Goal: Task Accomplishment & Management: Use online tool/utility

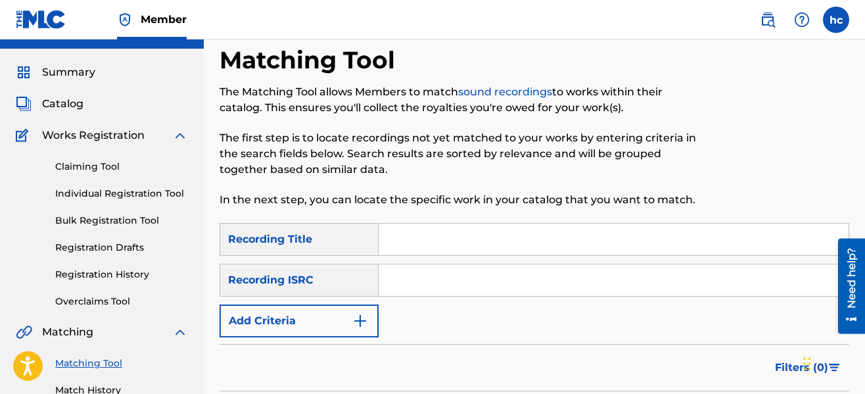
scroll to position [27, 0]
click at [375, 326] on button "Add Criteria" at bounding box center [298, 320] width 159 height 33
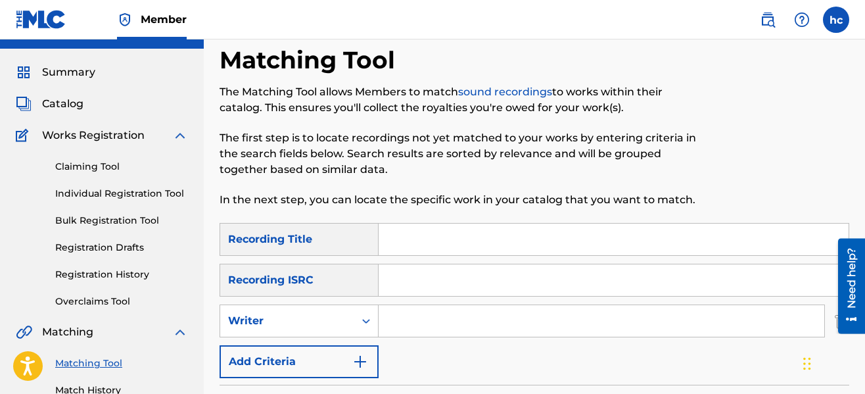
click at [458, 318] on input "Search Form" at bounding box center [601, 321] width 446 height 32
type input "serious [PERSON_NAME]"
click at [481, 366] on div "SearchWithCriteriaeb3ea9ec-11ca-45ed-8bbb-423310fee9c7 Recording Title SearchWi…" at bounding box center [534, 300] width 630 height 155
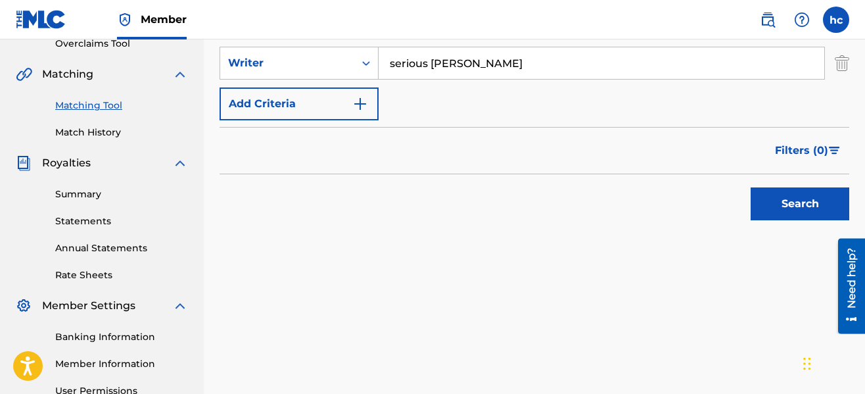
scroll to position [316, 0]
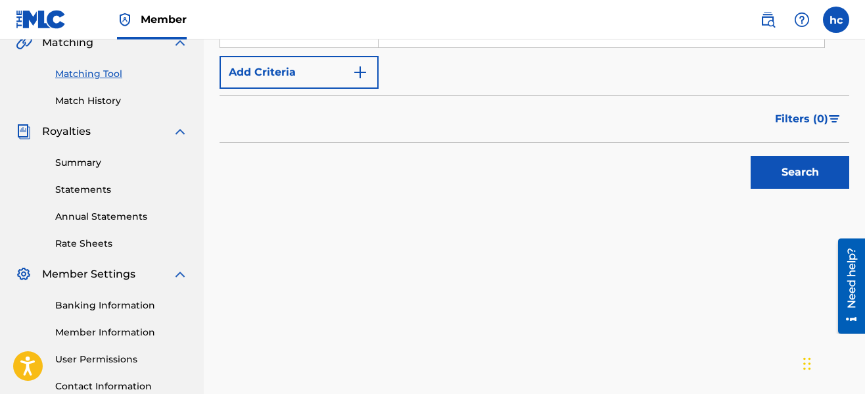
click at [781, 163] on button "Search" at bounding box center [799, 172] width 99 height 33
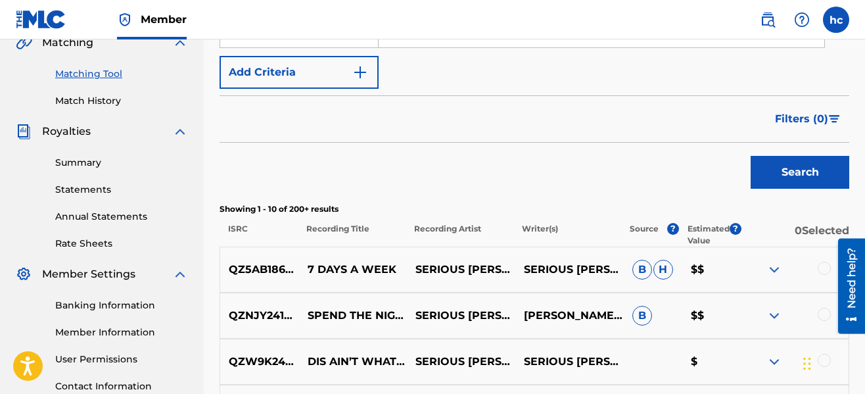
click at [627, 152] on div "Search" at bounding box center [534, 169] width 630 height 53
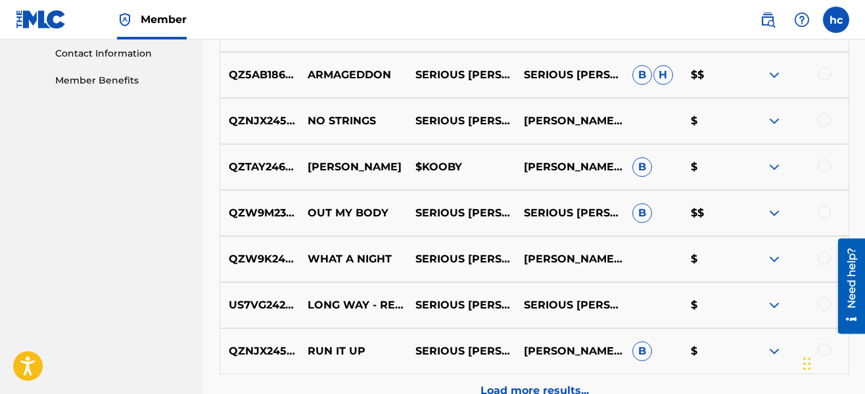
scroll to position [790, 0]
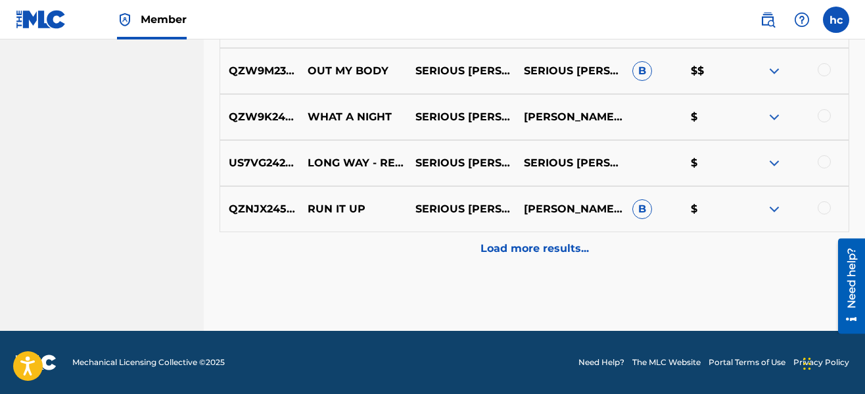
click at [530, 261] on div "Load more results..." at bounding box center [534, 248] width 630 height 33
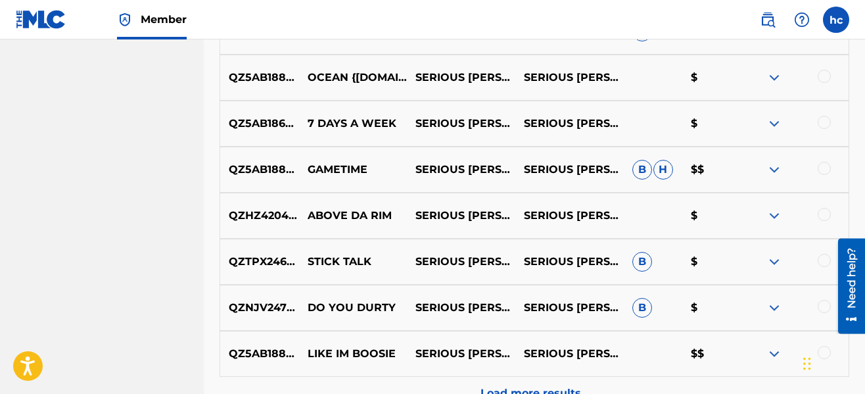
scroll to position [1132, 0]
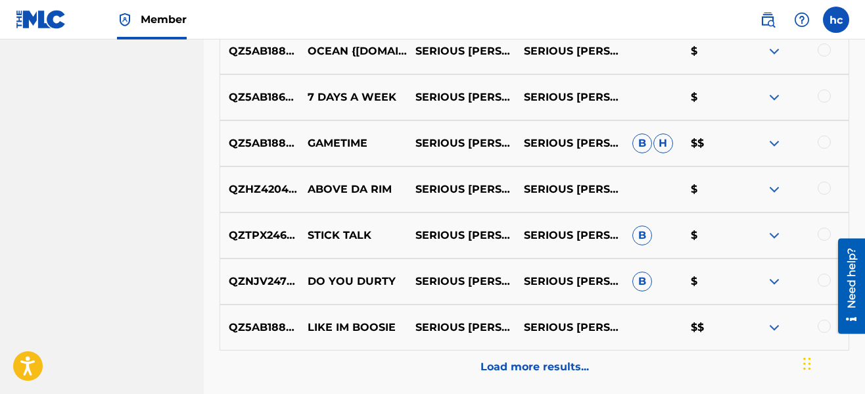
click at [821, 232] on div at bounding box center [823, 233] width 13 height 13
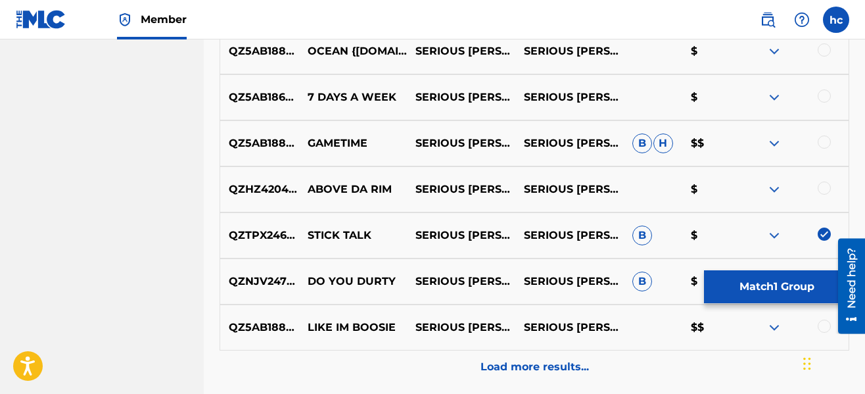
click at [497, 363] on p "Load more results..." at bounding box center [534, 367] width 108 height 16
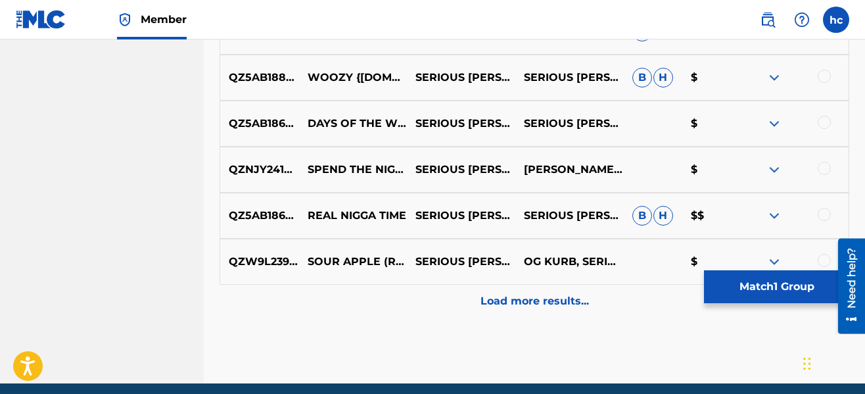
click at [495, 288] on div "Load more results..." at bounding box center [534, 301] width 630 height 33
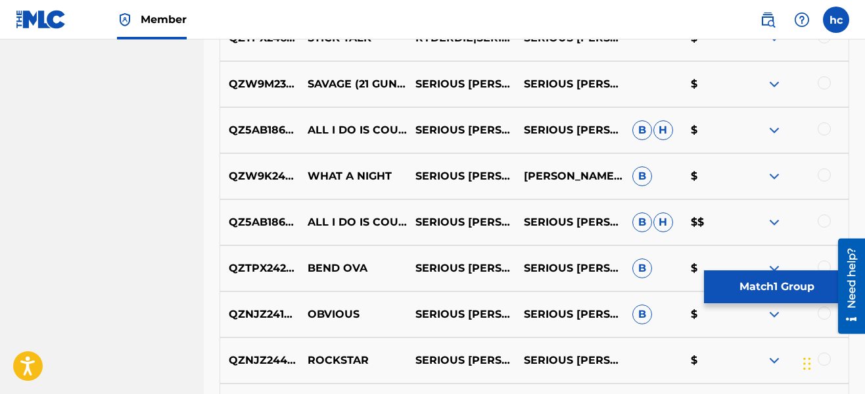
scroll to position [1947, 0]
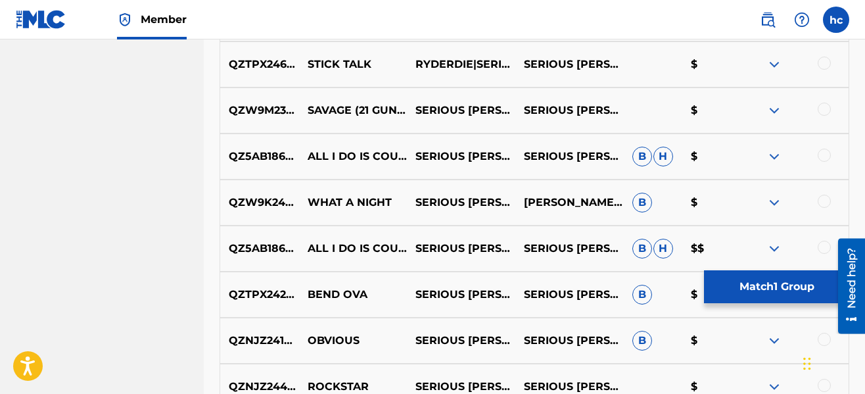
click at [826, 62] on div at bounding box center [823, 63] width 13 height 13
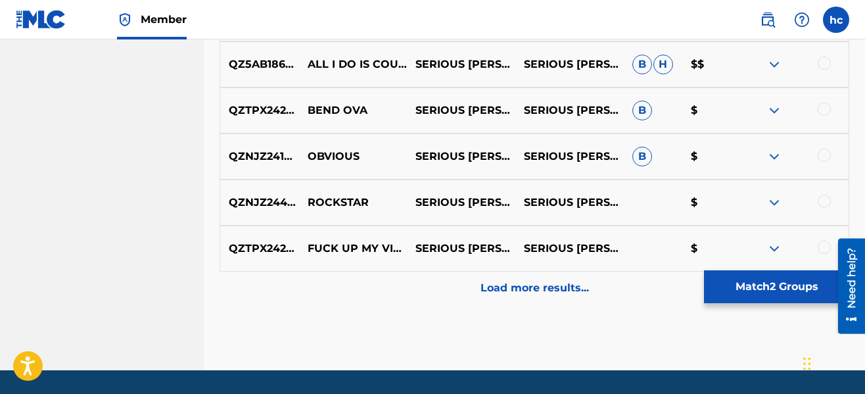
click at [547, 279] on div "Load more results..." at bounding box center [534, 287] width 630 height 33
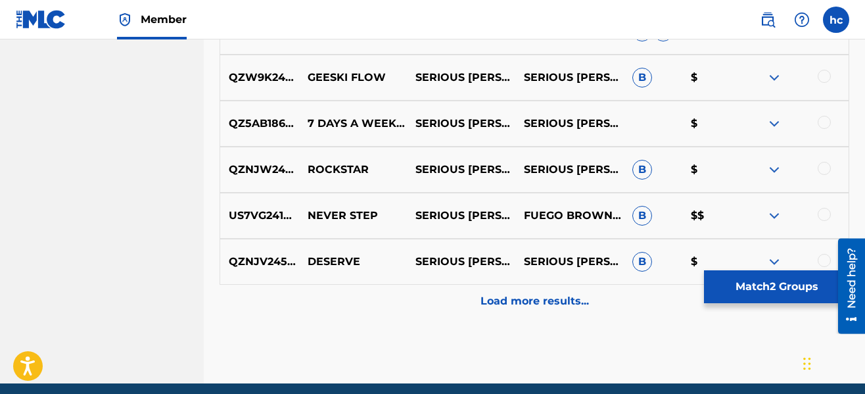
click at [548, 286] on div "Load more results..." at bounding box center [534, 301] width 630 height 33
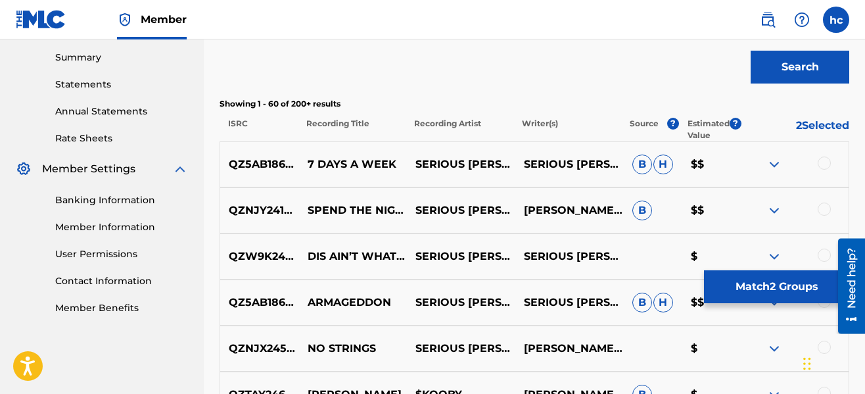
scroll to position [2578, 0]
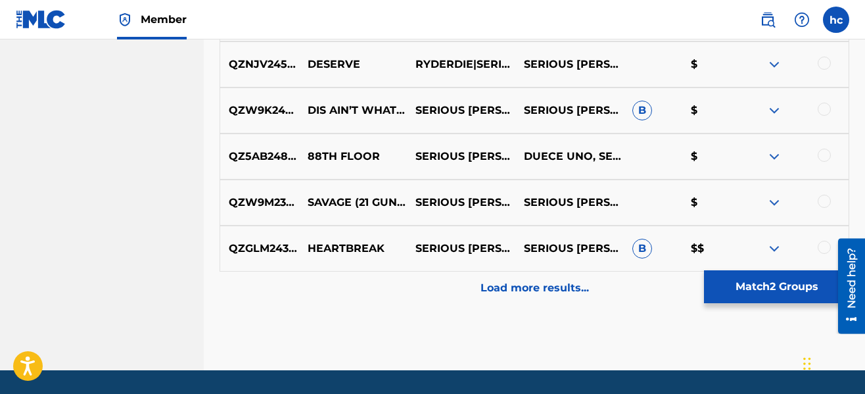
click at [548, 286] on p "Load more results..." at bounding box center [534, 288] width 108 height 16
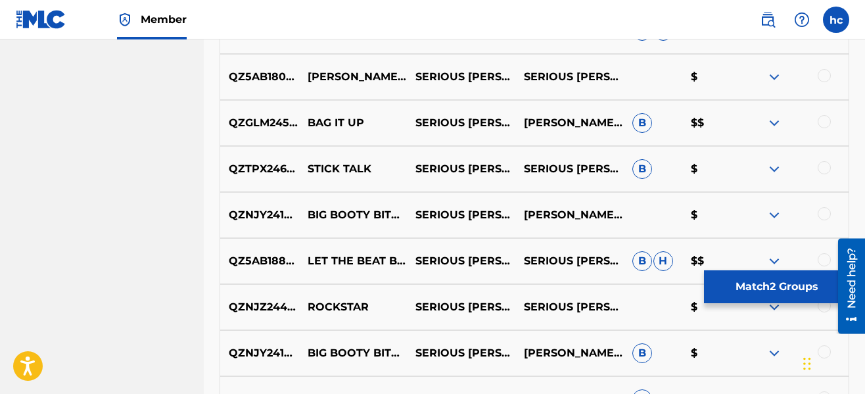
scroll to position [3393, 0]
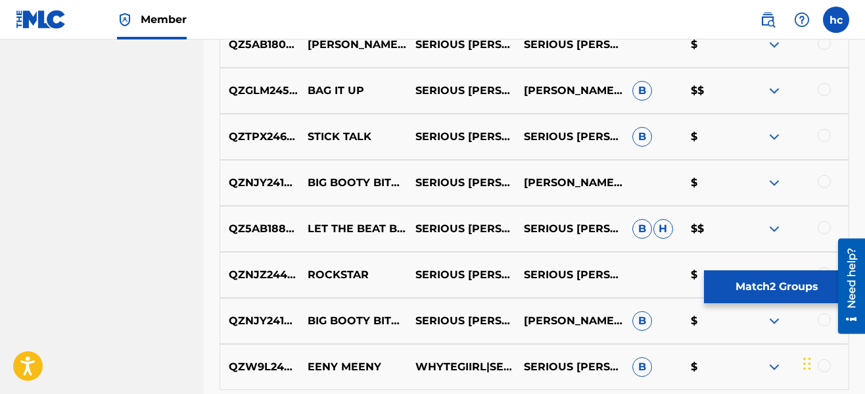
click at [824, 139] on div at bounding box center [823, 135] width 13 height 13
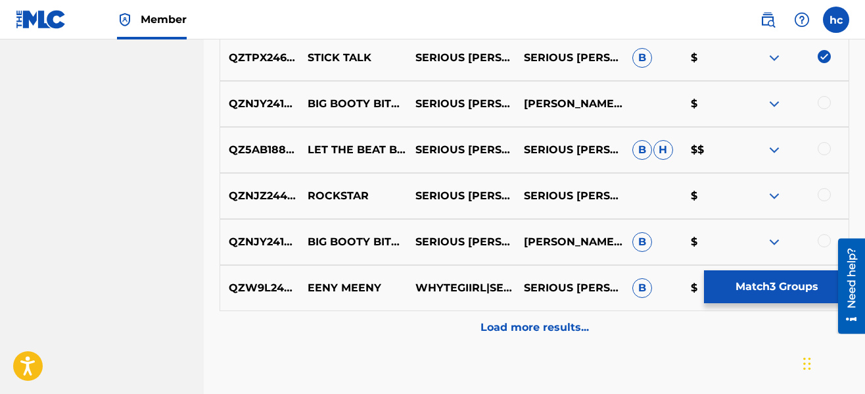
click at [545, 328] on p "Load more results..." at bounding box center [534, 327] width 108 height 16
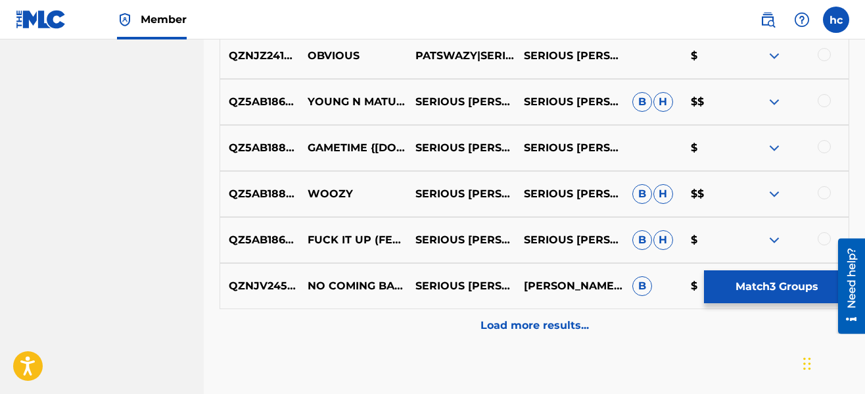
scroll to position [3945, 0]
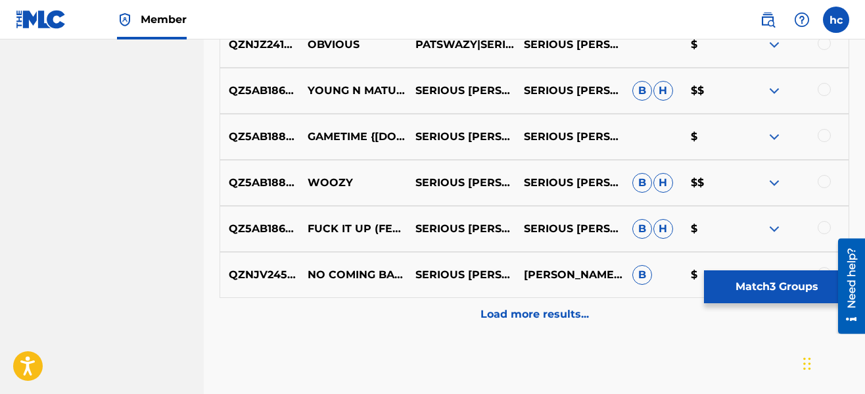
click at [564, 319] on p "Load more results..." at bounding box center [534, 314] width 108 height 16
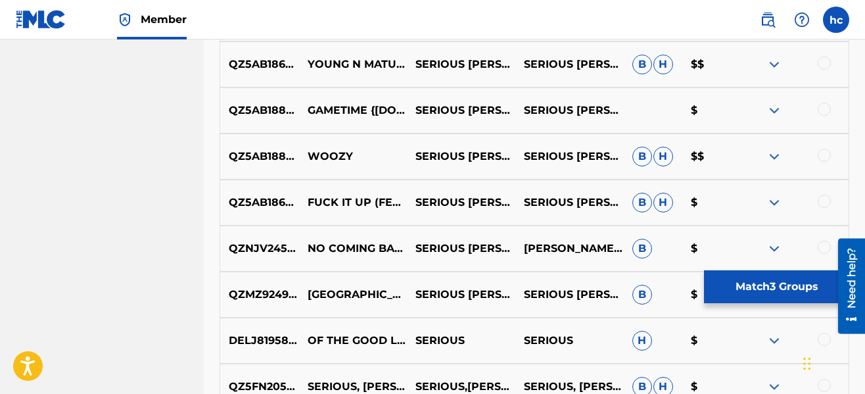
scroll to position [4129, 0]
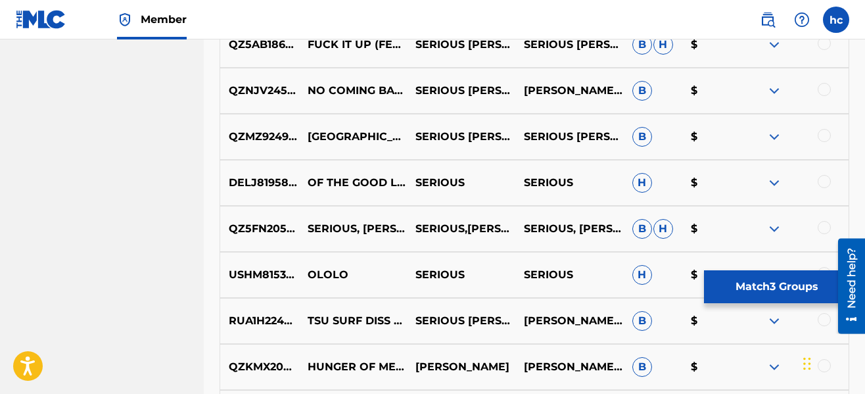
click at [758, 277] on button "Match 3 Groups" at bounding box center [776, 286] width 145 height 33
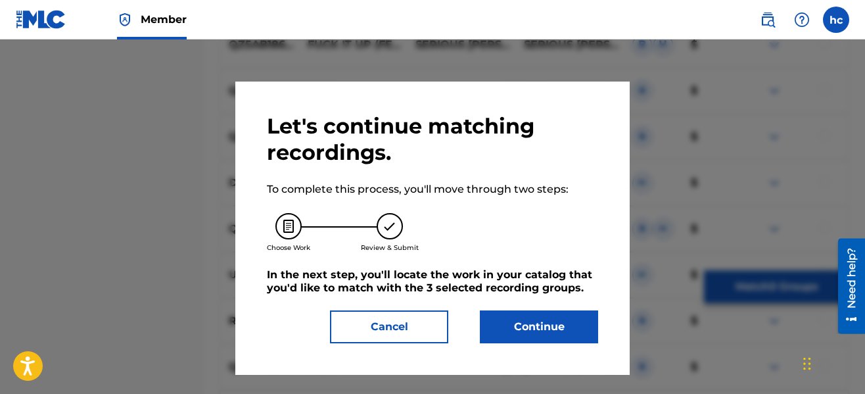
click at [521, 317] on button "Continue" at bounding box center [539, 326] width 118 height 33
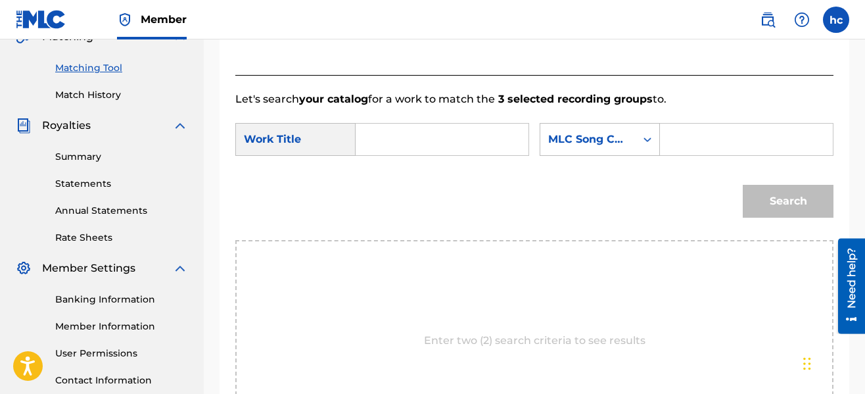
scroll to position [303, 0]
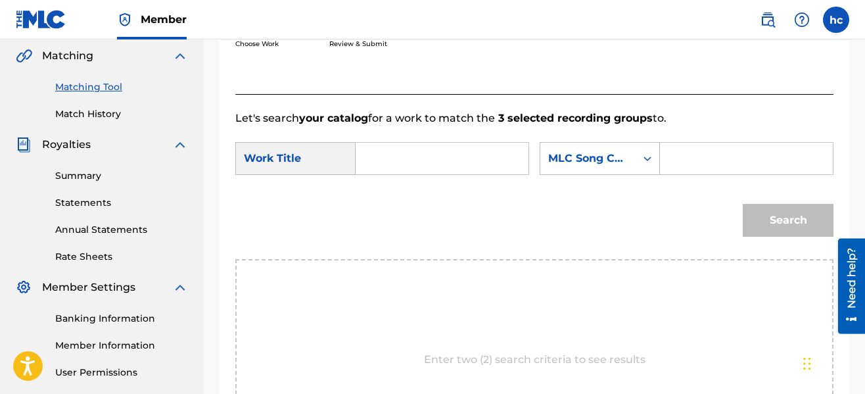
click at [442, 165] on input "Search Form" at bounding box center [442, 159] width 150 height 32
click at [426, 196] on div "Search" at bounding box center [534, 225] width 598 height 68
click at [446, 158] on input "stick" at bounding box center [442, 159] width 150 height 32
click at [404, 194] on span "talk" at bounding box center [414, 187] width 20 height 12
type input "stick talk"
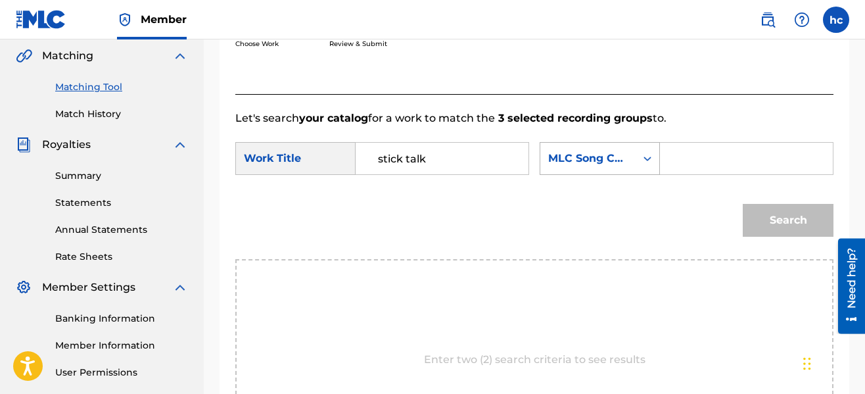
click at [606, 149] on div "MLC Song Code" at bounding box center [587, 158] width 95 height 25
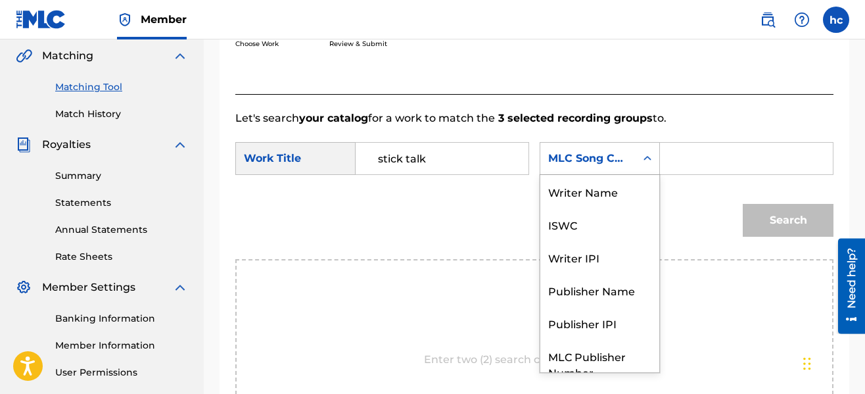
scroll to position [49, 0]
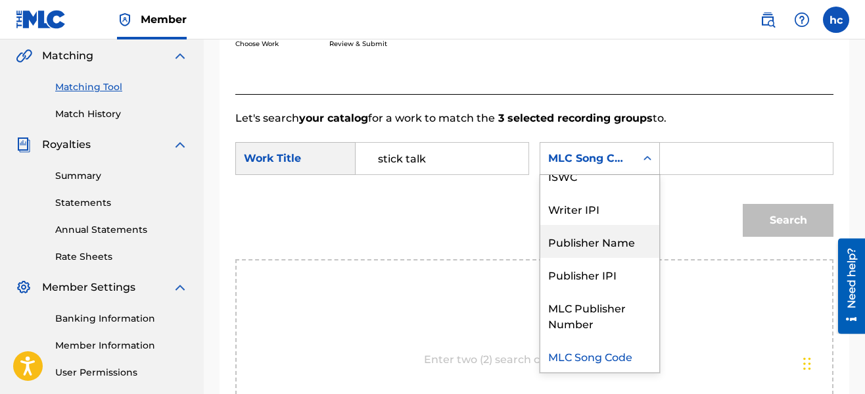
click at [593, 234] on div "Publisher Name" at bounding box center [599, 241] width 119 height 33
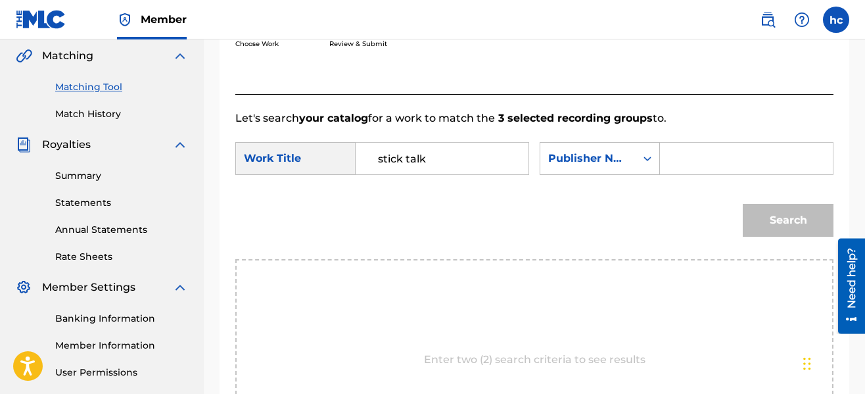
click at [678, 167] on input "Search Form" at bounding box center [746, 159] width 150 height 32
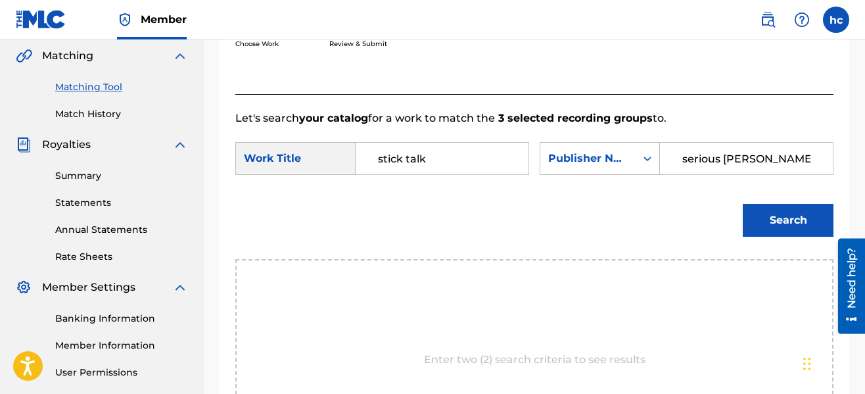
type input "serious [PERSON_NAME]"
click at [743, 204] on button "Search" at bounding box center [788, 220] width 91 height 33
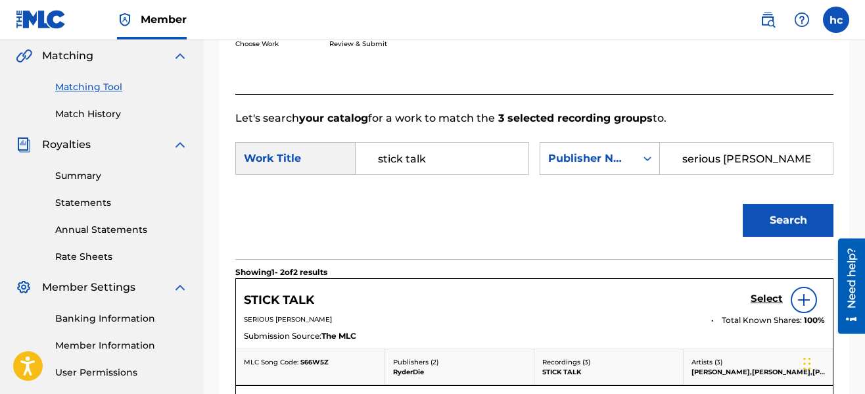
click at [664, 203] on div "Search" at bounding box center [534, 225] width 598 height 68
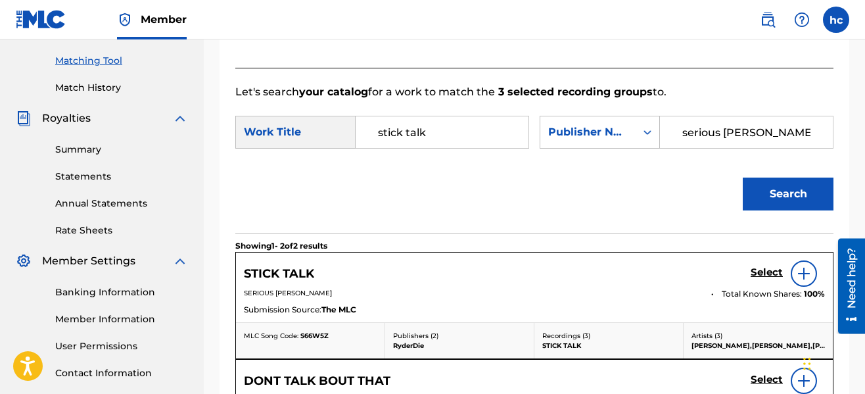
scroll to position [434, 0]
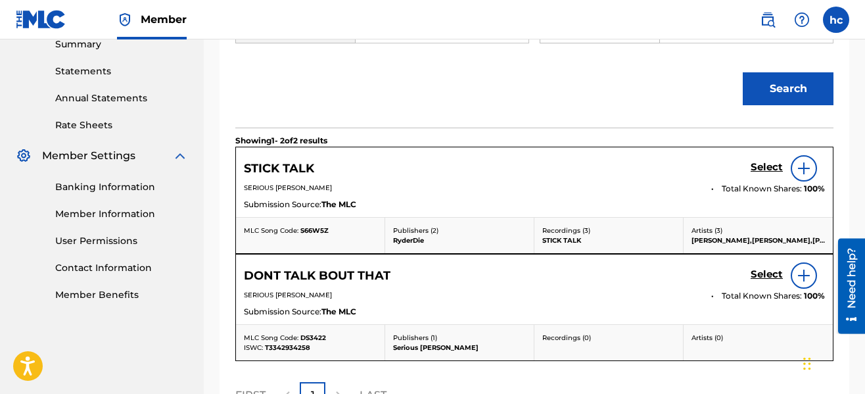
click at [762, 170] on h5 "Select" at bounding box center [766, 167] width 32 height 12
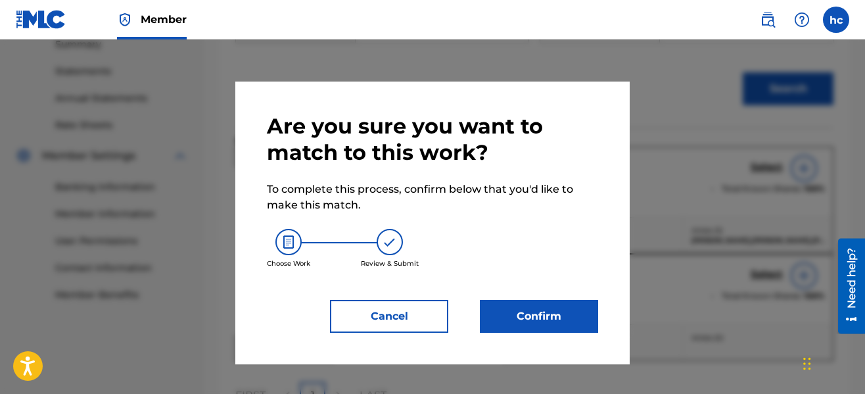
click at [572, 309] on button "Confirm" at bounding box center [539, 316] width 118 height 33
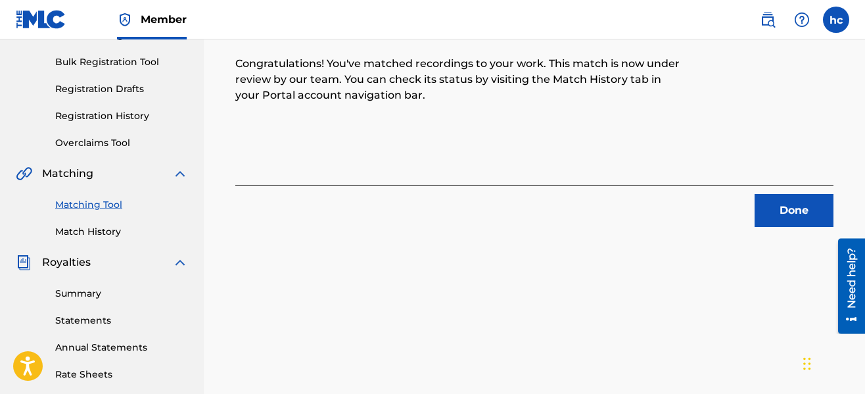
scroll to position [185, 0]
click at [771, 217] on button "Done" at bounding box center [793, 211] width 79 height 33
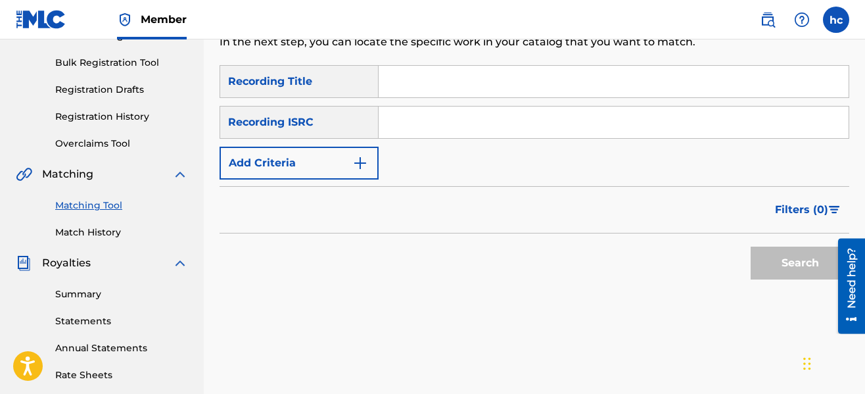
click at [342, 154] on button "Add Criteria" at bounding box center [298, 163] width 159 height 33
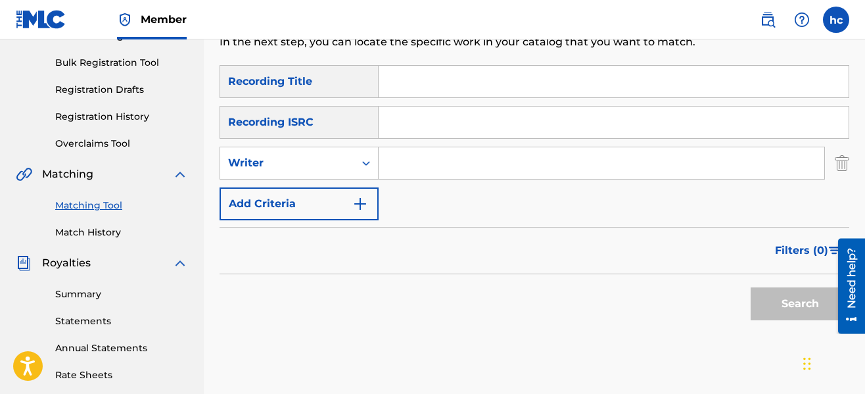
click at [454, 163] on input "Search Form" at bounding box center [601, 163] width 446 height 32
type input "serious [PERSON_NAME]"
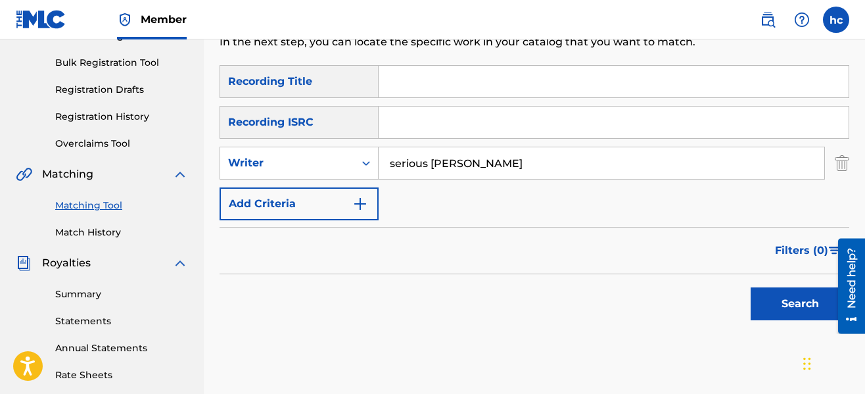
click at [558, 209] on div "SearchWithCriteriaeb3ea9ec-11ca-45ed-8bbb-423310fee9c7 Recording Title SearchWi…" at bounding box center [534, 142] width 630 height 155
click at [756, 304] on button "Search" at bounding box center [799, 303] width 99 height 33
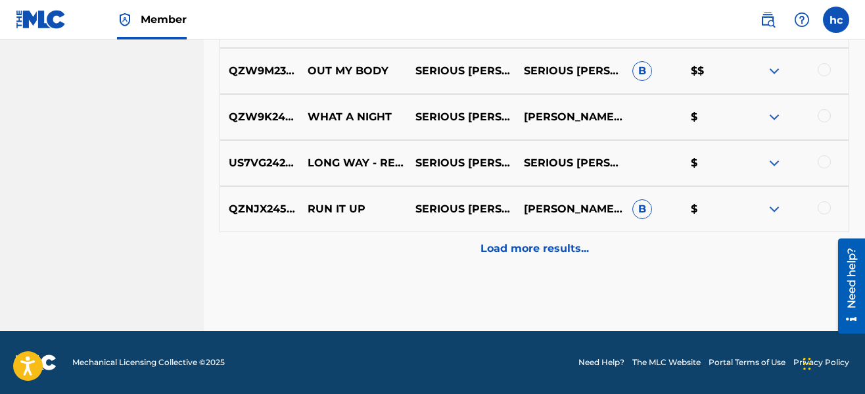
click at [528, 247] on p "Load more results..." at bounding box center [534, 249] width 108 height 16
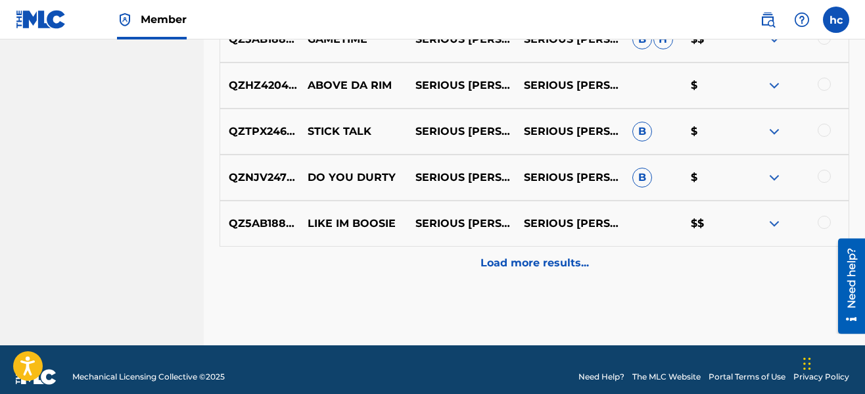
scroll to position [1237, 0]
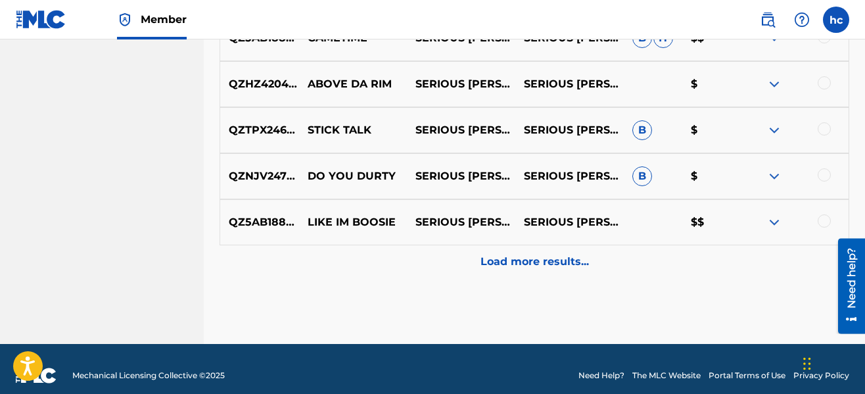
click at [821, 181] on div at bounding box center [794, 176] width 108 height 16
click at [823, 176] on div at bounding box center [823, 174] width 13 height 13
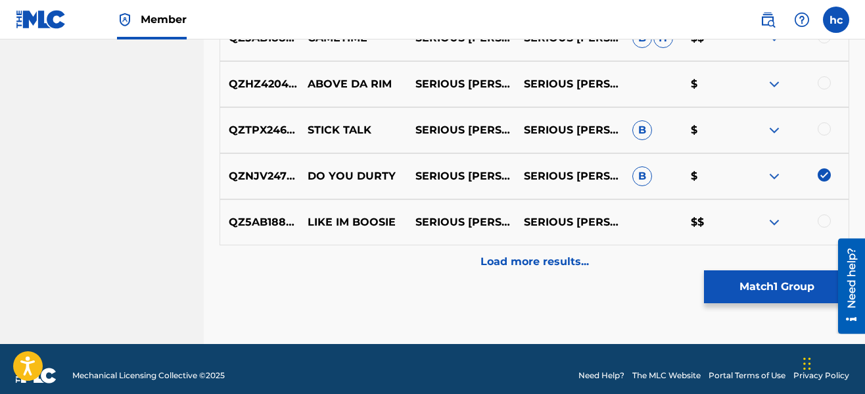
click at [508, 263] on p "Load more results..." at bounding box center [534, 262] width 108 height 16
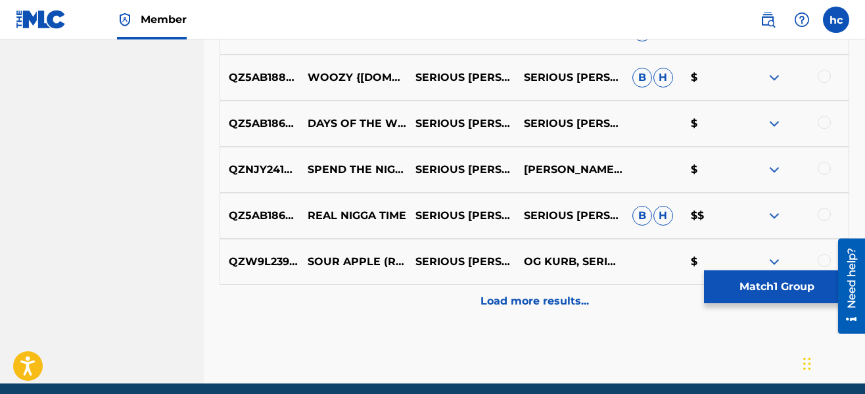
click at [521, 307] on p "Load more results..." at bounding box center [534, 301] width 108 height 16
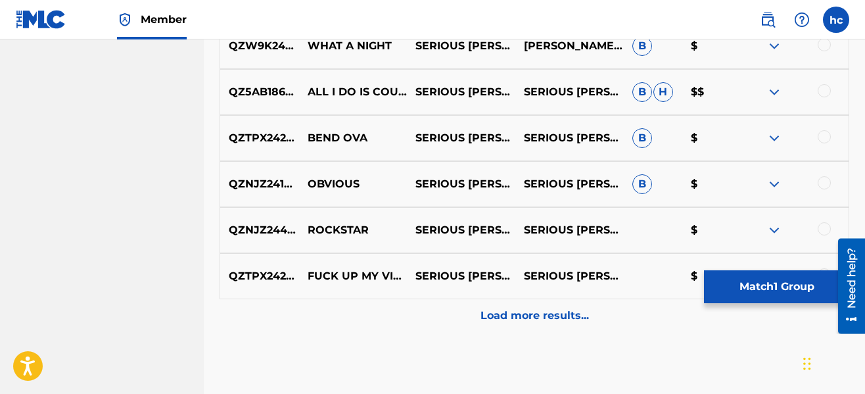
scroll to position [2105, 0]
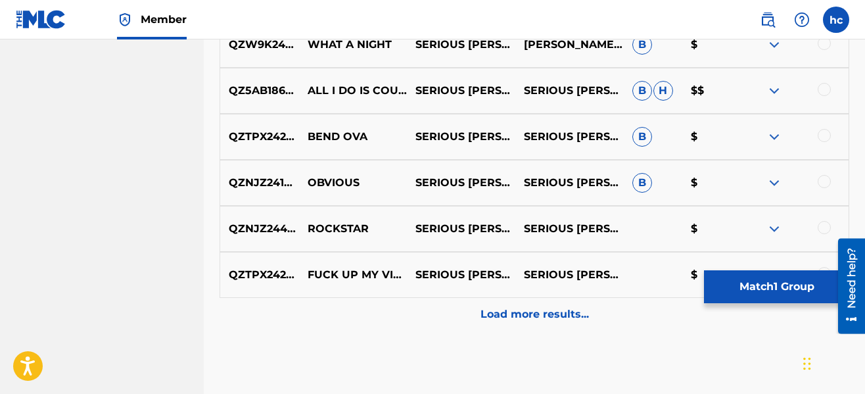
click at [530, 308] on p "Load more results..." at bounding box center [534, 314] width 108 height 16
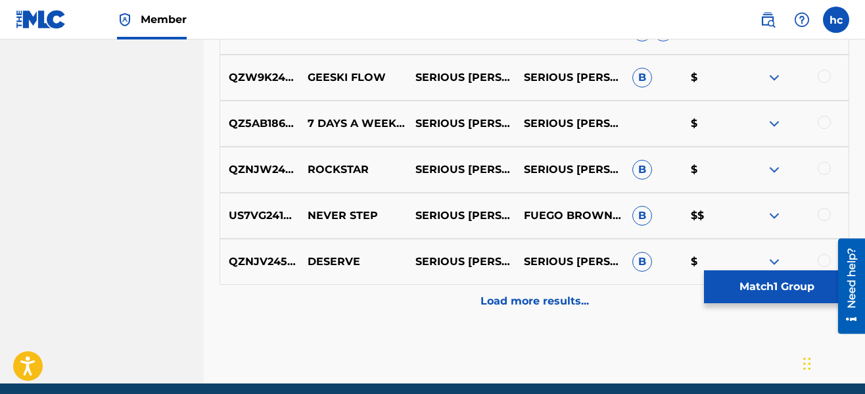
click at [530, 308] on p "Load more results..." at bounding box center [534, 301] width 108 height 16
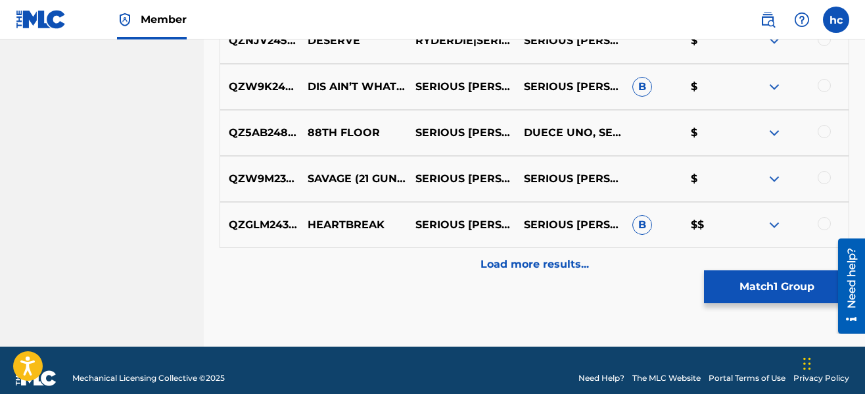
scroll to position [3077, 0]
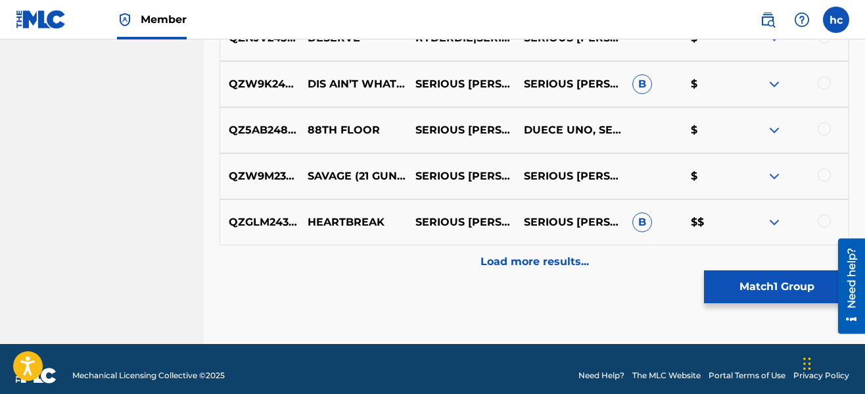
click at [520, 267] on p "Load more results..." at bounding box center [534, 262] width 108 height 16
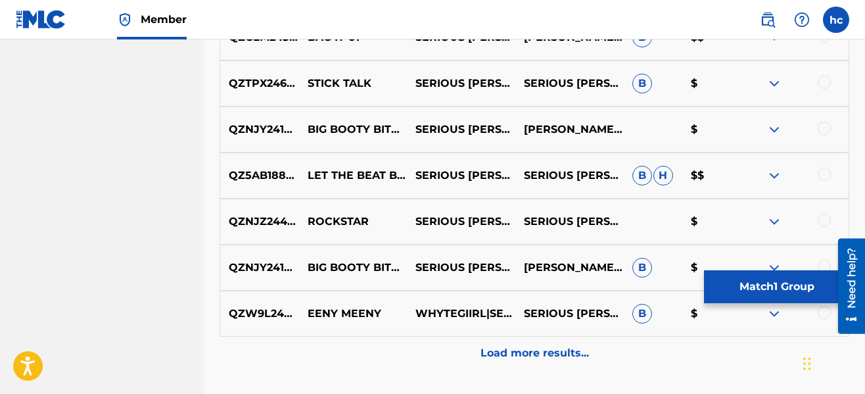
scroll to position [3471, 0]
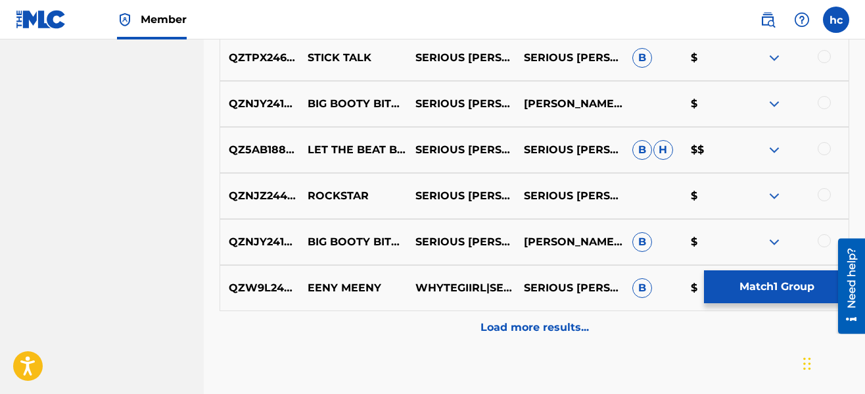
click at [532, 324] on p "Load more results..." at bounding box center [534, 327] width 108 height 16
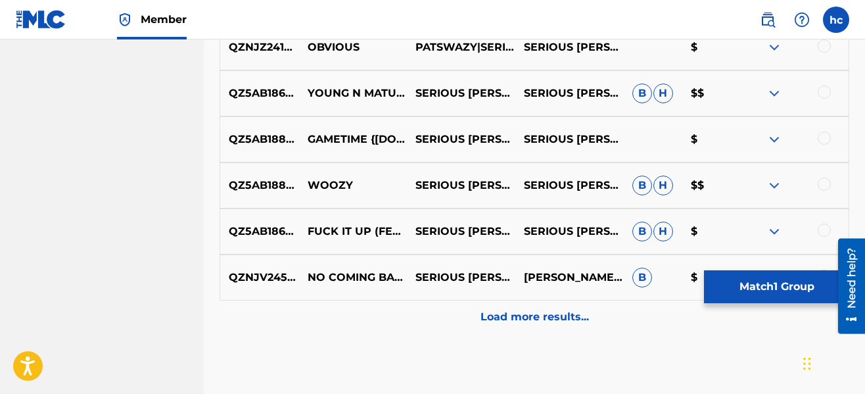
scroll to position [3945, 0]
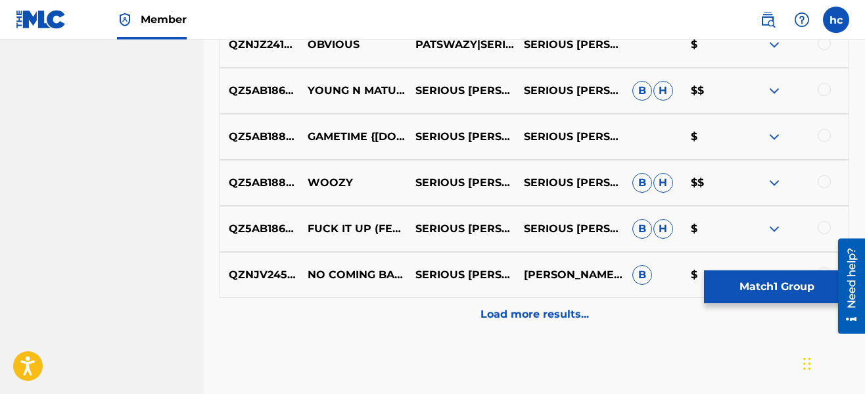
click at [532, 324] on div "Load more results..." at bounding box center [534, 314] width 630 height 33
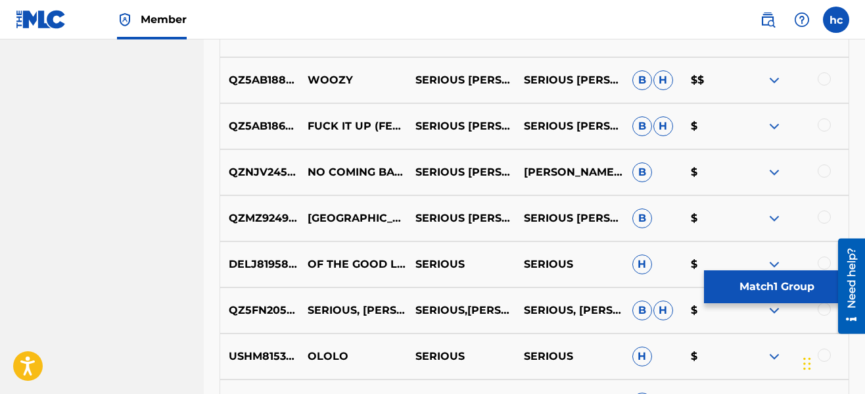
scroll to position [4050, 0]
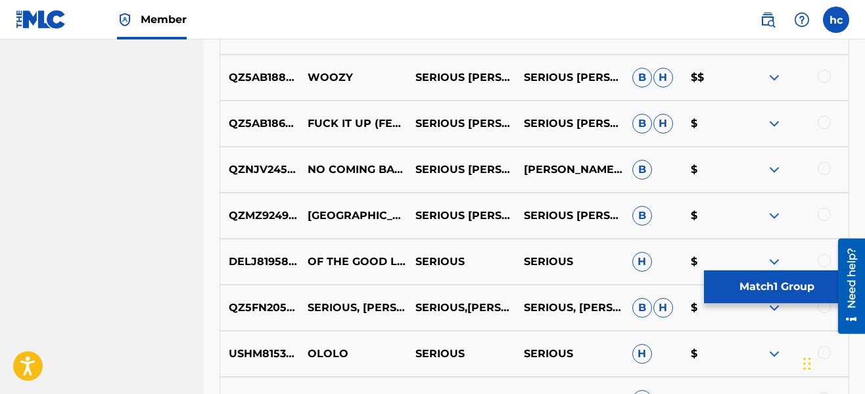
click at [754, 280] on button "Match 1 Group" at bounding box center [776, 286] width 145 height 33
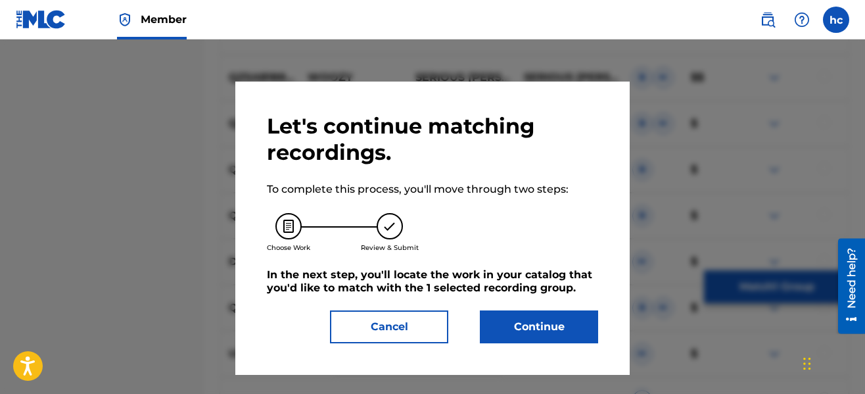
click at [571, 320] on button "Continue" at bounding box center [539, 326] width 118 height 33
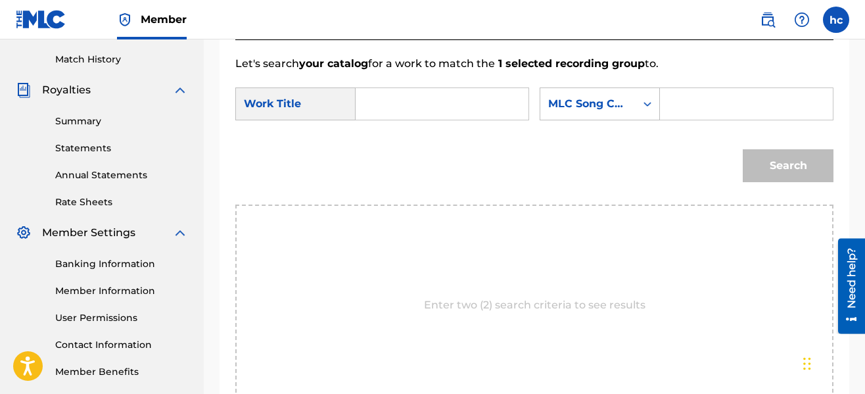
scroll to position [303, 0]
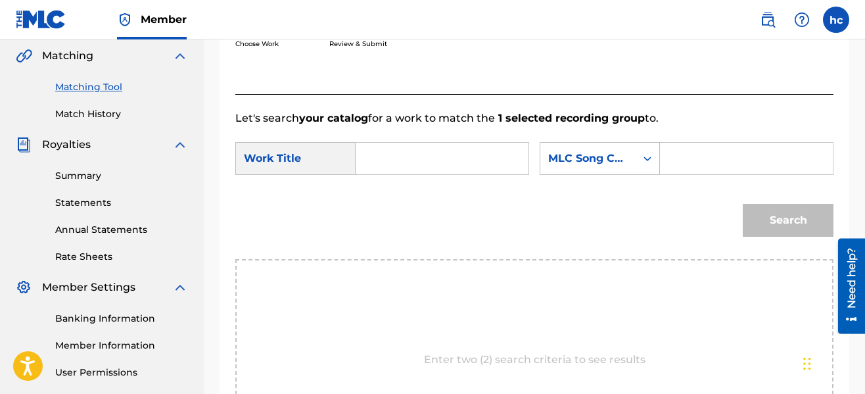
click at [422, 159] on input "Search Form" at bounding box center [442, 159] width 150 height 32
type input "do you durty"
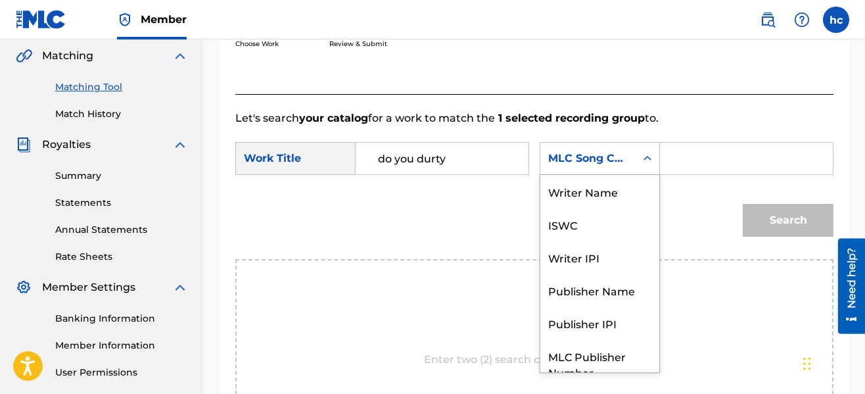
click at [614, 160] on div "MLC Song Code" at bounding box center [588, 158] width 80 height 16
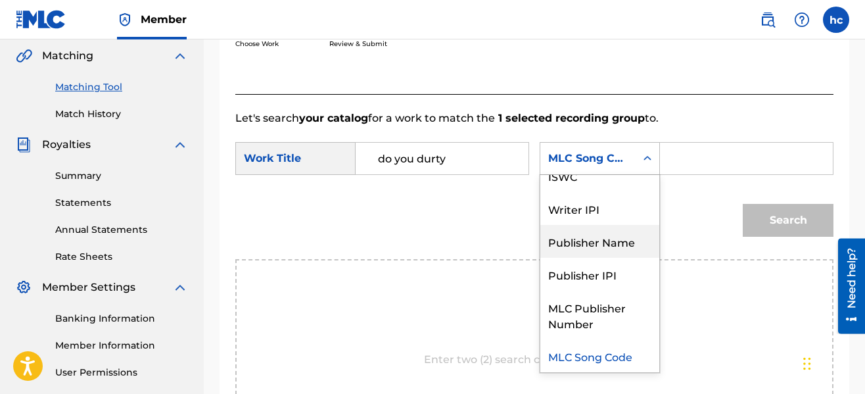
click at [612, 246] on div "Publisher Name" at bounding box center [599, 241] width 119 height 33
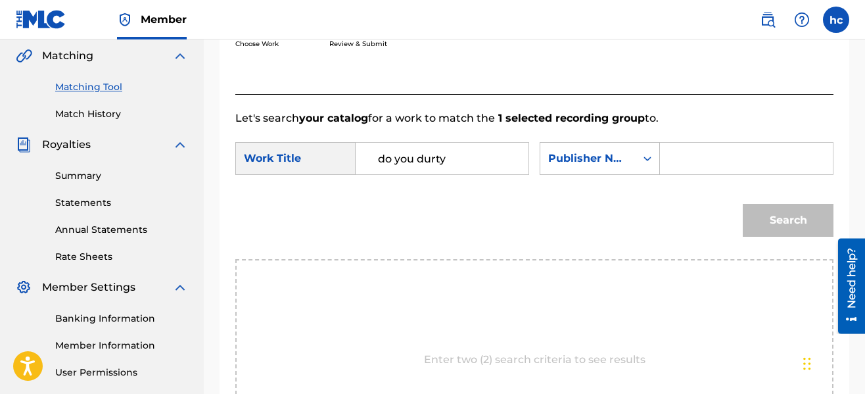
click at [680, 166] on input "Search Form" at bounding box center [746, 159] width 150 height 32
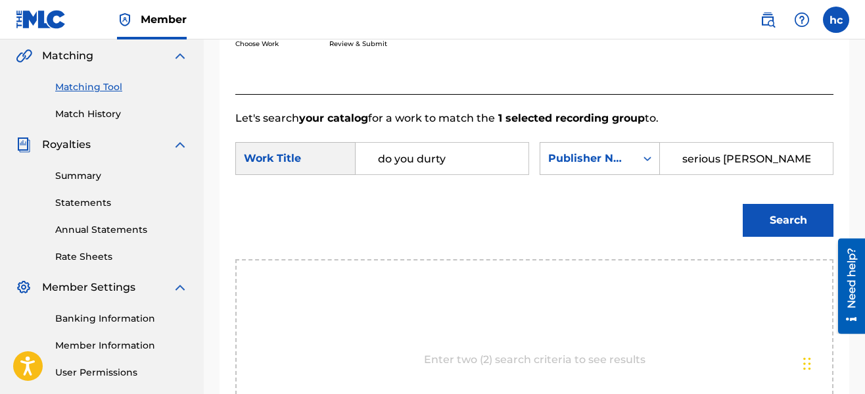
type input "serious [PERSON_NAME]"
click at [743, 204] on button "Search" at bounding box center [788, 220] width 91 height 33
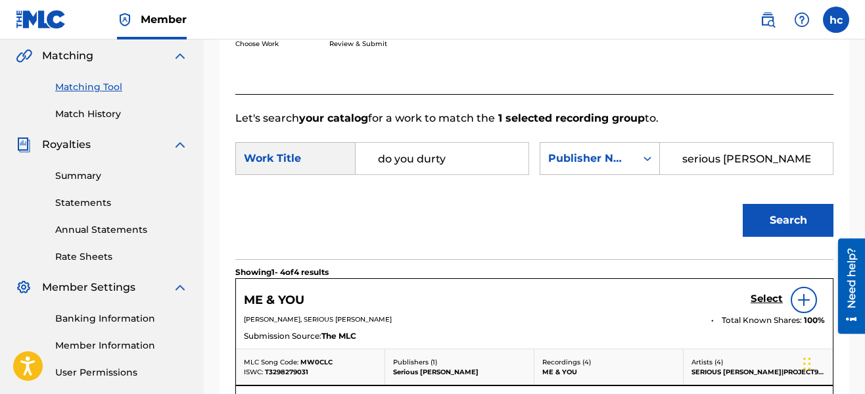
click at [629, 182] on div "SearchWithCriteria21ea2008-0f87-41e0-af72-d04f3f84f9bc Work Title do you durty …" at bounding box center [534, 162] width 598 height 41
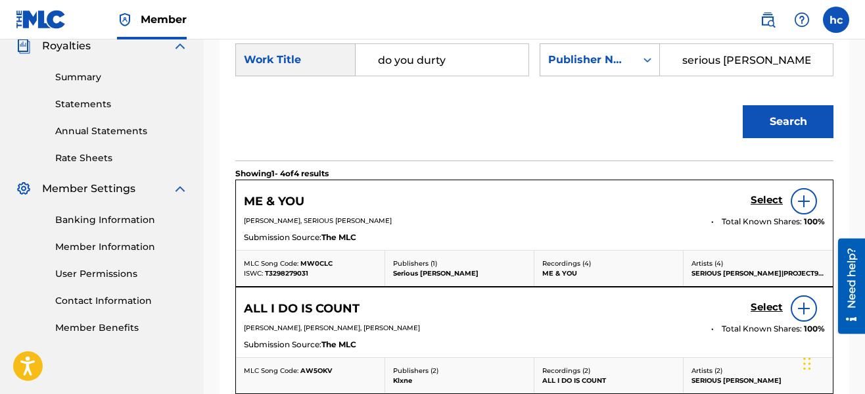
scroll to position [375, 0]
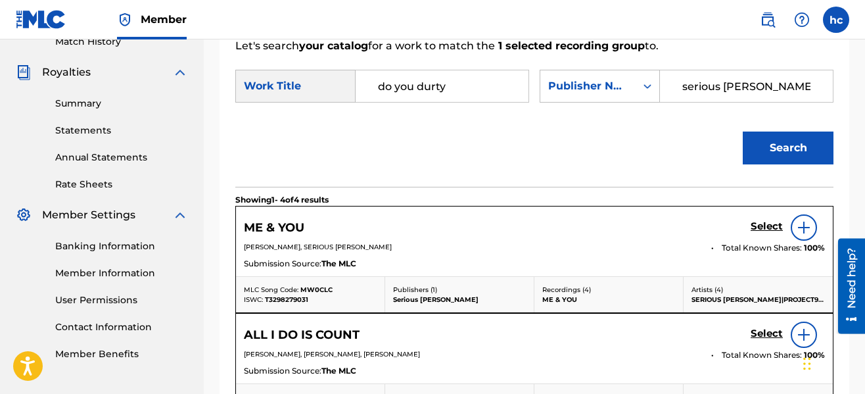
click at [467, 97] on input "do you durty" at bounding box center [442, 86] width 150 height 32
type input "d"
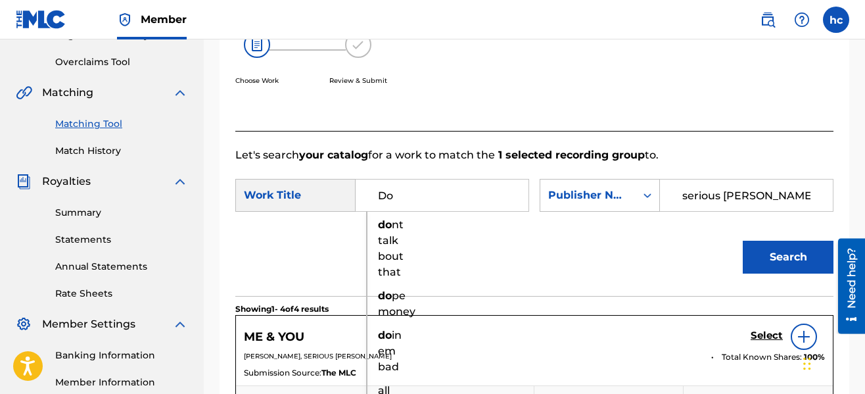
scroll to position [263, 0]
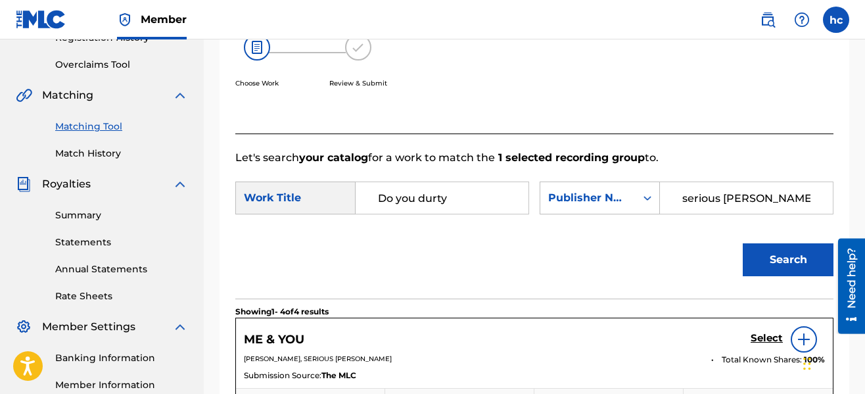
type input "Do you durty"
click at [743, 243] on button "Search" at bounding box center [788, 259] width 91 height 33
click at [511, 264] on div "Search" at bounding box center [534, 264] width 598 height 68
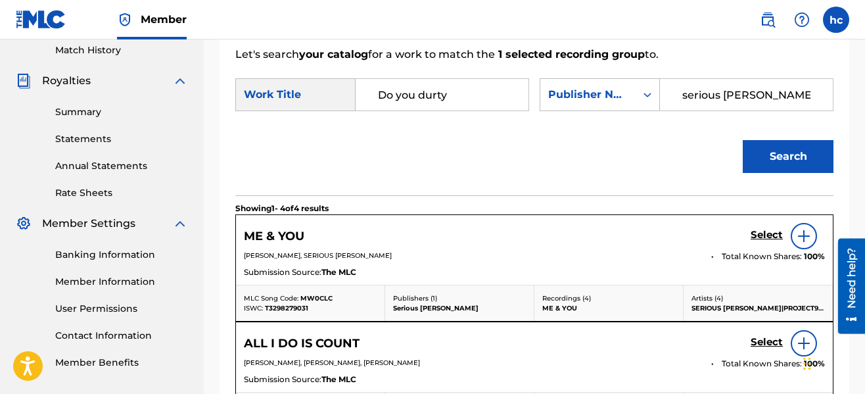
scroll to position [369, 0]
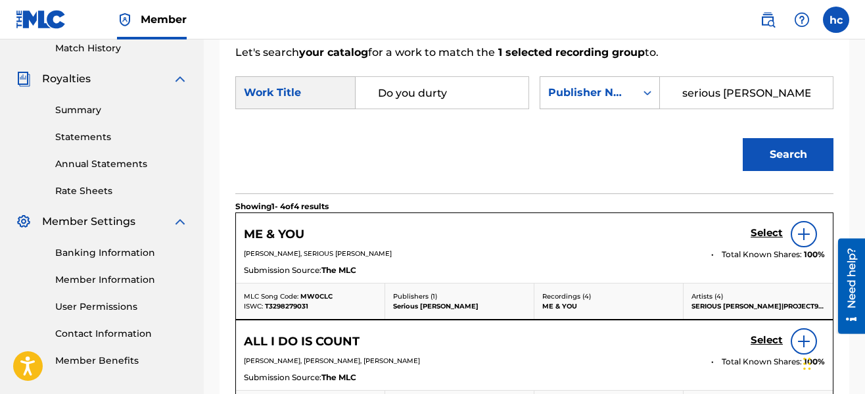
drag, startPoint x: 464, startPoint y: 92, endPoint x: 373, endPoint y: 94, distance: 90.7
click at [373, 94] on input "Do you durty" at bounding box center [442, 93] width 150 height 32
click at [394, 144] on span "you" at bounding box center [396, 137] width 20 height 12
type input "me & you"
click at [769, 158] on button "Search" at bounding box center [788, 154] width 91 height 33
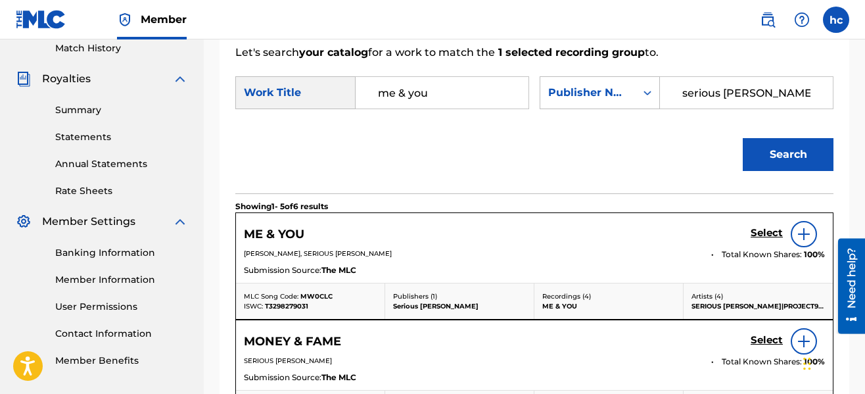
click at [634, 170] on div "Search" at bounding box center [534, 159] width 598 height 68
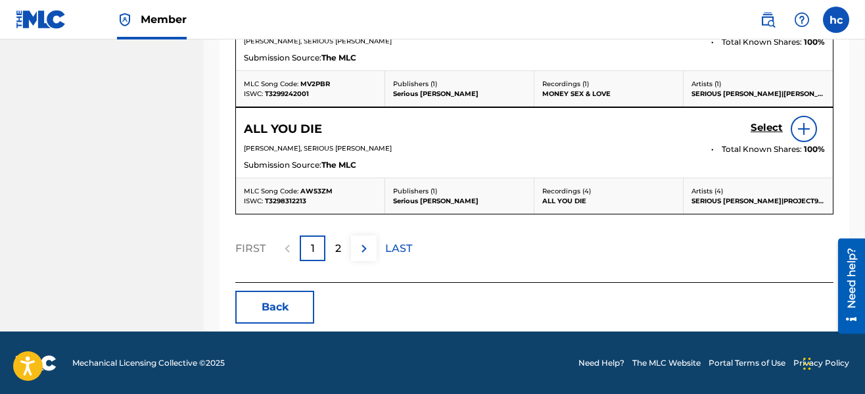
scroll to position [903, 0]
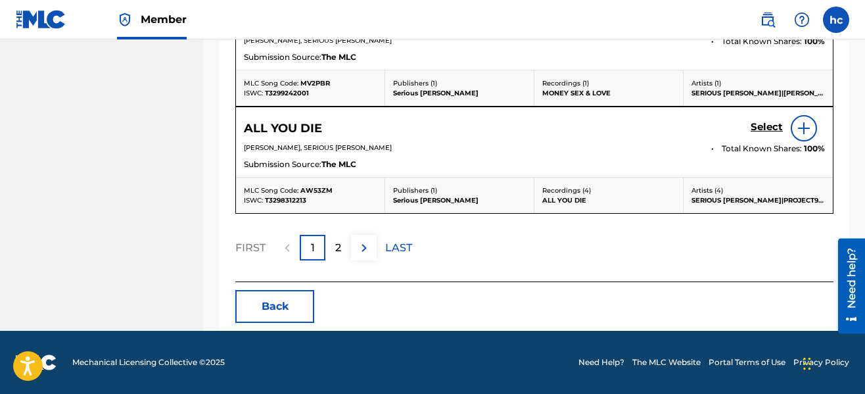
click at [348, 242] on div "2" at bounding box center [338, 248] width 26 height 26
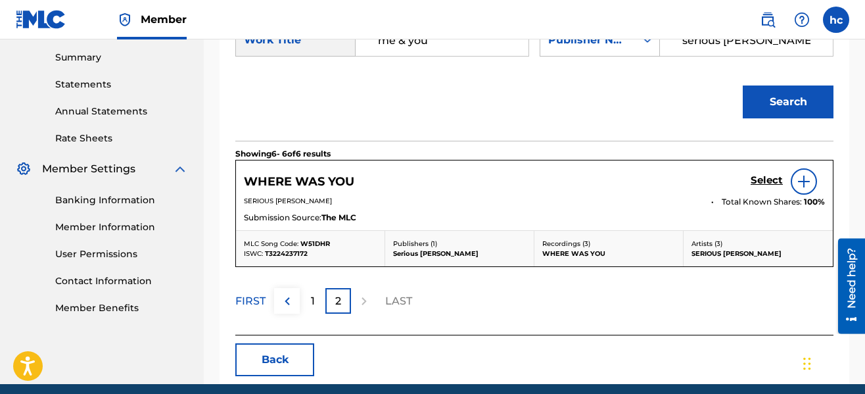
scroll to position [474, 0]
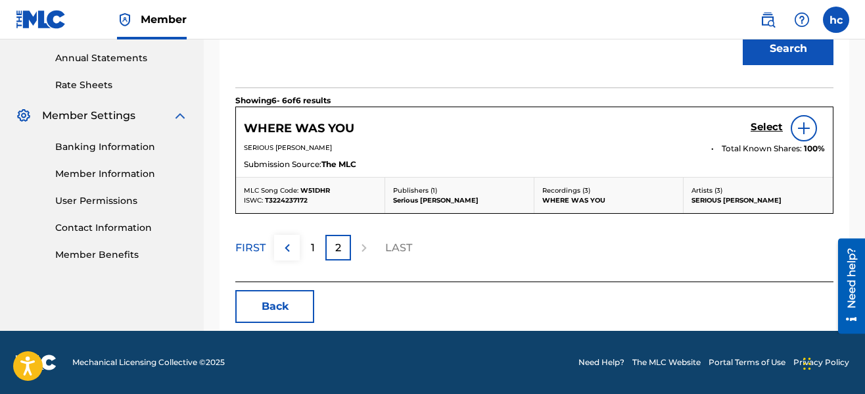
click at [304, 248] on div "1" at bounding box center [313, 248] width 26 height 26
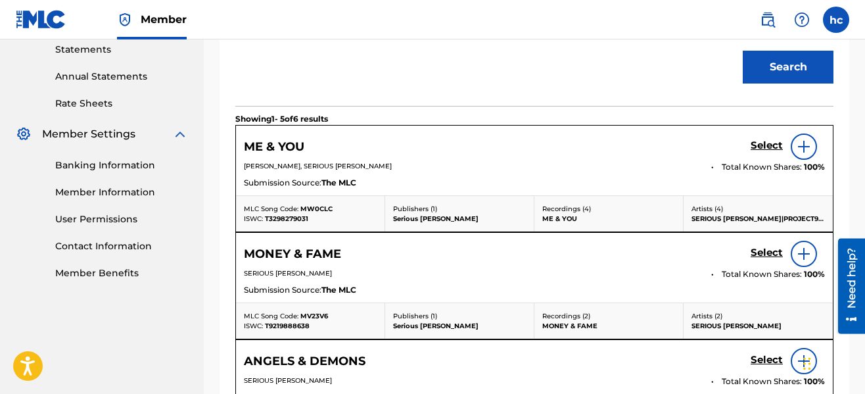
scroll to position [430, 0]
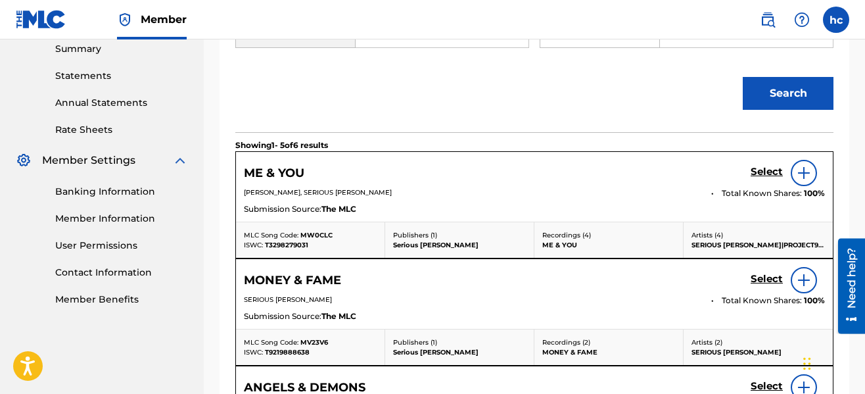
click at [760, 172] on h5 "Select" at bounding box center [766, 172] width 32 height 12
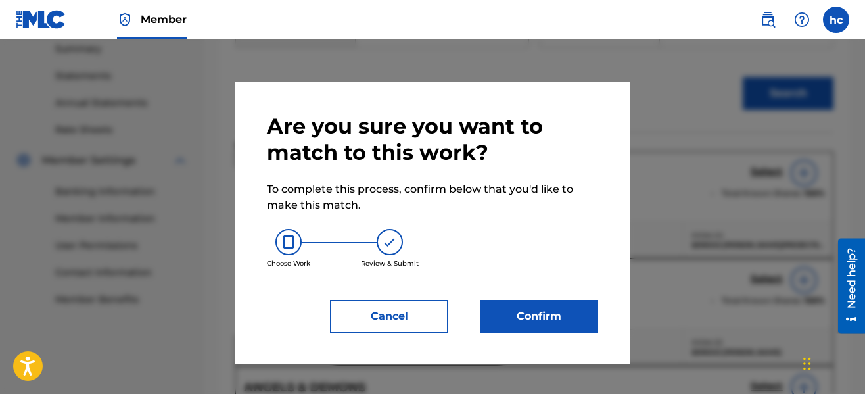
click at [405, 322] on button "Cancel" at bounding box center [389, 316] width 118 height 33
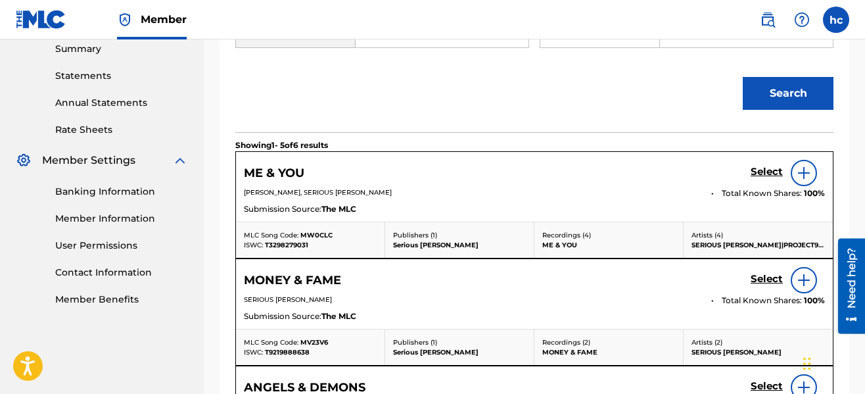
click at [798, 173] on img at bounding box center [804, 173] width 16 height 16
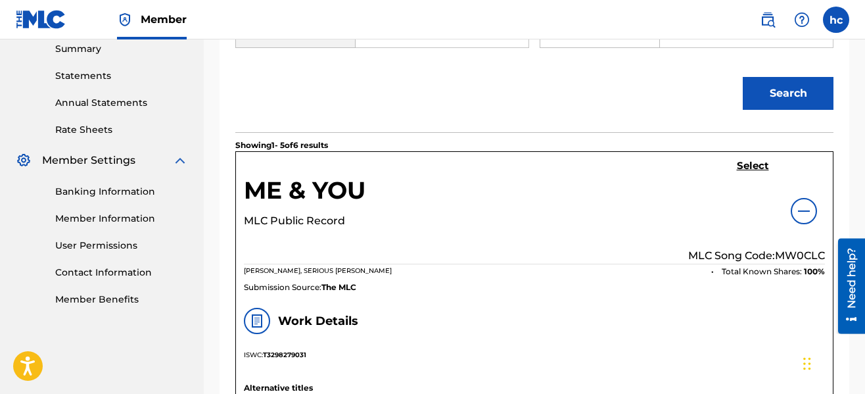
click at [584, 117] on div "Search" at bounding box center [534, 98] width 598 height 68
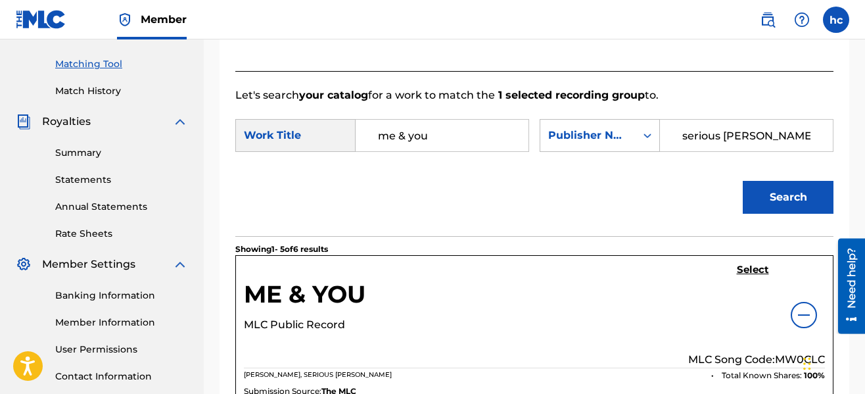
scroll to position [325, 0]
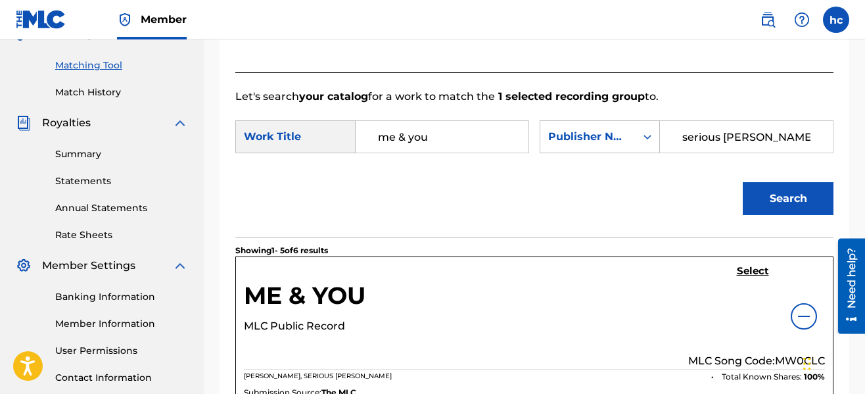
click at [749, 271] on h5 "Select" at bounding box center [753, 271] width 32 height 12
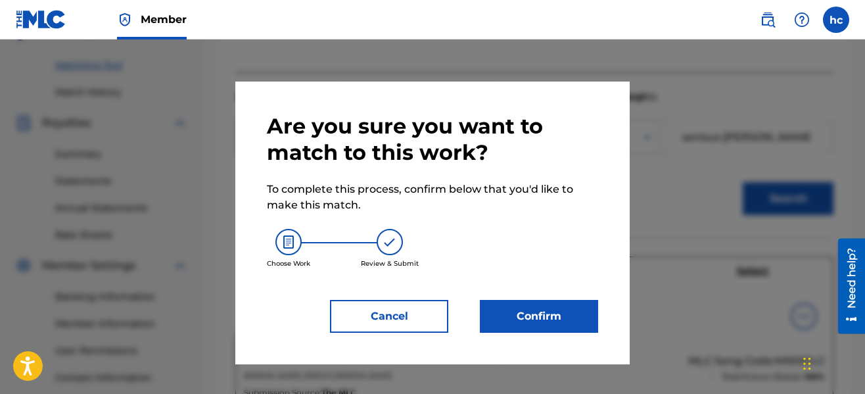
click at [516, 327] on button "Confirm" at bounding box center [539, 316] width 118 height 33
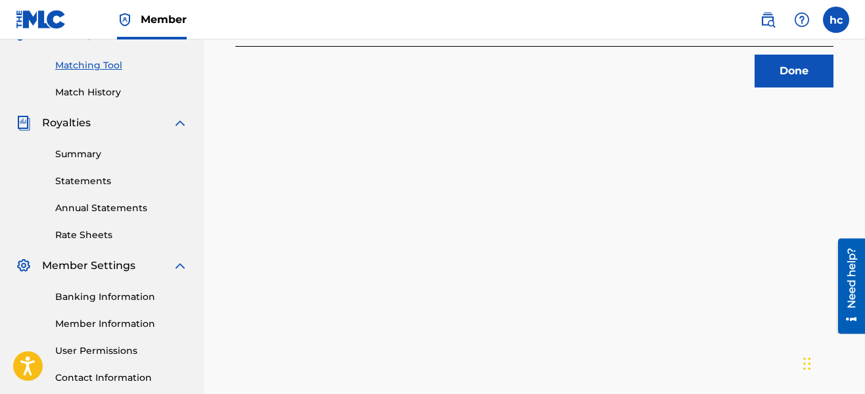
click at [612, 189] on div "1 Recording Groups are pending usage match to the work ME & YOU . Congratulatio…" at bounding box center [534, 87] width 661 height 679
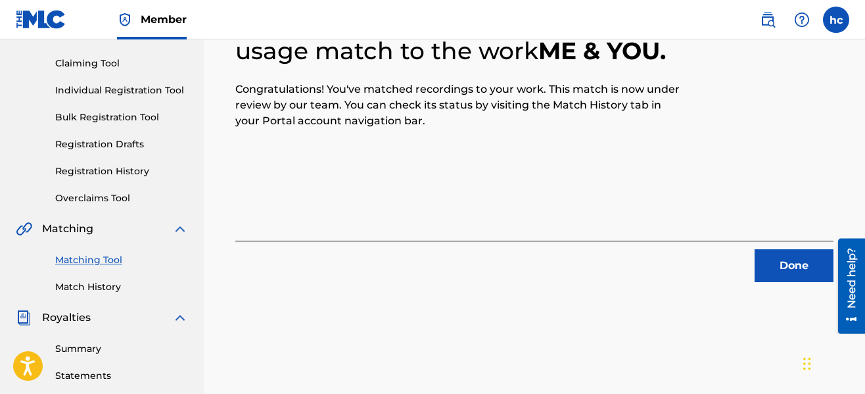
scroll to position [131, 0]
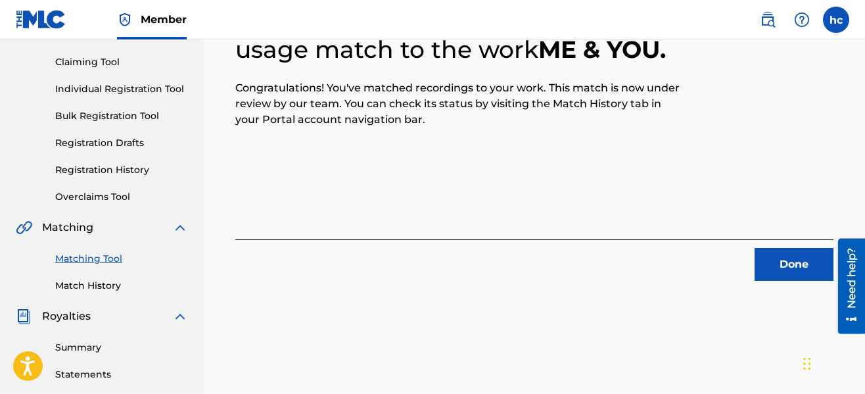
click at [780, 256] on button "Done" at bounding box center [793, 264] width 79 height 33
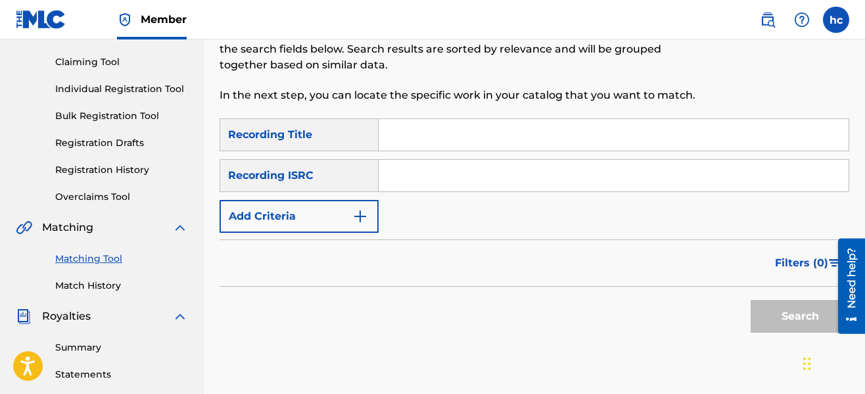
click at [357, 208] on button "Add Criteria" at bounding box center [298, 216] width 159 height 33
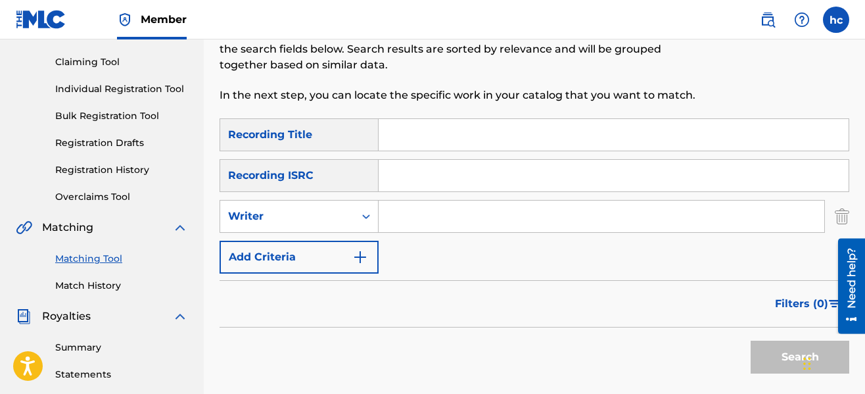
click at [441, 218] on input "Search Form" at bounding box center [601, 216] width 446 height 32
type input "serious [PERSON_NAME]"
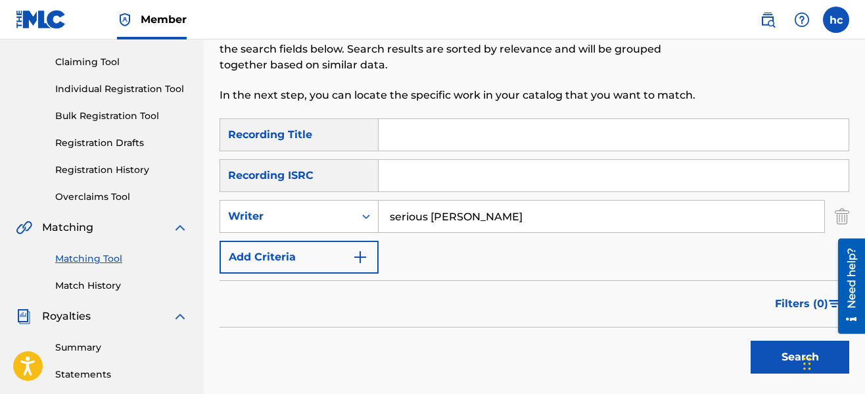
click at [513, 267] on div "SearchWithCriteriaeb3ea9ec-11ca-45ed-8bbb-423310fee9c7 Recording Title SearchWi…" at bounding box center [534, 195] width 630 height 155
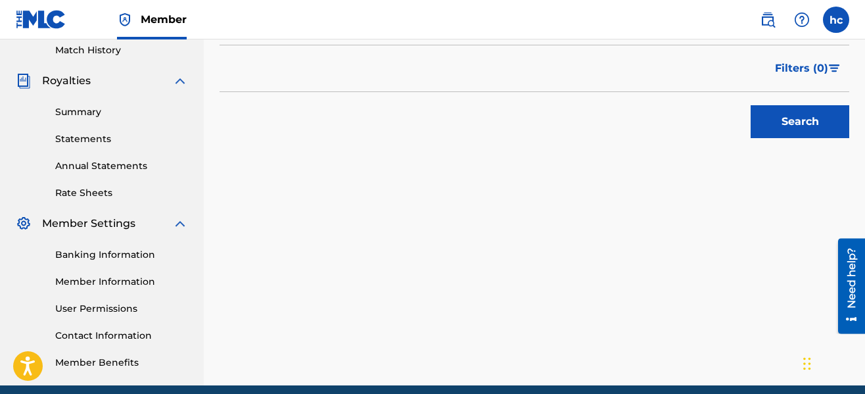
scroll to position [368, 0]
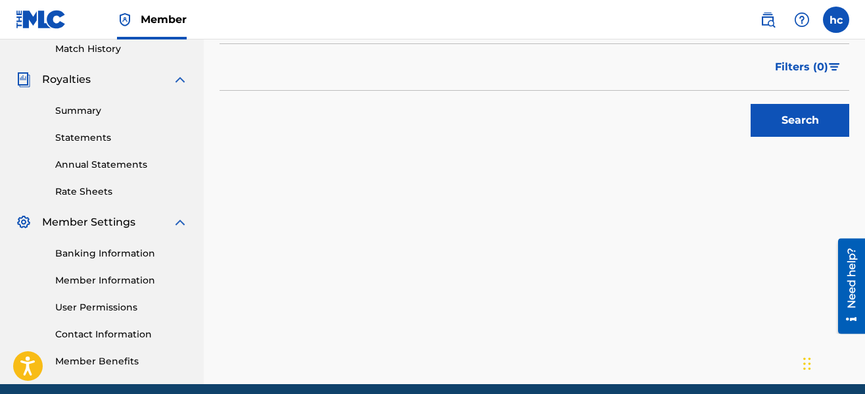
click at [763, 133] on button "Search" at bounding box center [799, 120] width 99 height 33
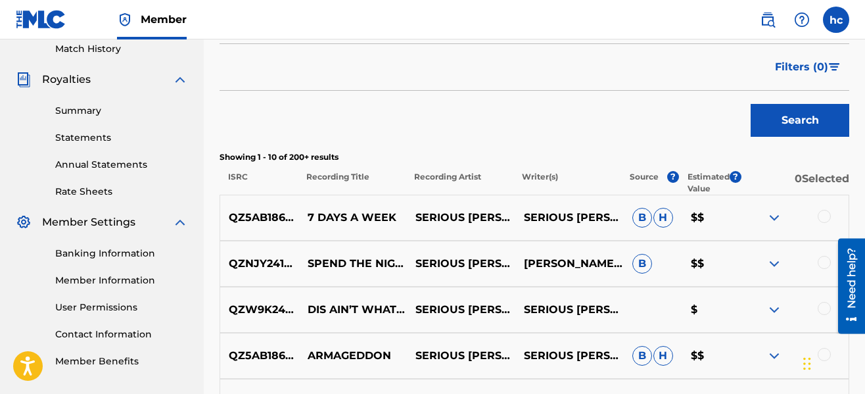
click at [465, 113] on div "Search" at bounding box center [534, 117] width 630 height 53
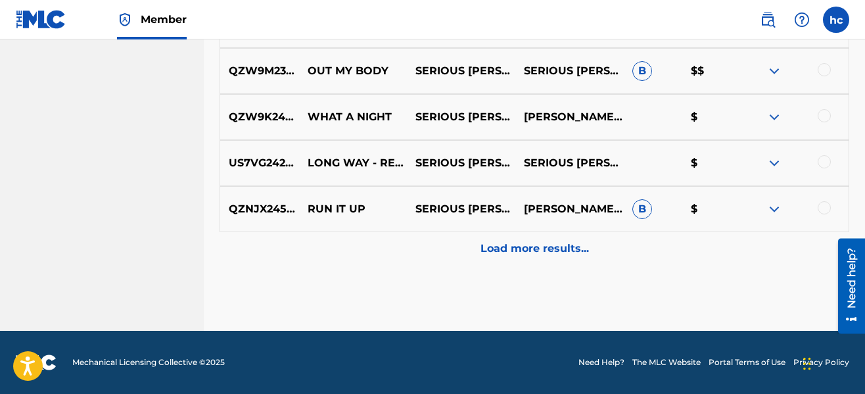
click at [538, 244] on p "Load more results..." at bounding box center [534, 249] width 108 height 16
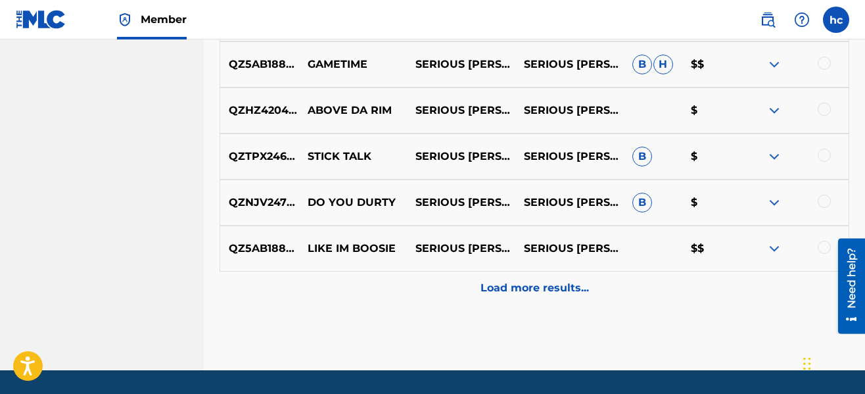
scroll to position [1237, 0]
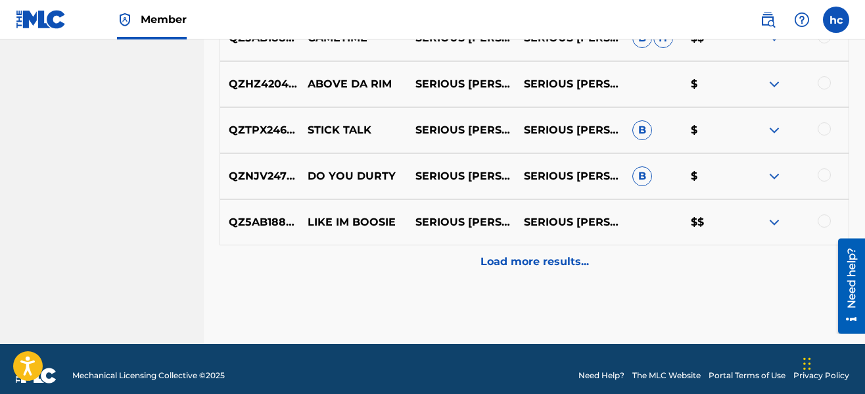
click at [820, 223] on div at bounding box center [823, 220] width 13 height 13
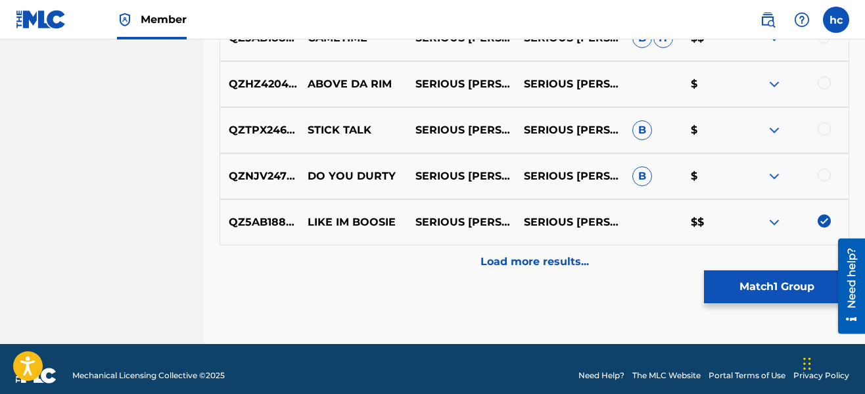
click at [597, 262] on div "Load more results..." at bounding box center [534, 261] width 630 height 33
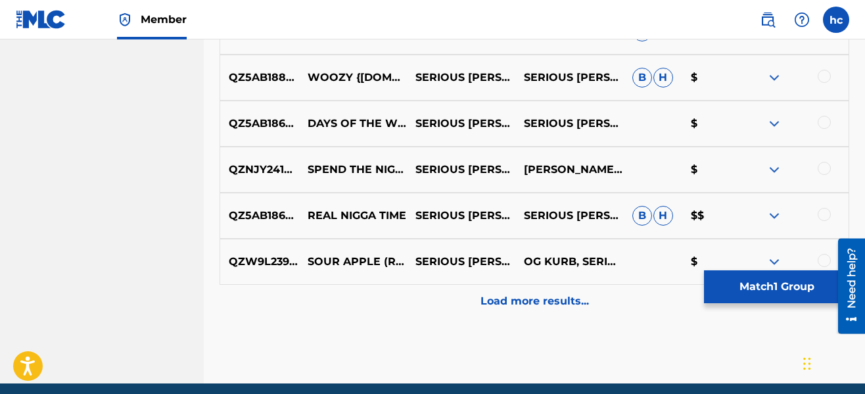
click at [564, 288] on div "Load more results..." at bounding box center [534, 301] width 630 height 33
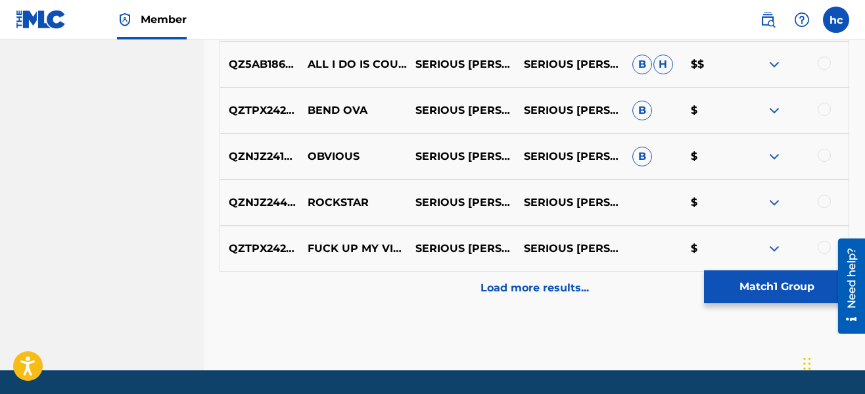
click at [551, 294] on p "Load more results..." at bounding box center [534, 288] width 108 height 16
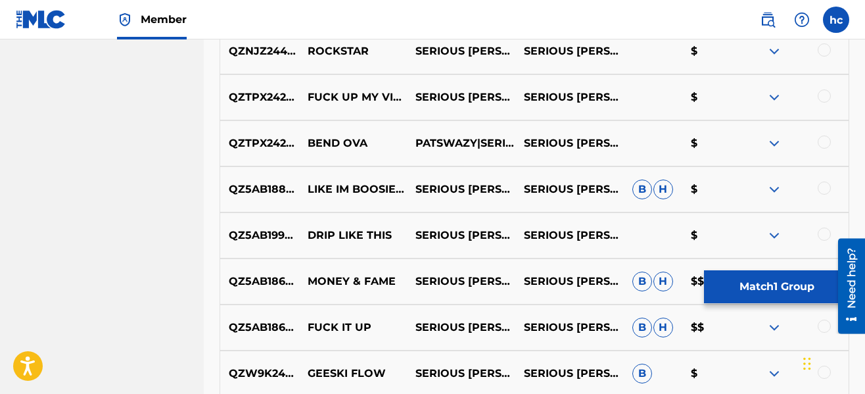
scroll to position [2315, 0]
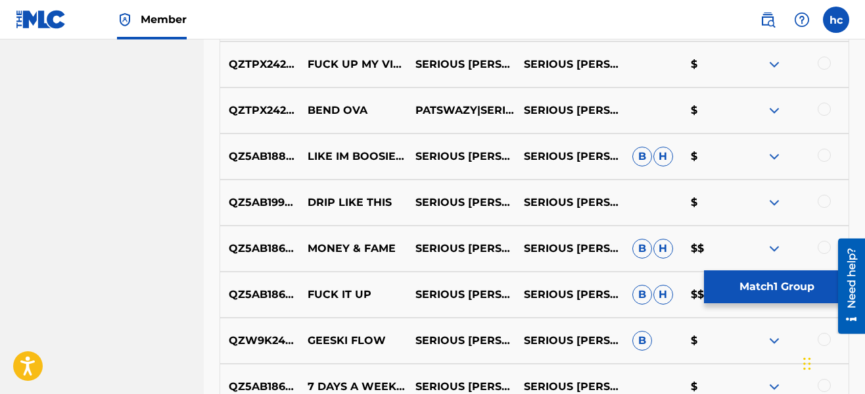
click at [824, 156] on div at bounding box center [823, 155] width 13 height 13
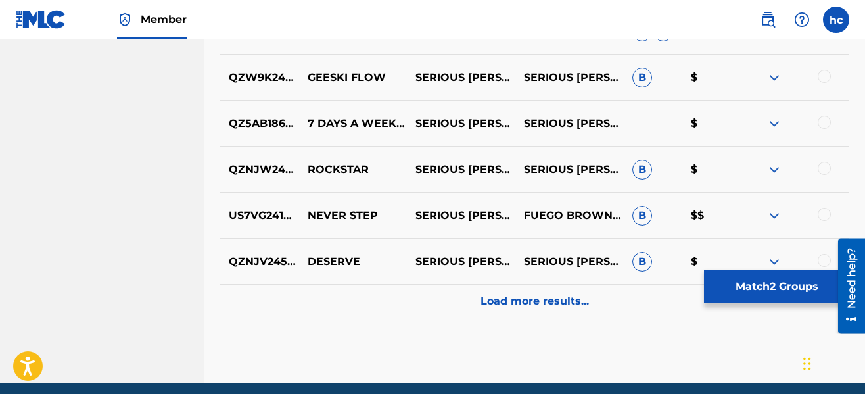
click at [516, 302] on p "Load more results..." at bounding box center [534, 301] width 108 height 16
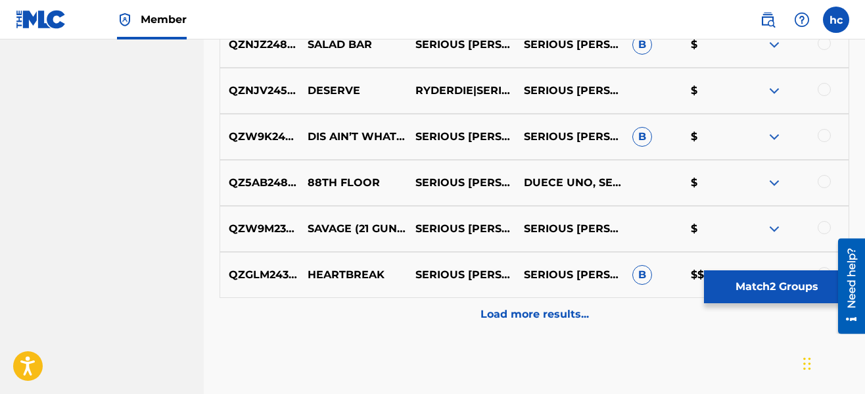
click at [527, 315] on p "Load more results..." at bounding box center [534, 314] width 108 height 16
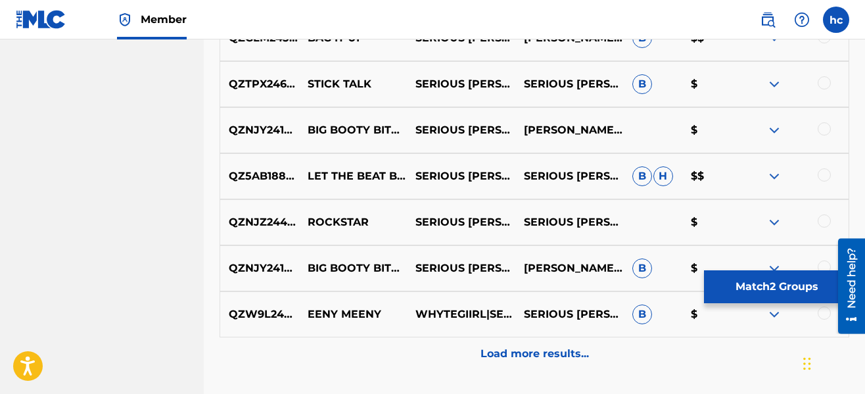
scroll to position [3471, 0]
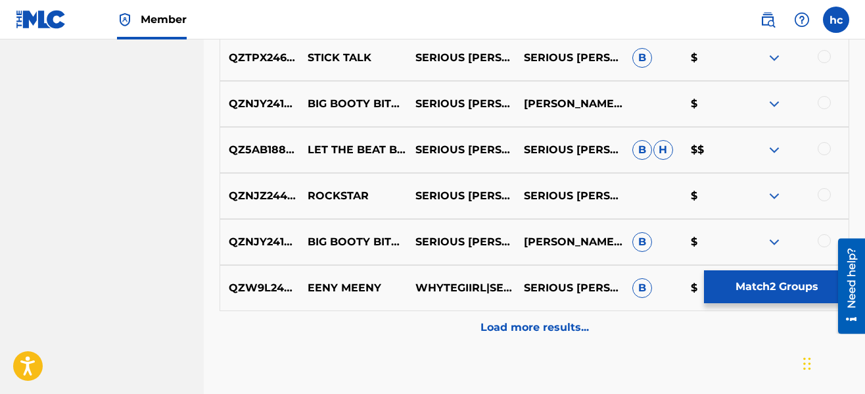
click at [535, 327] on p "Load more results..." at bounding box center [534, 327] width 108 height 16
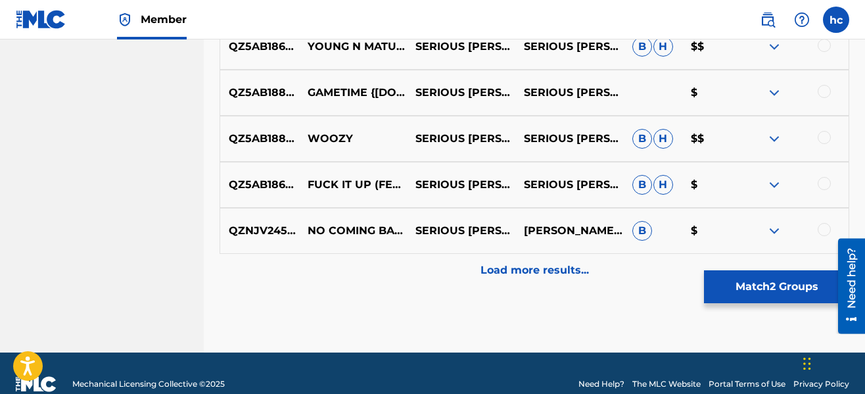
scroll to position [3997, 0]
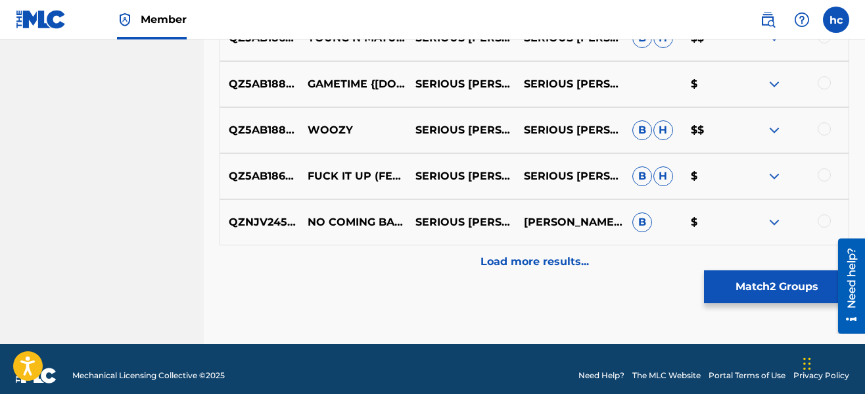
drag, startPoint x: 536, startPoint y: 271, endPoint x: 542, endPoint y: 258, distance: 14.7
click at [542, 258] on div "Load more results..." at bounding box center [534, 261] width 630 height 33
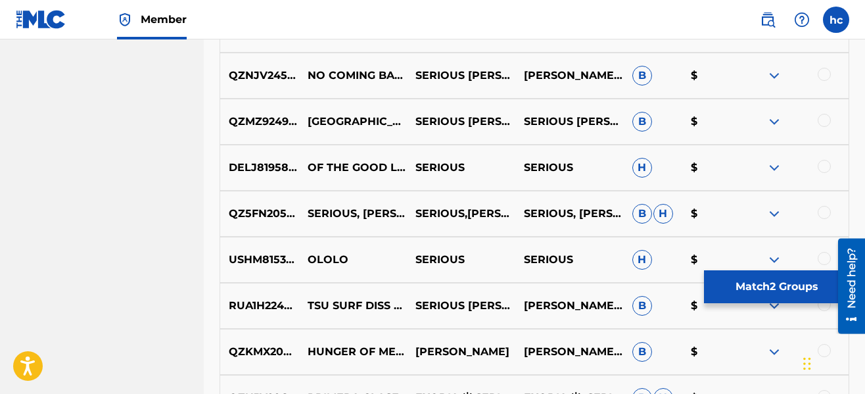
scroll to position [4207, 0]
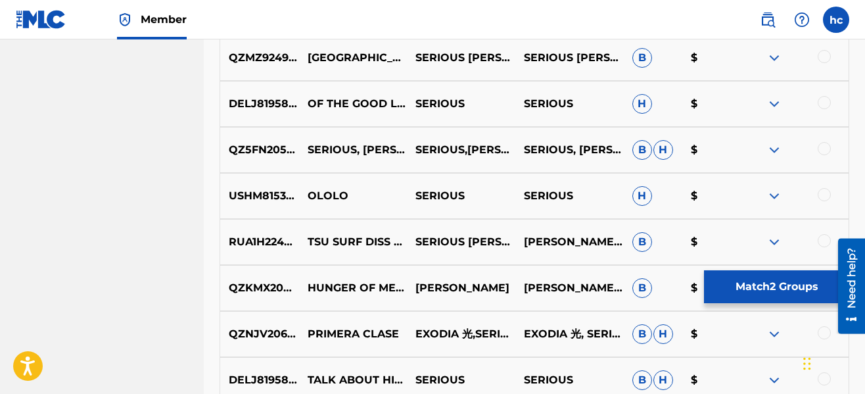
click at [764, 275] on button "Match 2 Groups" at bounding box center [776, 286] width 145 height 33
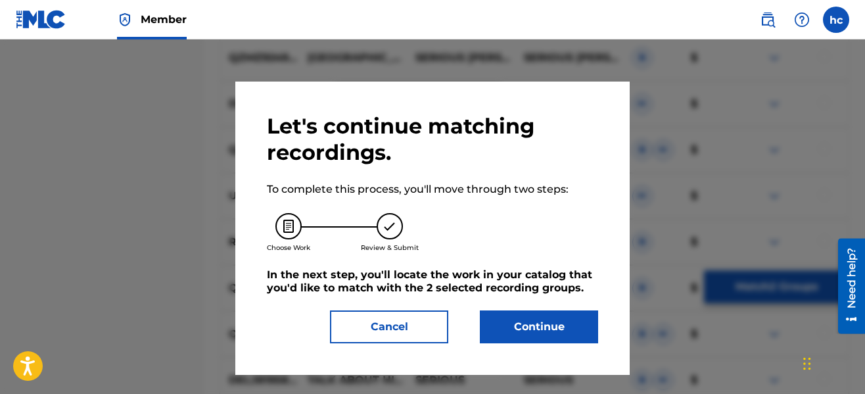
click at [526, 329] on button "Continue" at bounding box center [539, 326] width 118 height 33
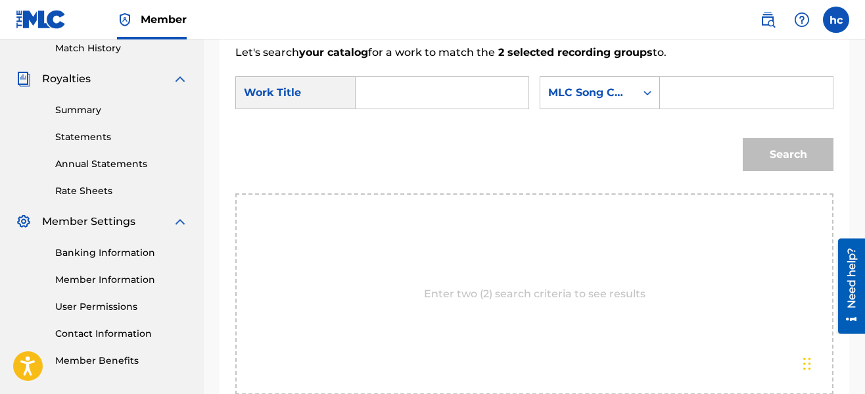
scroll to position [303, 0]
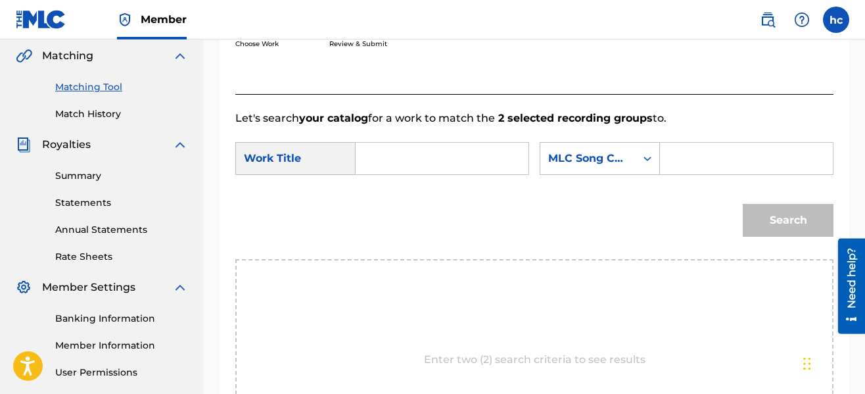
click at [390, 159] on input "Search Form" at bounding box center [442, 159] width 150 height 32
click at [387, 206] on strong "im" at bounding box center [385, 203] width 14 height 12
type input "like im boosie"
click at [643, 154] on icon "Search Form" at bounding box center [647, 158] width 13 height 13
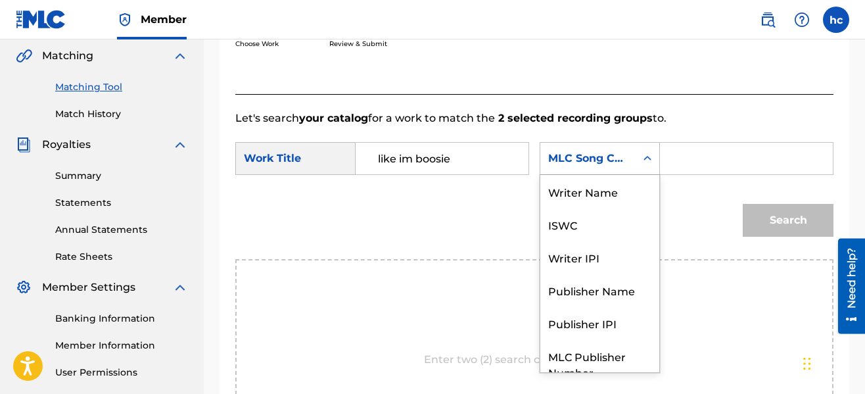
scroll to position [49, 0]
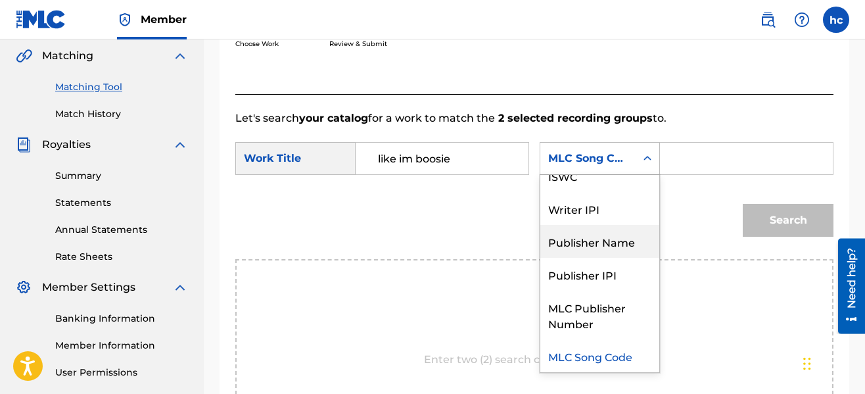
click at [606, 242] on div "Publisher Name" at bounding box center [599, 241] width 119 height 33
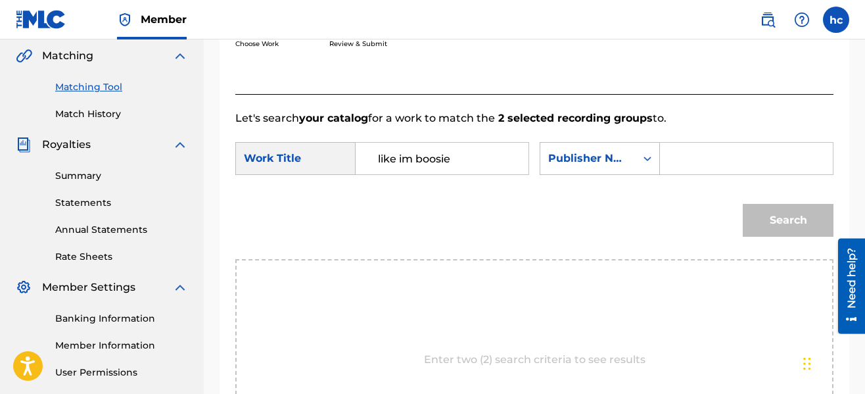
click at [693, 164] on input "Search Form" at bounding box center [746, 159] width 150 height 32
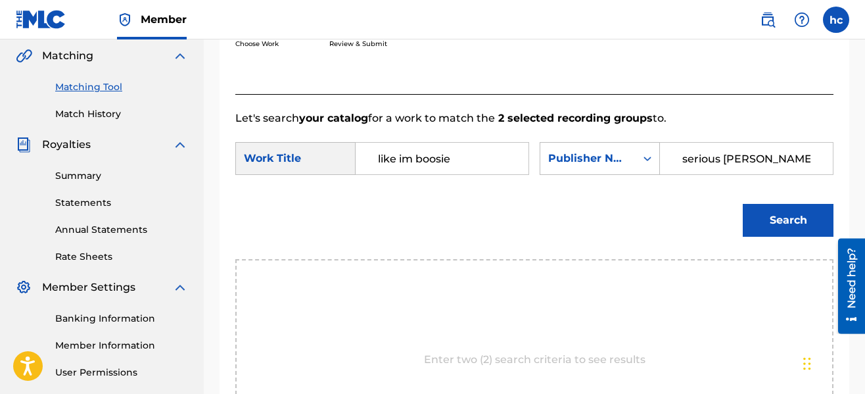
type input "serious [PERSON_NAME]"
click at [743, 204] on button "Search" at bounding box center [788, 220] width 91 height 33
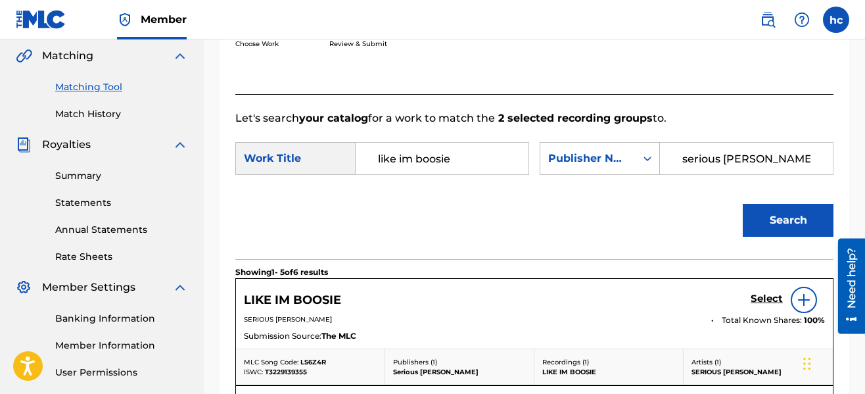
click at [607, 221] on div "Search" at bounding box center [534, 225] width 598 height 68
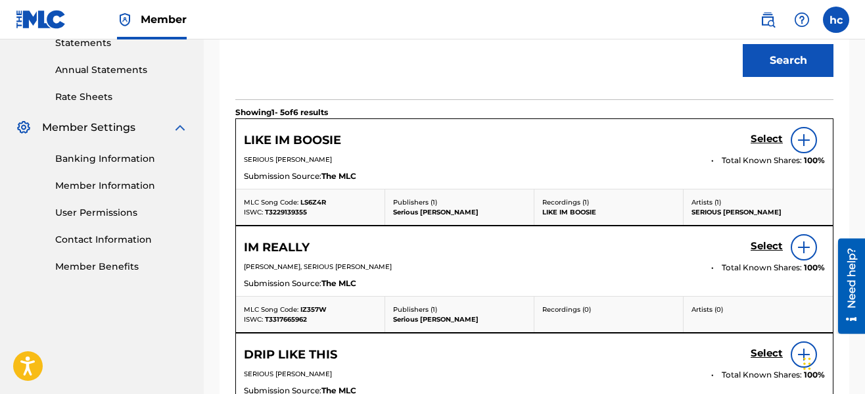
scroll to position [487, 0]
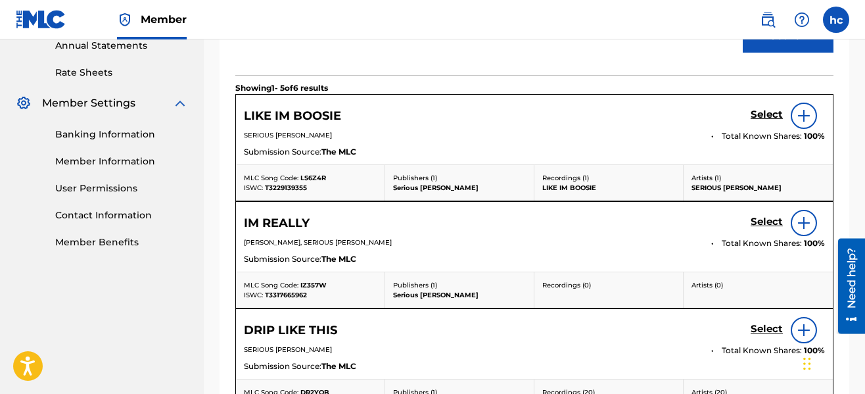
click at [756, 117] on h5 "Select" at bounding box center [766, 114] width 32 height 12
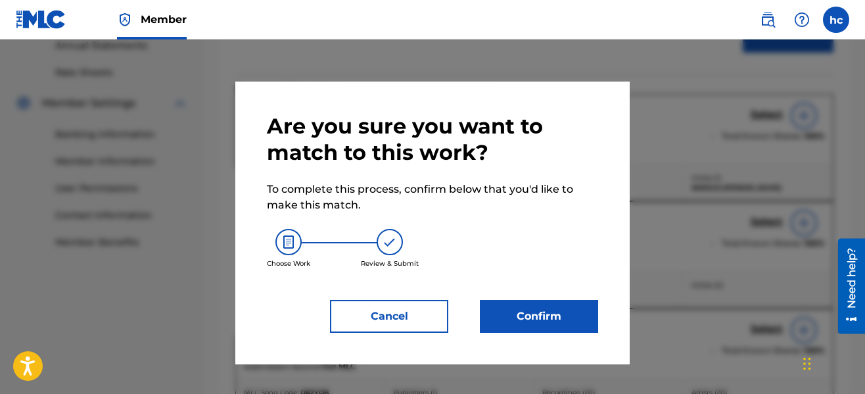
click at [524, 323] on button "Confirm" at bounding box center [539, 316] width 118 height 33
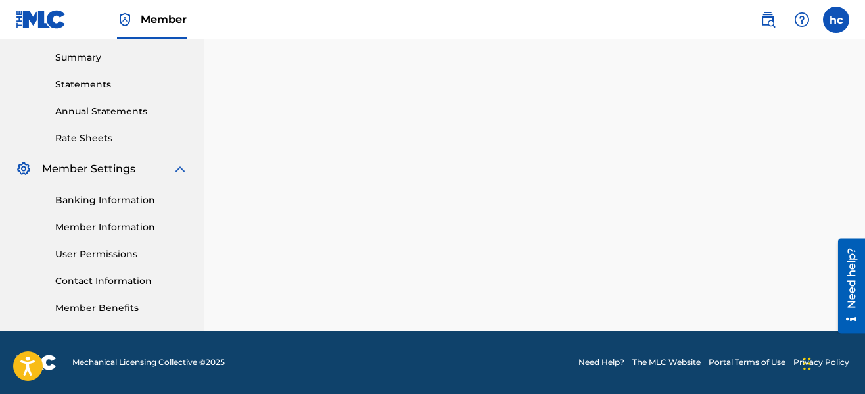
drag, startPoint x: 622, startPoint y: 185, endPoint x: 626, endPoint y: 170, distance: 15.0
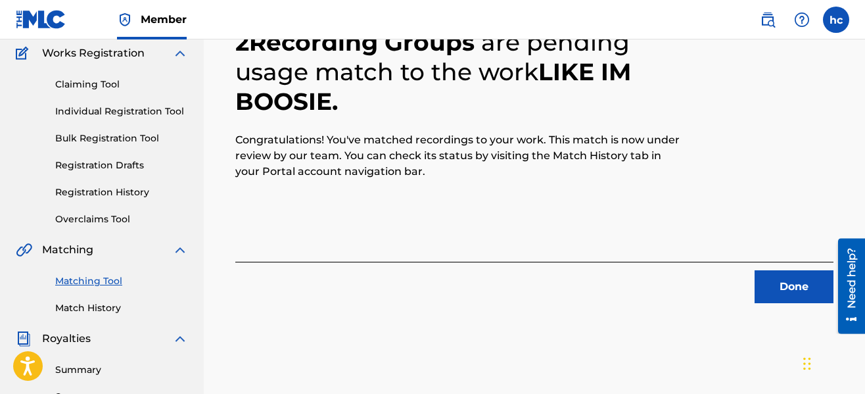
scroll to position [106, 0]
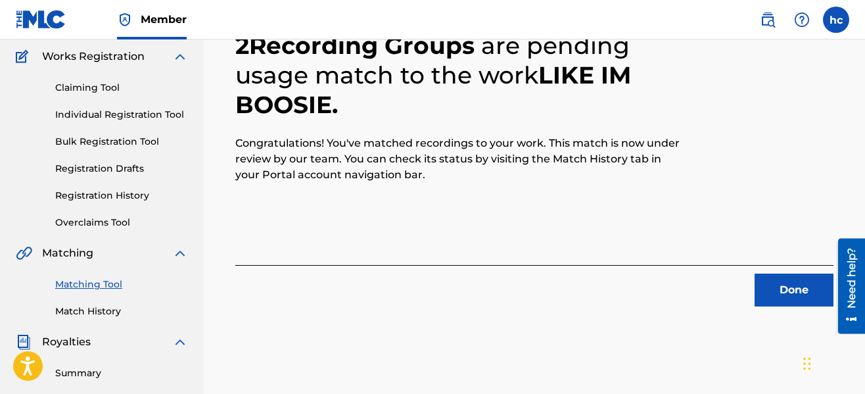
click at [756, 288] on button "Done" at bounding box center [793, 289] width 79 height 33
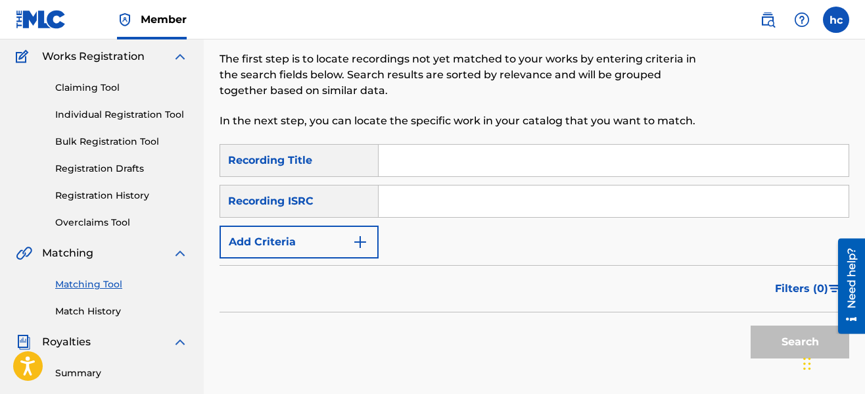
click at [382, 247] on div "SearchWithCriteriaeb3ea9ec-11ca-45ed-8bbb-423310fee9c7 Recording Title SearchWi…" at bounding box center [534, 201] width 630 height 114
click at [366, 247] on img "Search Form" at bounding box center [360, 242] width 16 height 16
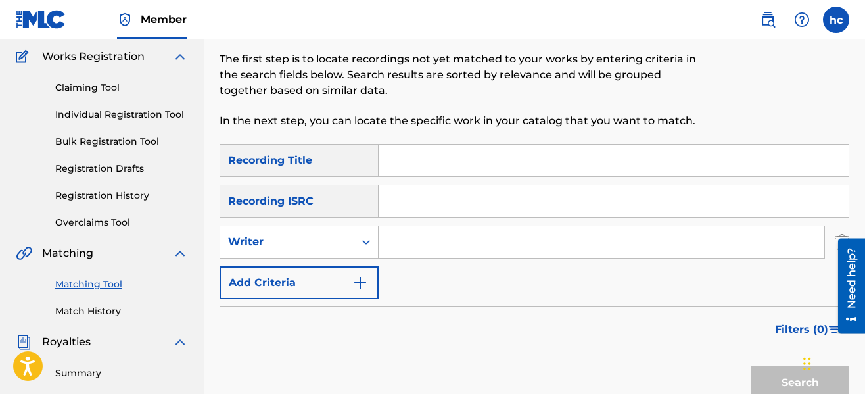
click at [438, 239] on input "Search Form" at bounding box center [601, 242] width 446 height 32
type input "serious [PERSON_NAME]"
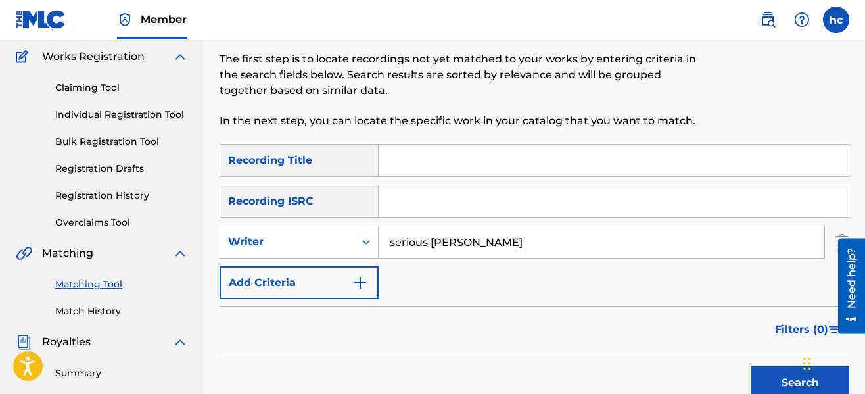
click at [771, 378] on button "Search" at bounding box center [799, 382] width 99 height 33
click at [490, 275] on div "SearchWithCriteriaeb3ea9ec-11ca-45ed-8bbb-423310fee9c7 Recording Title SearchWi…" at bounding box center [534, 221] width 630 height 155
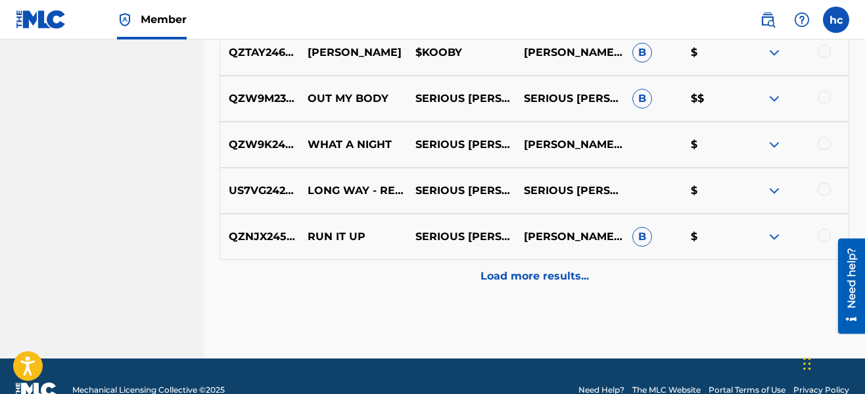
click at [495, 275] on p "Load more results..." at bounding box center [534, 276] width 108 height 16
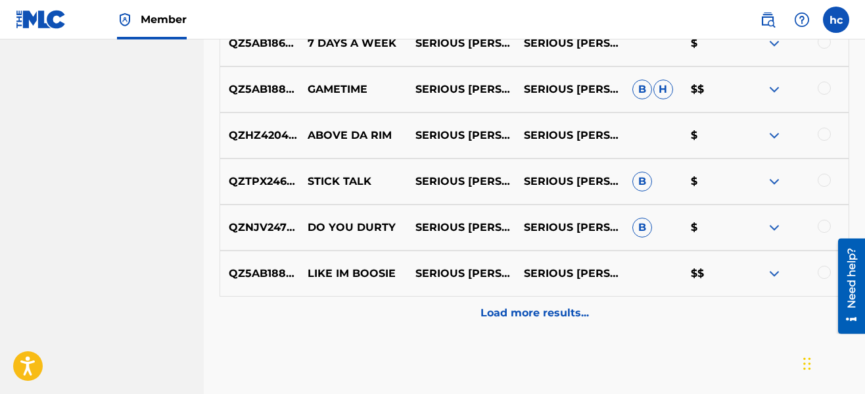
scroll to position [1210, 0]
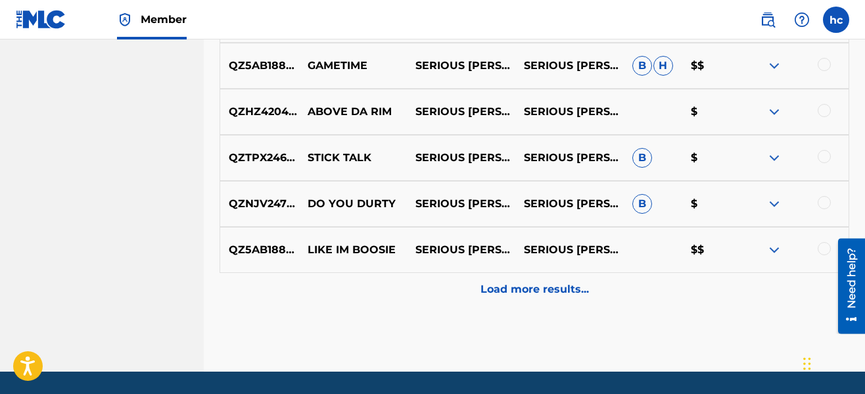
click at [534, 279] on div "Load more results..." at bounding box center [534, 289] width 630 height 33
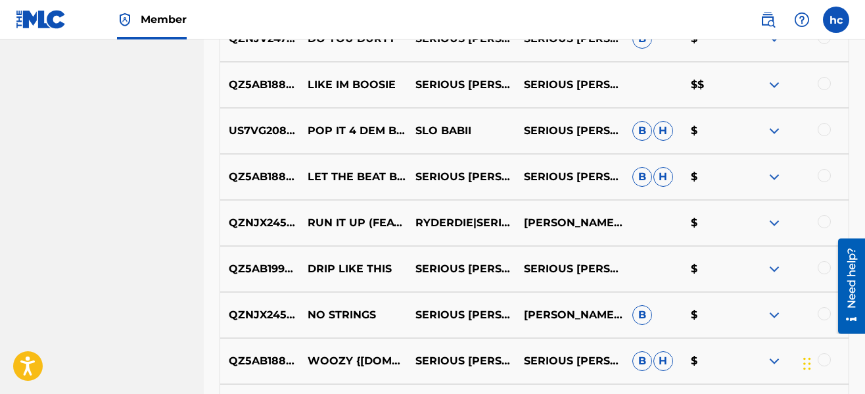
scroll to position [1394, 0]
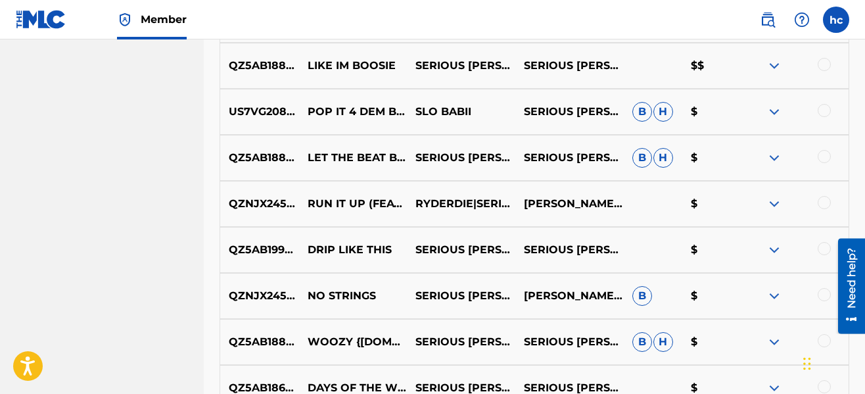
click at [825, 106] on div at bounding box center [823, 110] width 13 height 13
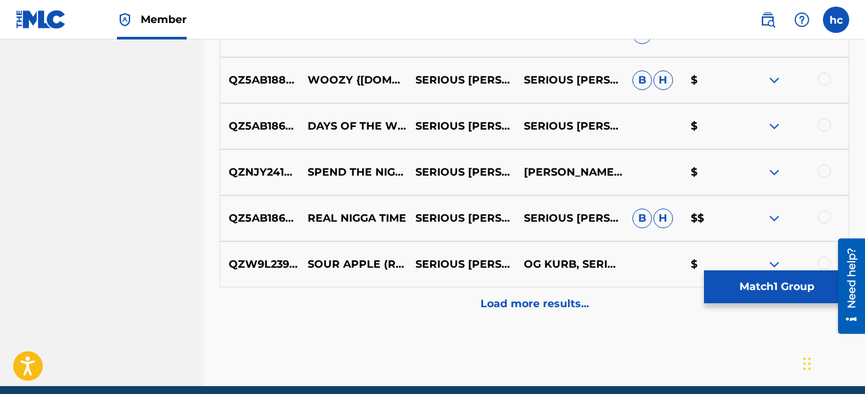
scroll to position [1657, 0]
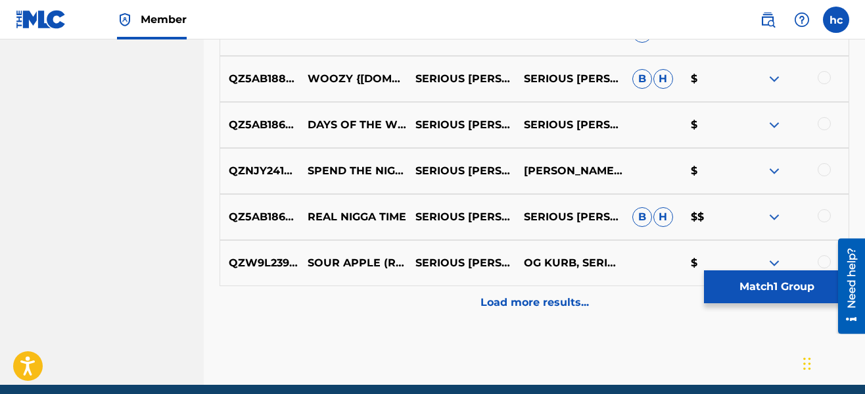
click at [522, 292] on div "Load more results..." at bounding box center [534, 302] width 630 height 33
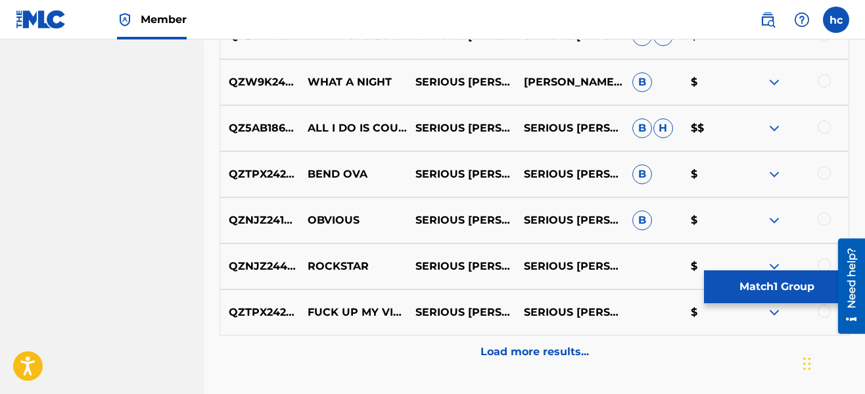
scroll to position [2170, 0]
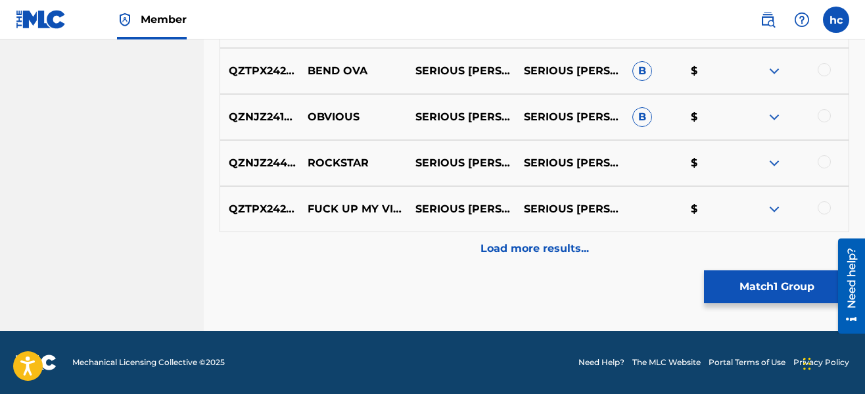
click at [521, 246] on p "Load more results..." at bounding box center [534, 249] width 108 height 16
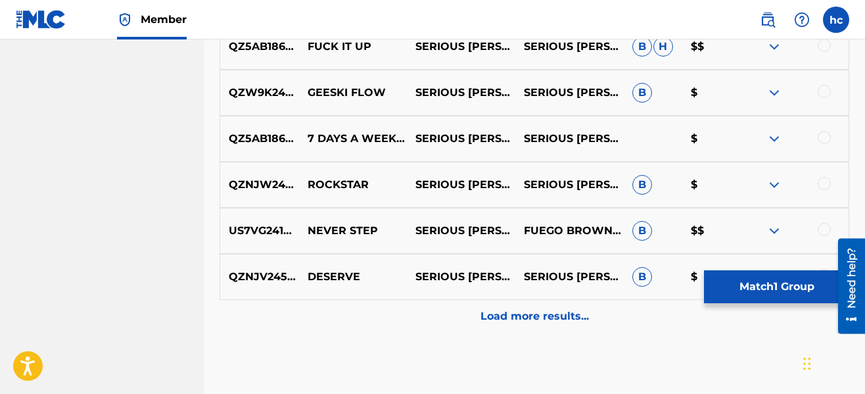
scroll to position [2565, 0]
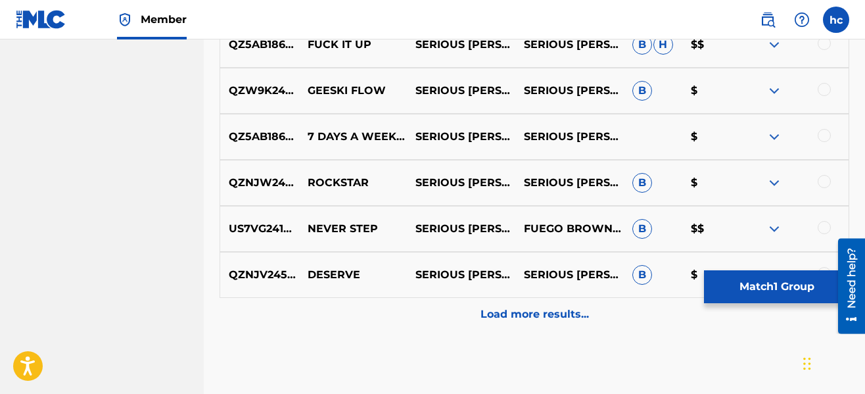
click at [526, 309] on p "Load more results..." at bounding box center [534, 314] width 108 height 16
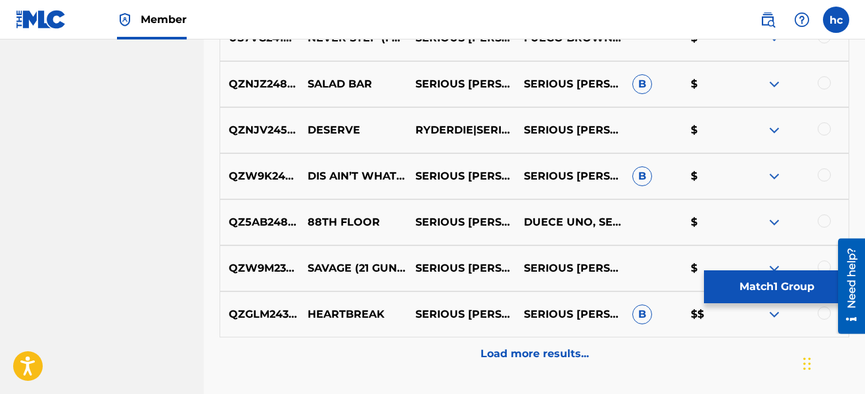
scroll to position [3012, 0]
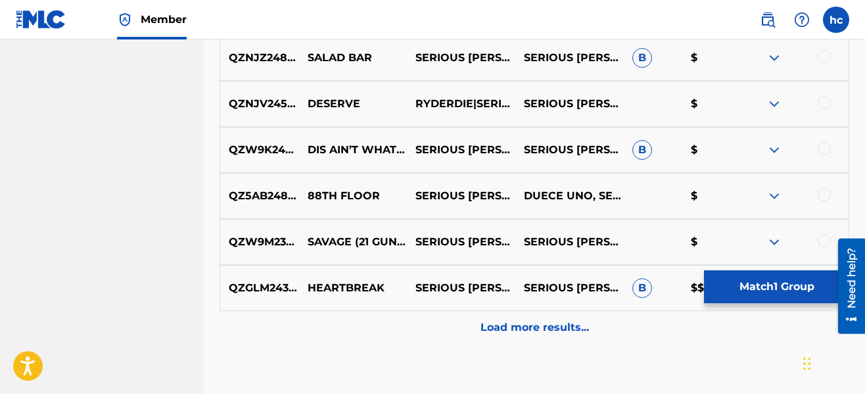
click at [532, 326] on p "Load more results..." at bounding box center [534, 327] width 108 height 16
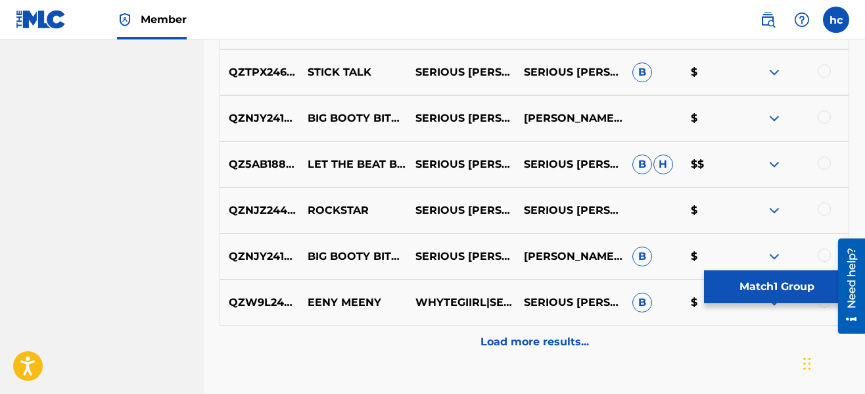
scroll to position [3458, 0]
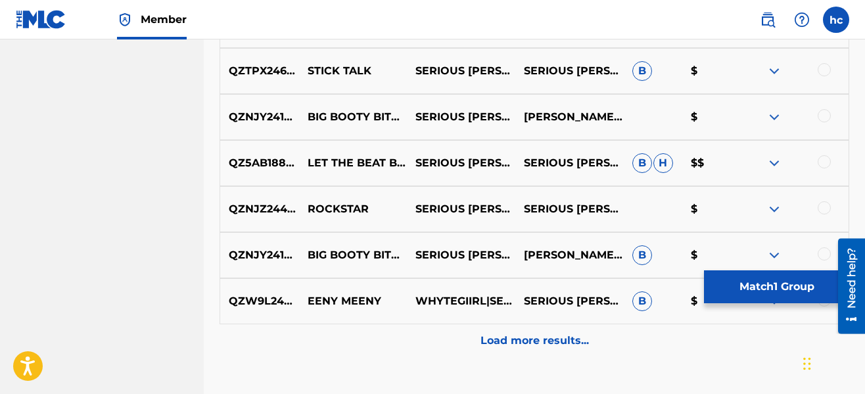
click at [532, 332] on div "Load more results..." at bounding box center [534, 340] width 630 height 33
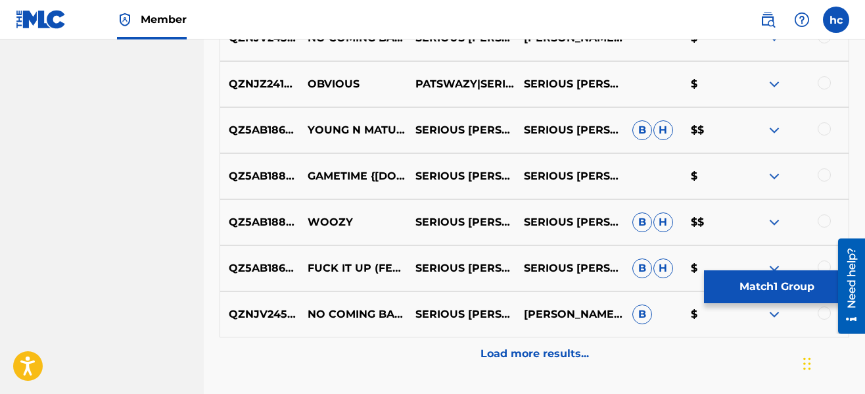
scroll to position [3931, 0]
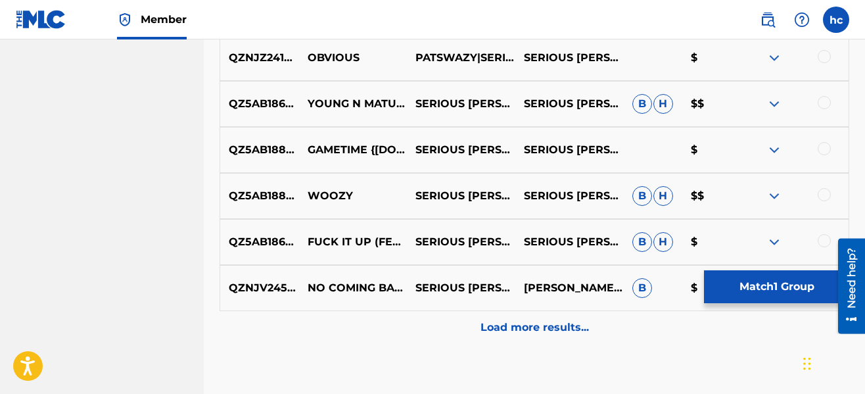
click at [516, 331] on p "Load more results..." at bounding box center [534, 327] width 108 height 16
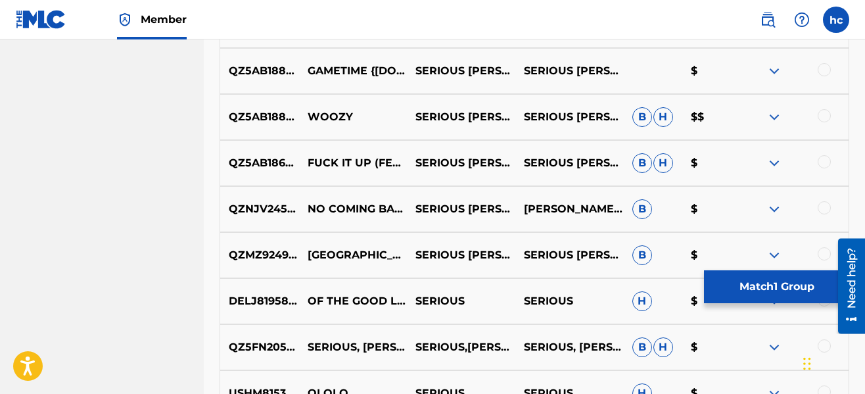
scroll to position [4037, 0]
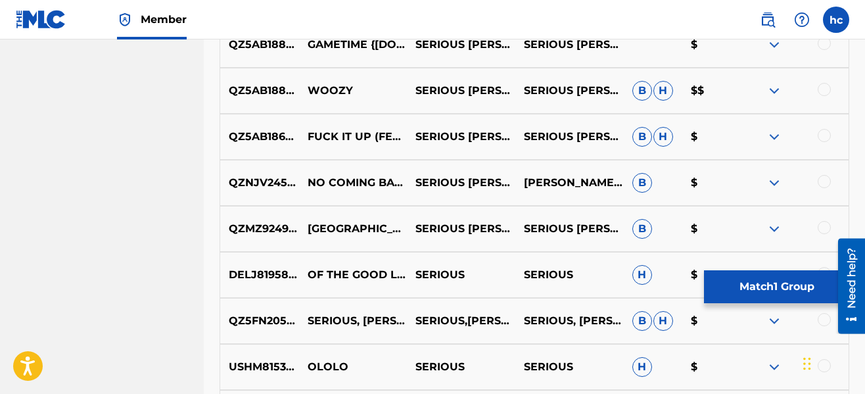
click at [748, 286] on button "Match 1 Group" at bounding box center [776, 286] width 145 height 33
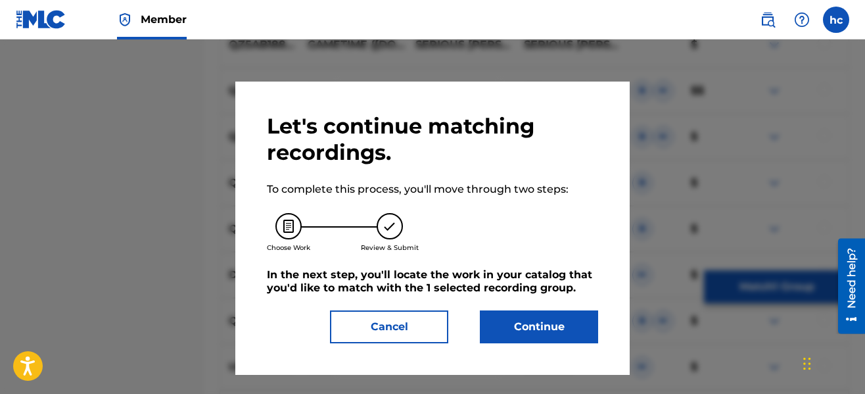
click at [551, 327] on button "Continue" at bounding box center [539, 326] width 118 height 33
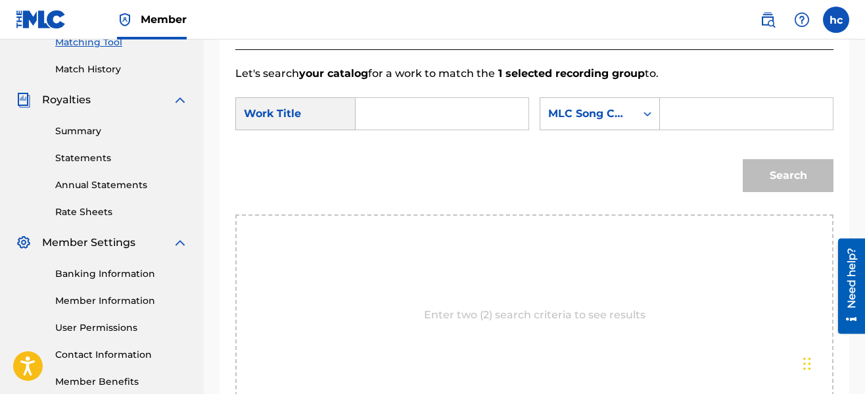
scroll to position [250, 0]
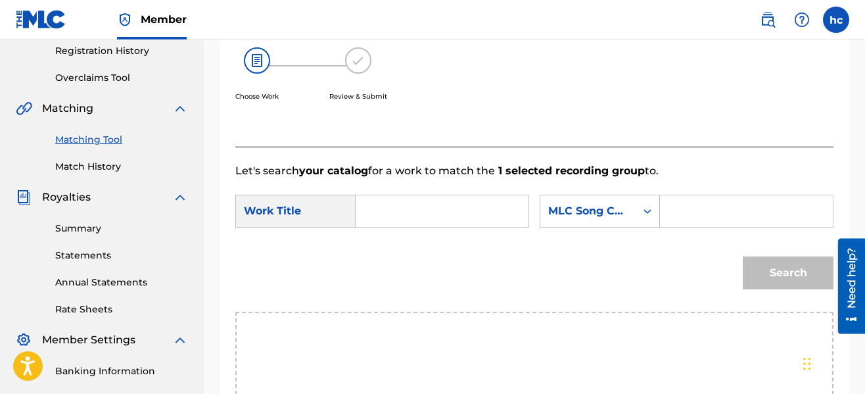
click at [463, 206] on input "Search Form" at bounding box center [442, 211] width 150 height 32
click at [401, 252] on div "Search" at bounding box center [534, 277] width 598 height 68
click at [407, 216] on input "pop" at bounding box center [442, 211] width 150 height 32
click at [382, 250] on span "it 4 dem bands" at bounding box center [395, 264] width 34 height 60
type input "pop it 4 dem bands"
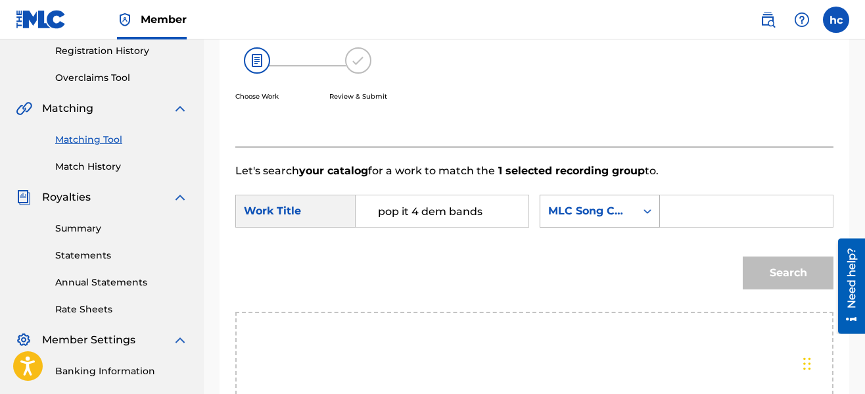
click at [624, 210] on div "MLC Song Code" at bounding box center [587, 210] width 95 height 25
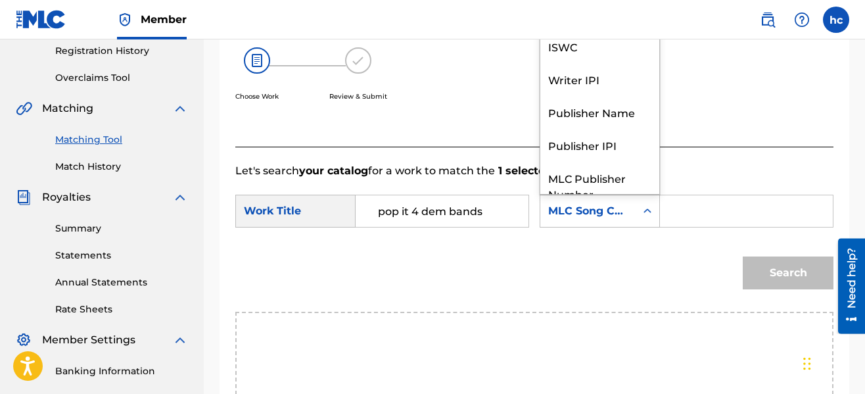
scroll to position [49, 0]
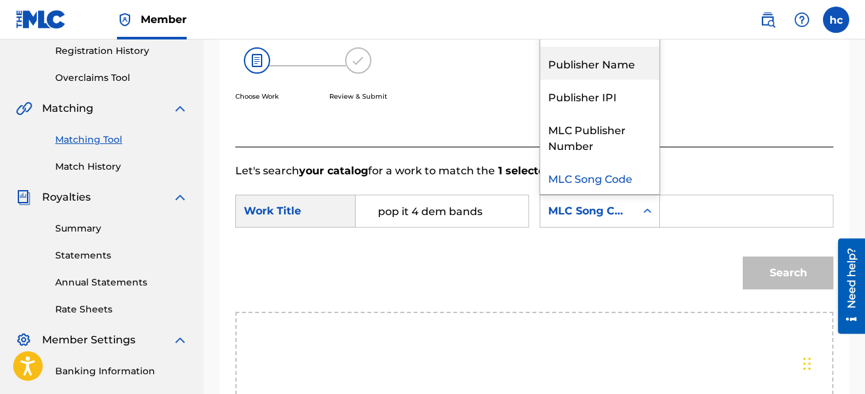
click at [596, 66] on div "Publisher Name" at bounding box center [599, 63] width 119 height 33
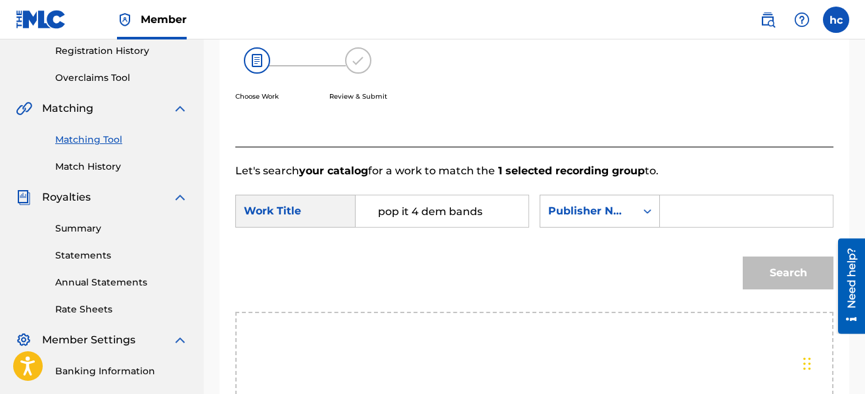
click at [674, 201] on input "Search Form" at bounding box center [746, 211] width 150 height 32
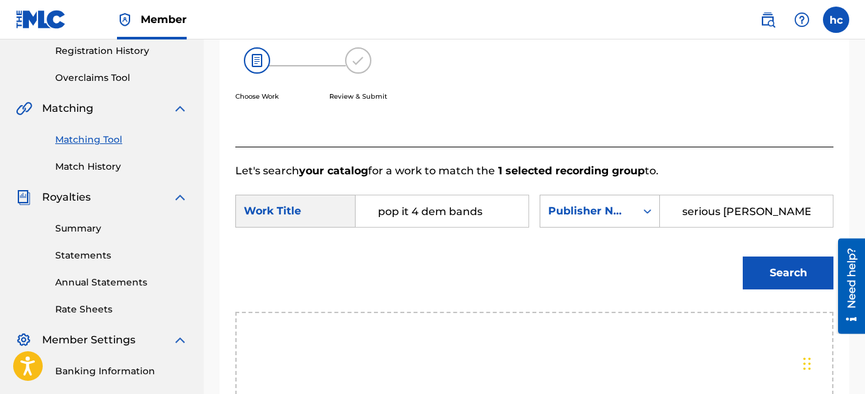
type input "serious [PERSON_NAME]"
click at [743, 256] on button "Search" at bounding box center [788, 272] width 91 height 33
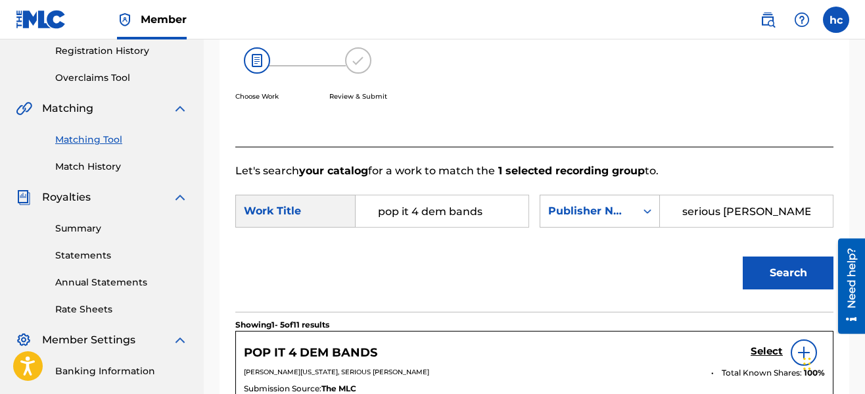
click at [626, 231] on div "SearchWithCriteria21ea2008-0f87-41e0-af72-d04f3f84f9bc Work Title pop it 4 dem …" at bounding box center [534, 215] width 598 height 41
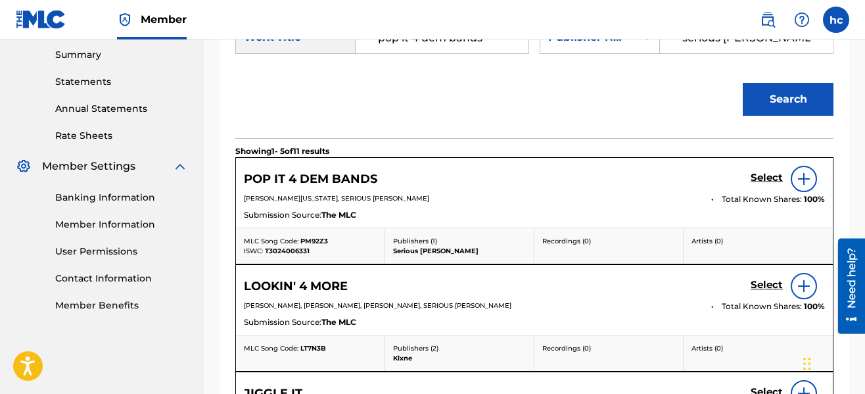
scroll to position [487, 0]
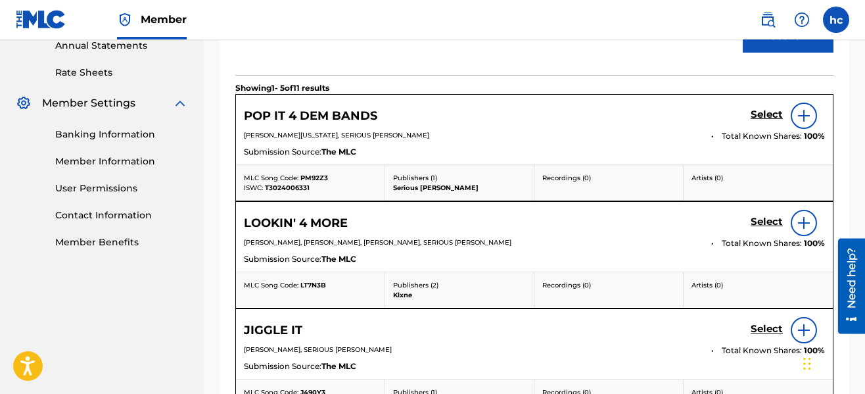
click at [765, 118] on h5 "Select" at bounding box center [766, 114] width 32 height 12
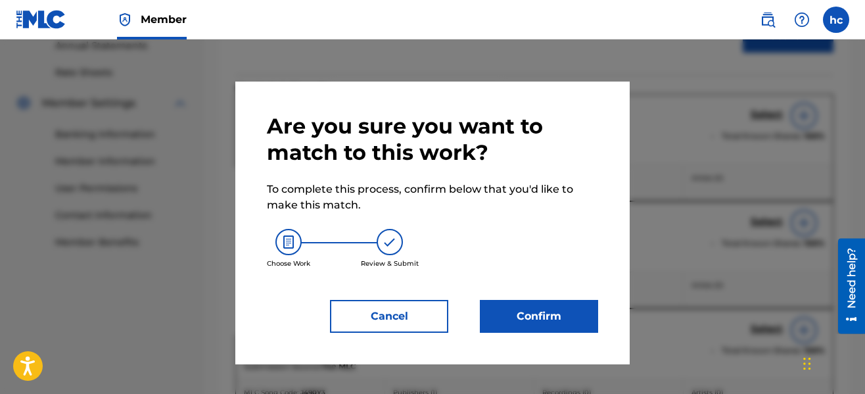
click at [543, 326] on button "Confirm" at bounding box center [539, 316] width 118 height 33
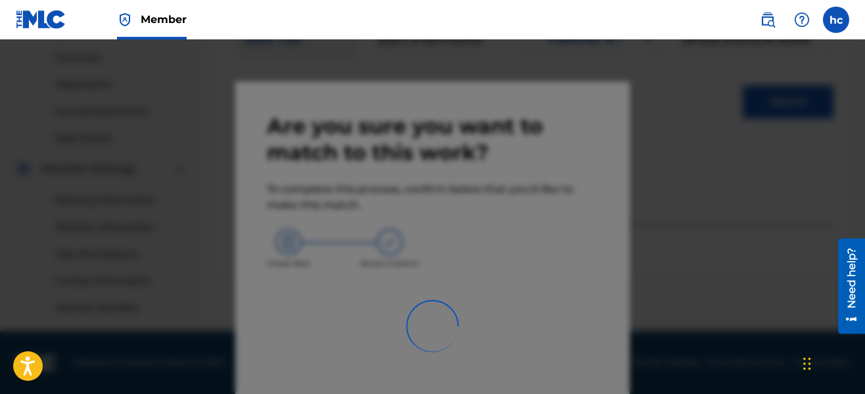
scroll to position [421, 0]
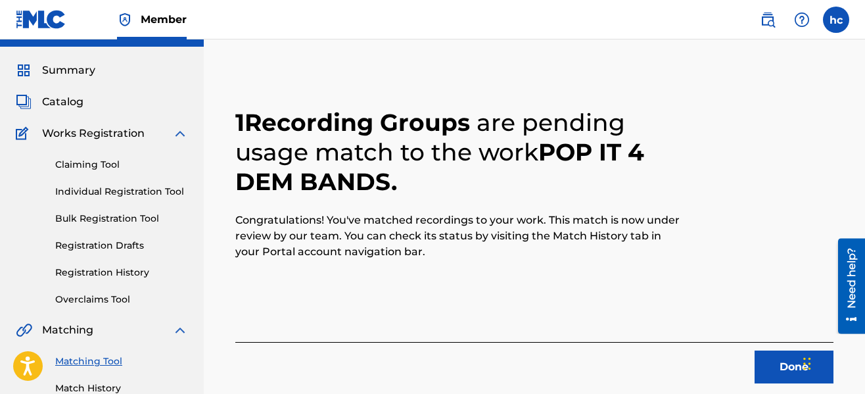
scroll to position [27, 0]
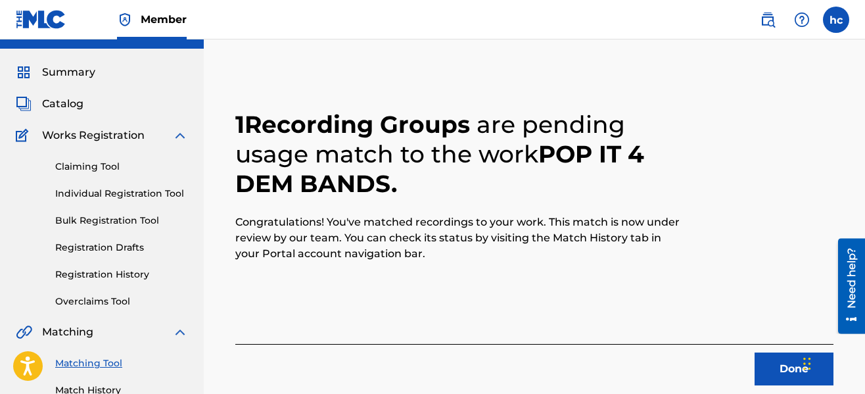
click at [784, 371] on button "Done" at bounding box center [793, 368] width 79 height 33
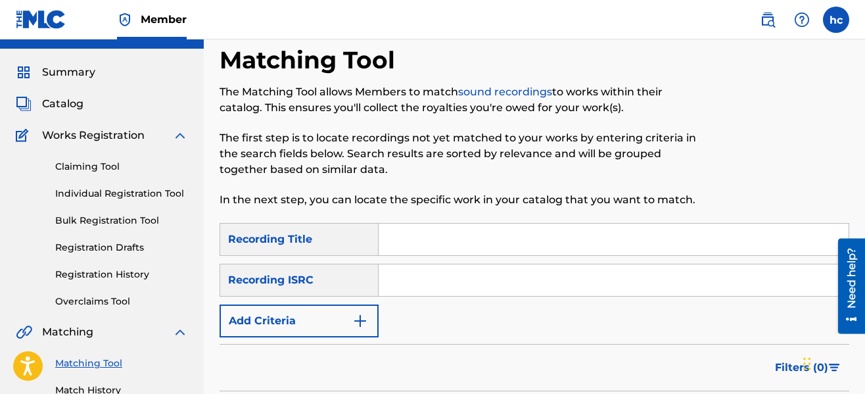
click at [419, 246] on input "Search Form" at bounding box center [613, 239] width 470 height 32
type input "me & you"
click at [359, 321] on img "Search Form" at bounding box center [360, 321] width 16 height 16
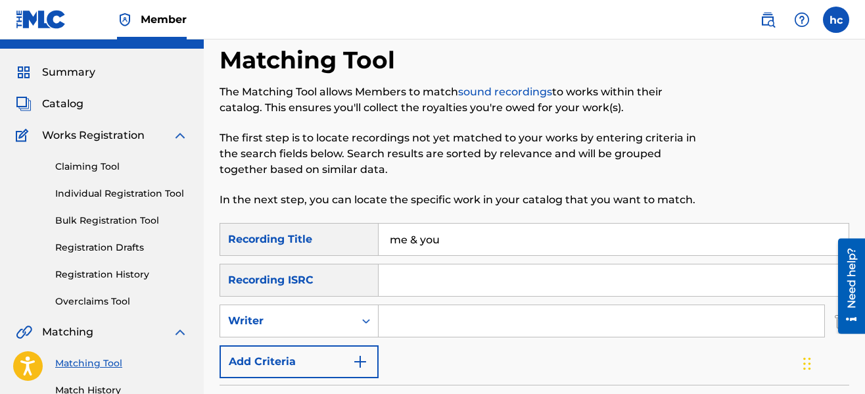
click at [399, 320] on input "Search Form" at bounding box center [601, 321] width 446 height 32
type input "serious [PERSON_NAME]"
click at [470, 357] on div "SearchWithCriteriaeb3ea9ec-11ca-45ed-8bbb-423310fee9c7 Recording Title me & you…" at bounding box center [534, 300] width 630 height 155
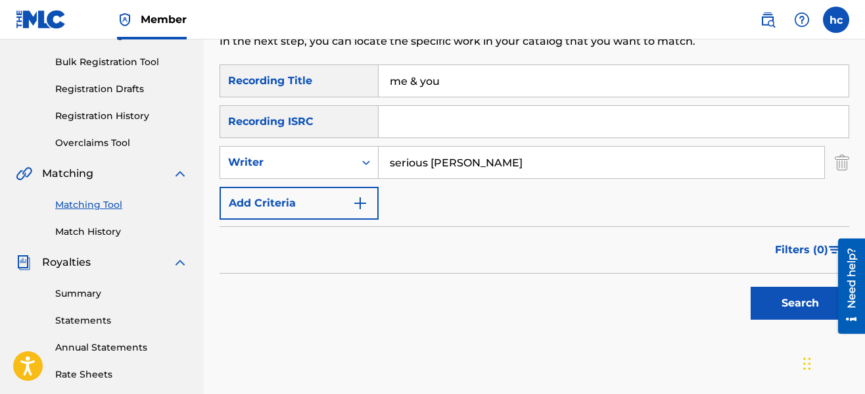
scroll to position [237, 0]
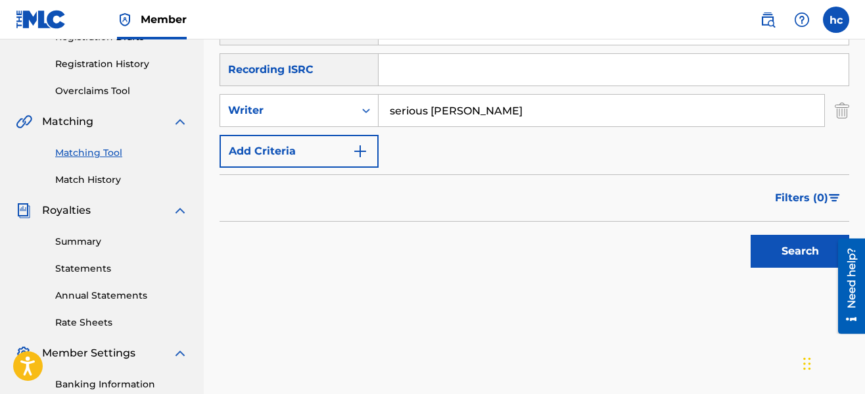
click at [764, 250] on button "Search" at bounding box center [799, 251] width 99 height 33
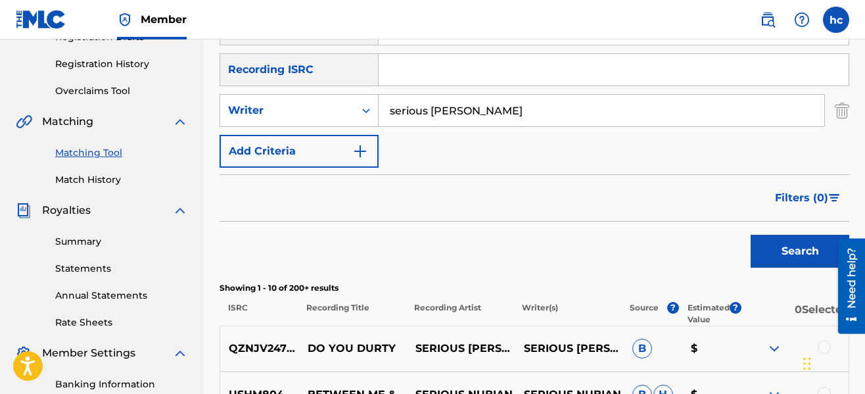
click at [553, 254] on div "Search" at bounding box center [534, 247] width 630 height 53
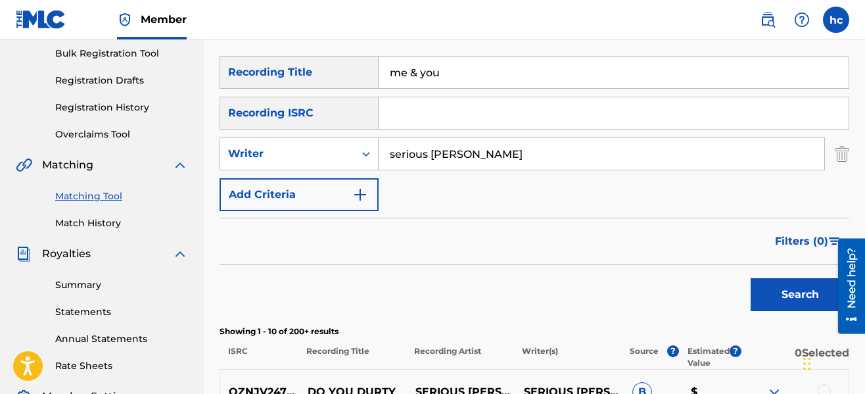
scroll to position [132, 0]
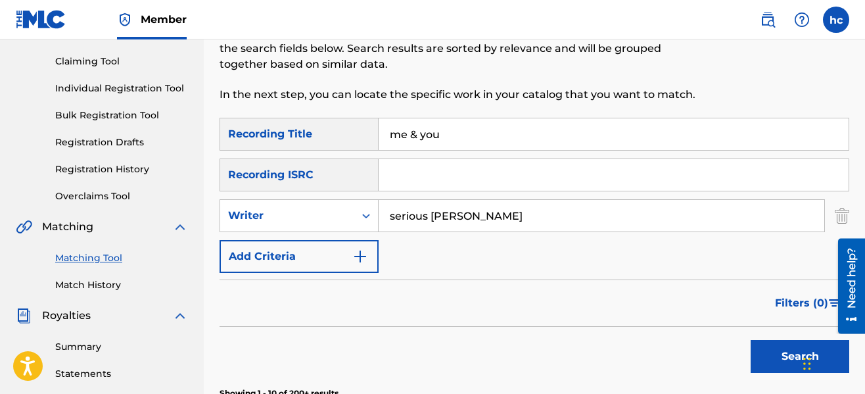
drag, startPoint x: 470, startPoint y: 141, endPoint x: 319, endPoint y: 154, distance: 151.0
click at [319, 154] on div "SearchWithCriteriaeb3ea9ec-11ca-45ed-8bbb-423310fee9c7 Recording Title me & you…" at bounding box center [534, 195] width 630 height 155
click at [784, 350] on button "Search" at bounding box center [799, 356] width 99 height 33
click at [596, 262] on div "SearchWithCriteriaeb3ea9ec-11ca-45ed-8bbb-423310fee9c7 Recording Title SearchWi…" at bounding box center [534, 195] width 630 height 155
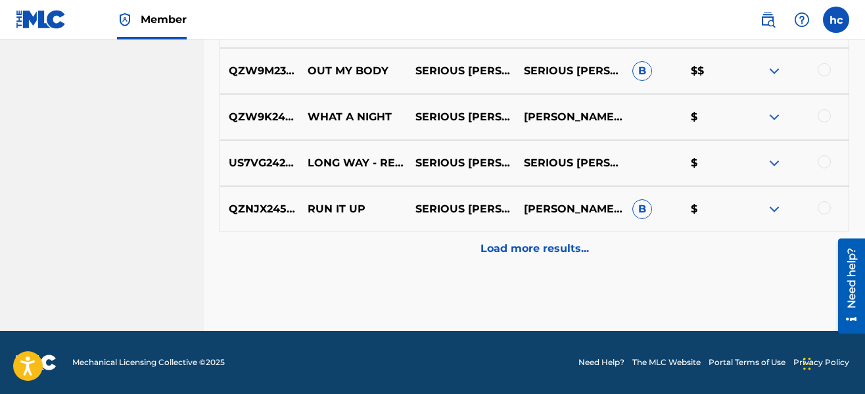
click at [551, 246] on p "Load more results..." at bounding box center [534, 249] width 108 height 16
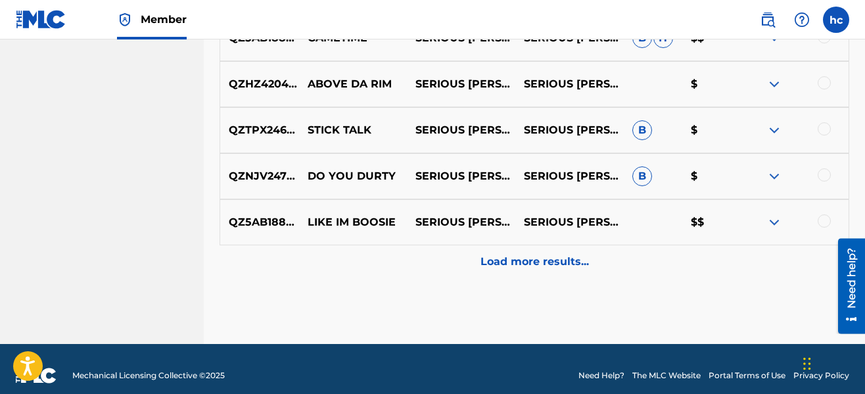
click at [551, 246] on div "Load more results..." at bounding box center [534, 261] width 630 height 33
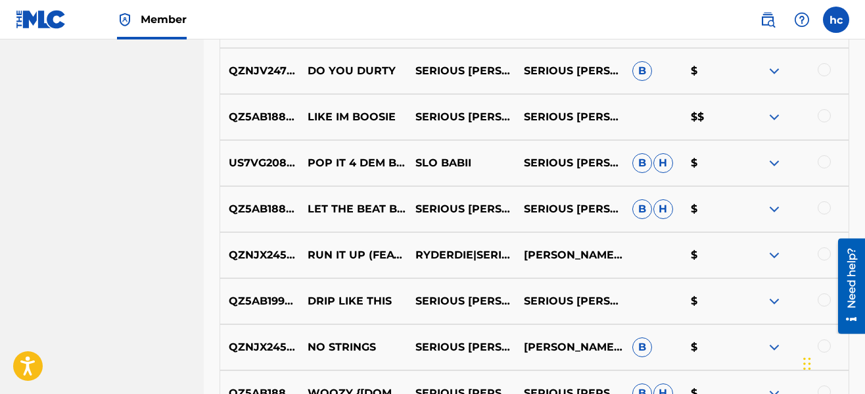
scroll to position [1369, 0]
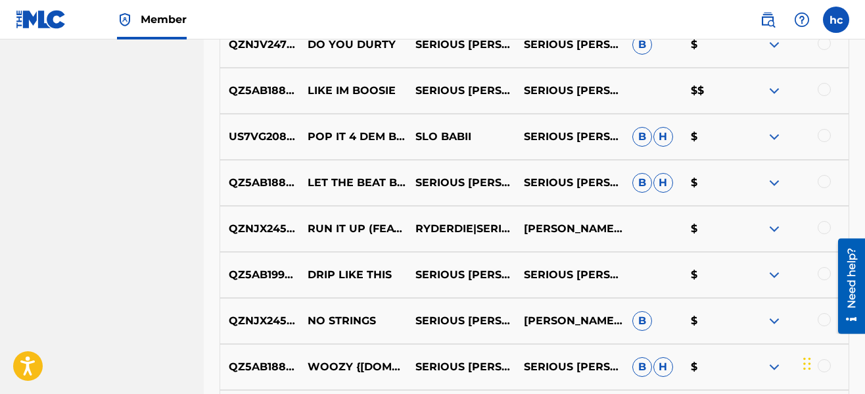
click at [824, 182] on div at bounding box center [823, 181] width 13 height 13
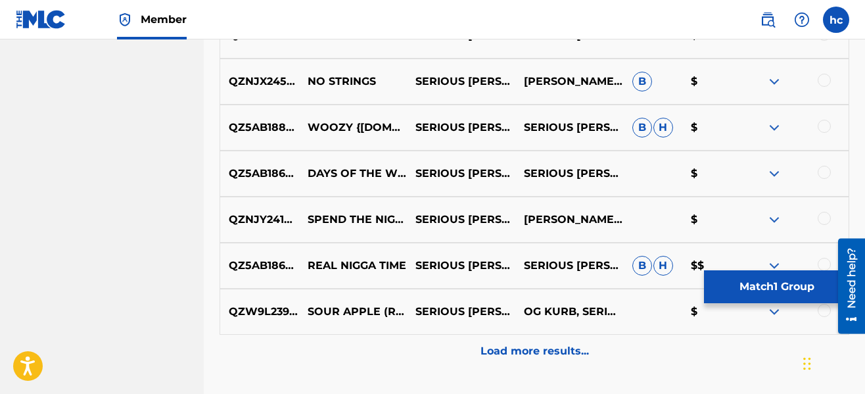
scroll to position [1632, 0]
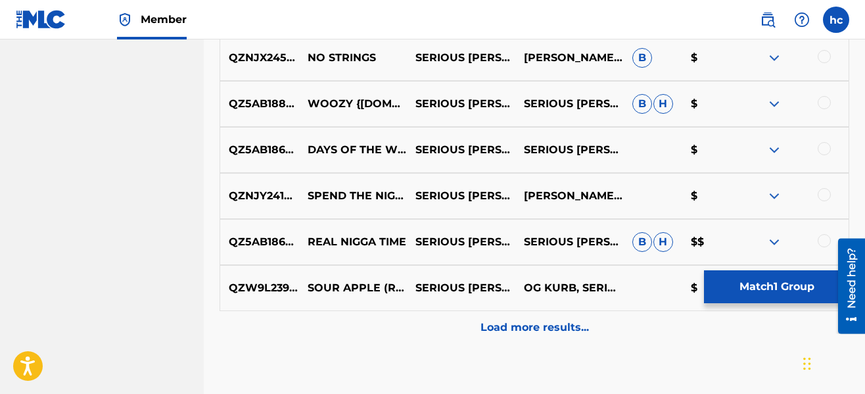
click at [513, 318] on div "Load more results..." at bounding box center [534, 327] width 630 height 33
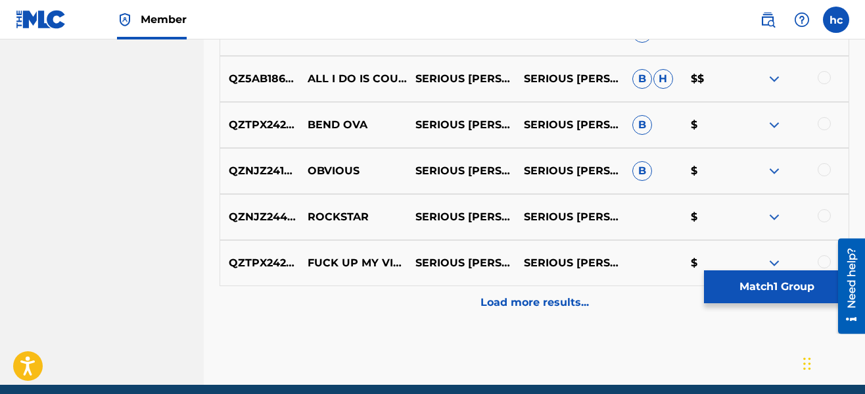
scroll to position [2131, 0]
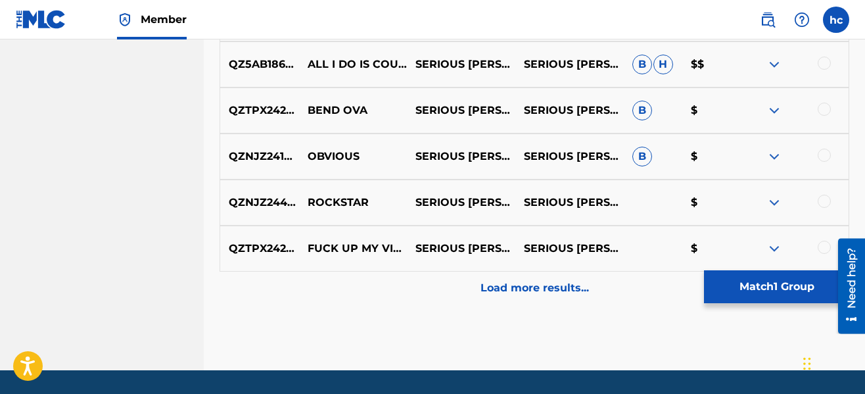
click at [515, 290] on p "Load more results..." at bounding box center [534, 288] width 108 height 16
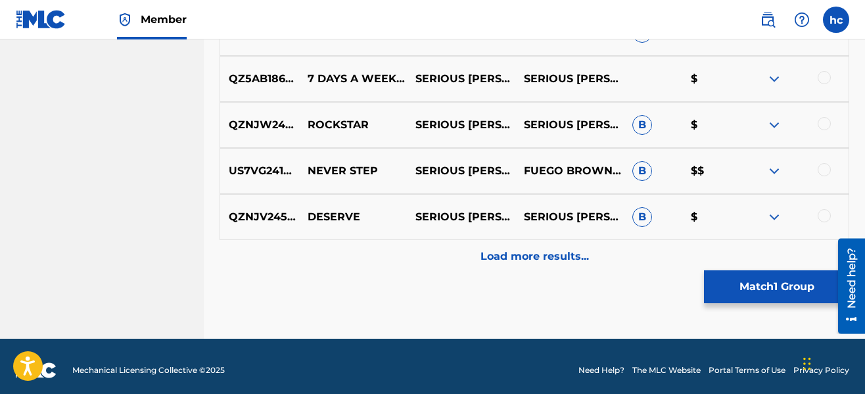
scroll to position [2630, 0]
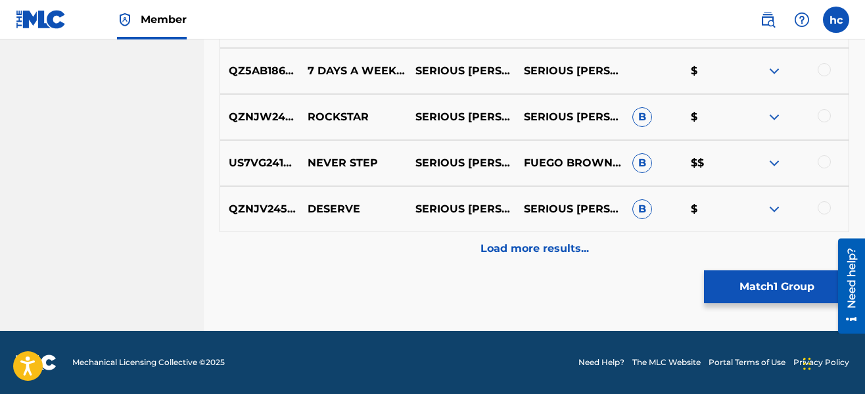
click at [509, 246] on p "Load more results..." at bounding box center [534, 249] width 108 height 16
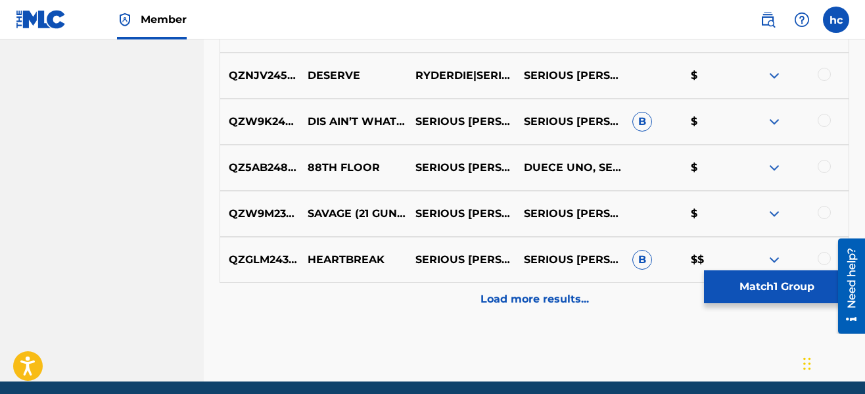
scroll to position [3051, 0]
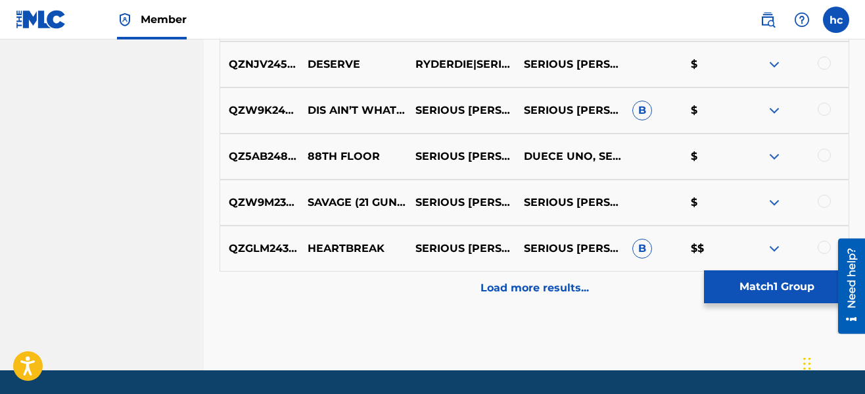
click at [536, 291] on p "Load more results..." at bounding box center [534, 288] width 108 height 16
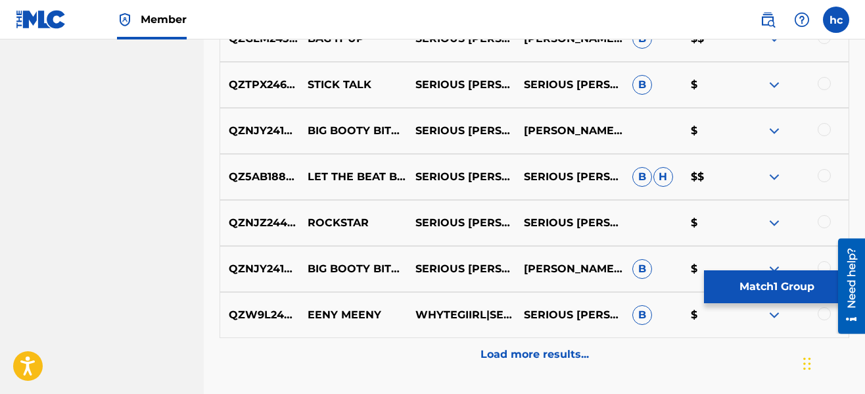
scroll to position [3445, 0]
click at [819, 176] on div at bounding box center [823, 174] width 13 height 13
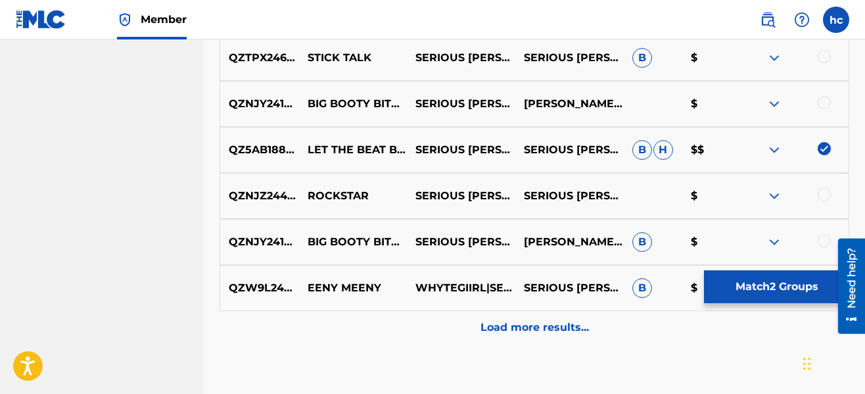
click at [480, 325] on p "Load more results..." at bounding box center [534, 327] width 108 height 16
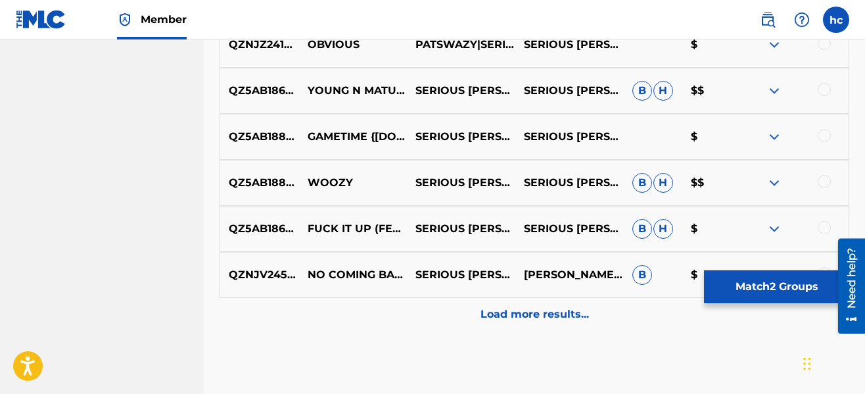
click at [501, 319] on p "Load more results..." at bounding box center [534, 314] width 108 height 16
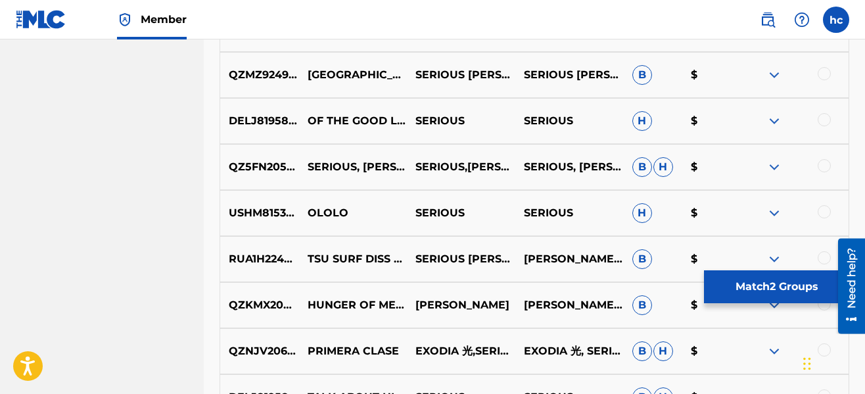
scroll to position [4313, 0]
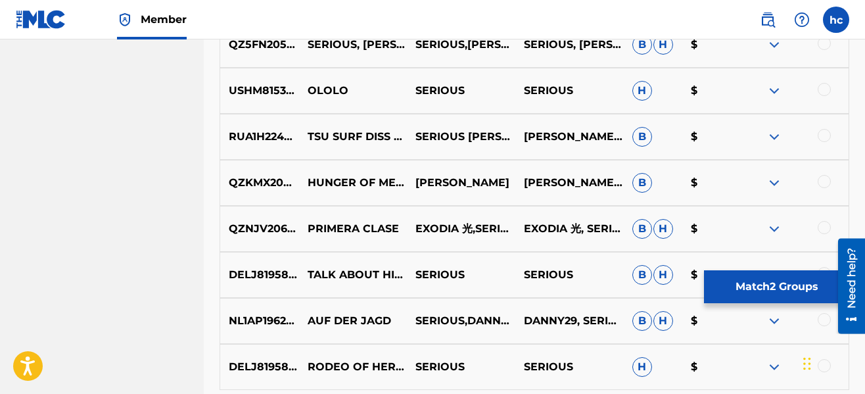
click at [727, 277] on button "Match 2 Groups" at bounding box center [776, 286] width 145 height 33
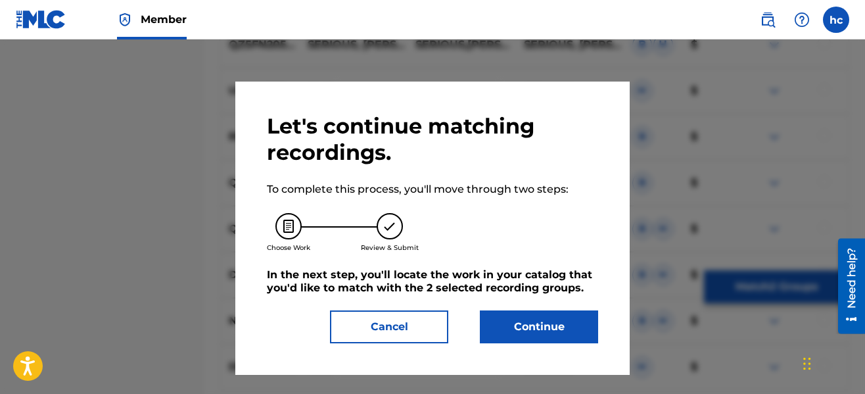
click at [422, 326] on button "Cancel" at bounding box center [389, 326] width 118 height 33
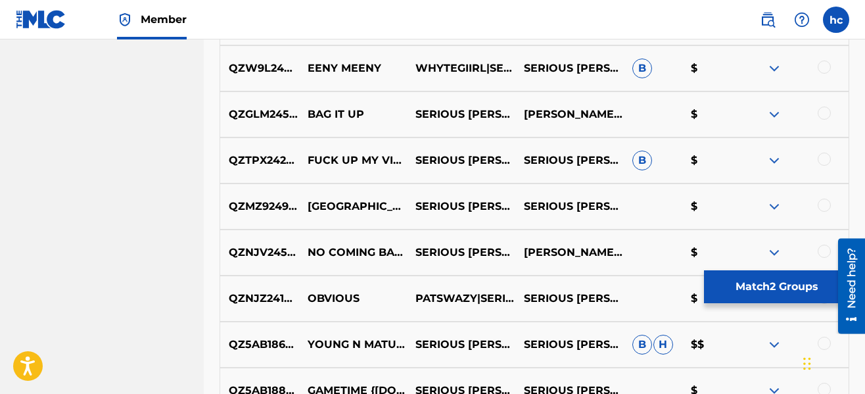
scroll to position [3700, 0]
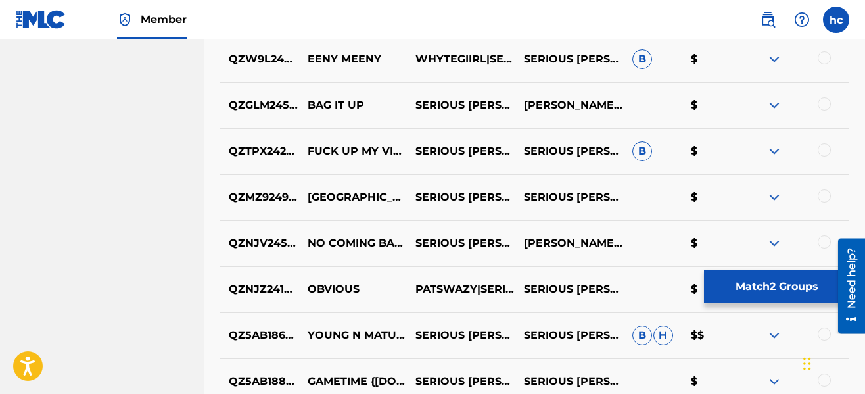
click at [785, 283] on button "Match 2 Groups" at bounding box center [776, 286] width 145 height 33
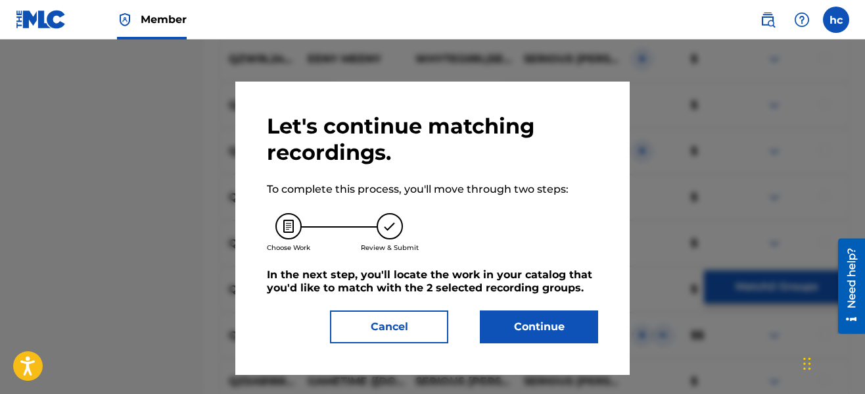
click at [523, 313] on button "Continue" at bounding box center [539, 326] width 118 height 33
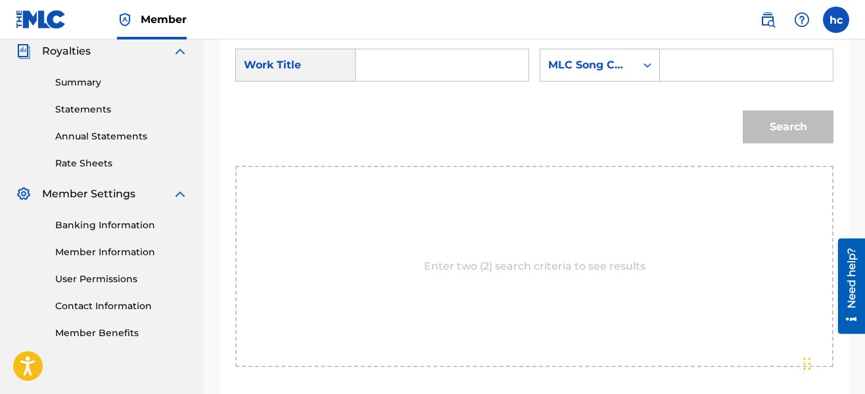
scroll to position [224, 0]
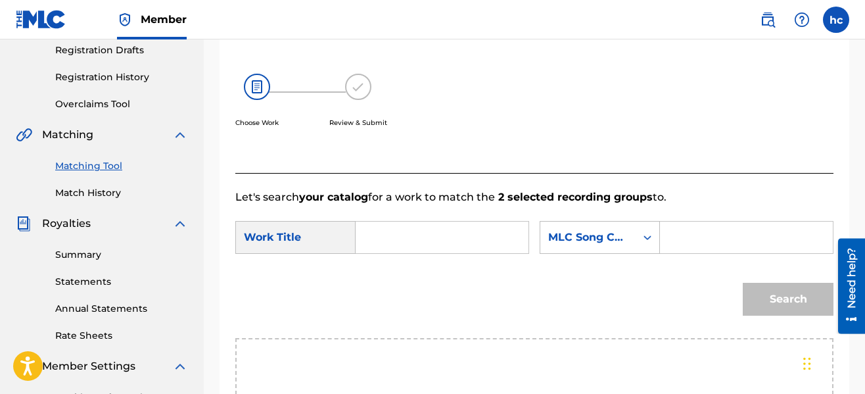
click at [401, 231] on input "Search Form" at bounding box center [442, 237] width 150 height 32
click at [389, 279] on span "the beat build" at bounding box center [394, 282] width 33 height 44
type input "let the beat build"
click at [591, 241] on div "MLC Song Code" at bounding box center [588, 237] width 80 height 16
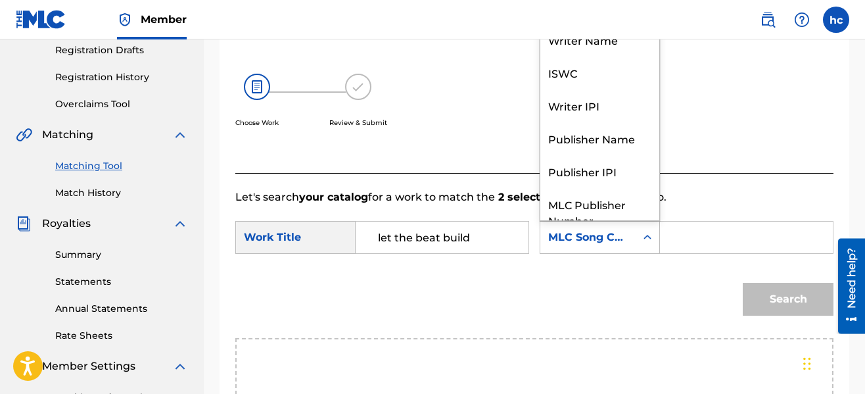
scroll to position [49, 0]
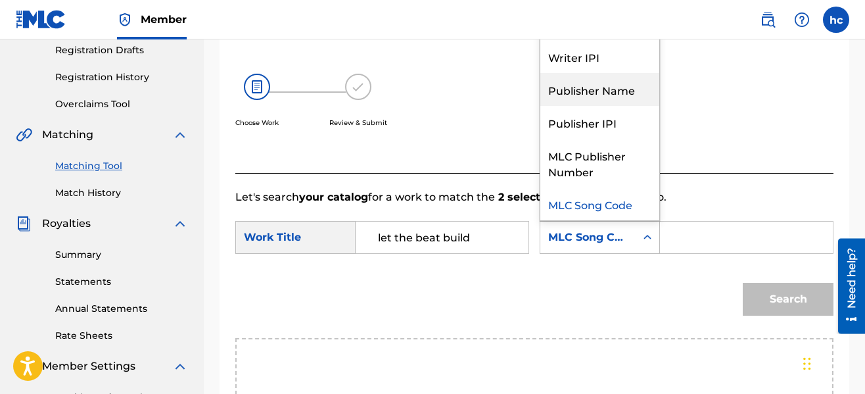
click at [579, 95] on div "Publisher Name" at bounding box center [599, 89] width 119 height 33
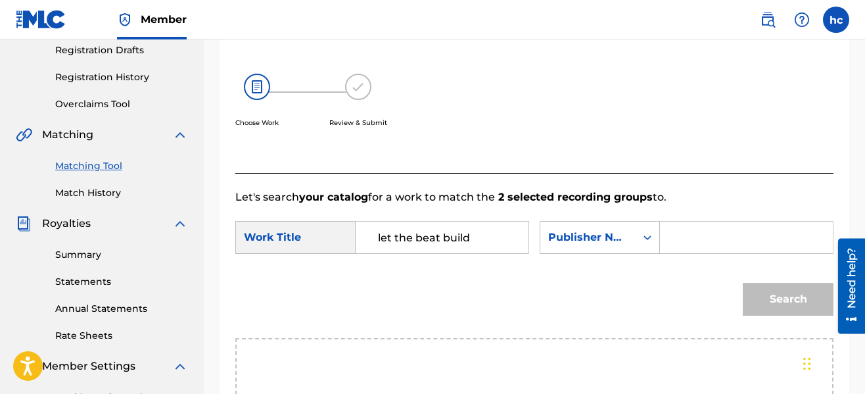
click at [671, 236] on input "Search Form" at bounding box center [746, 237] width 150 height 32
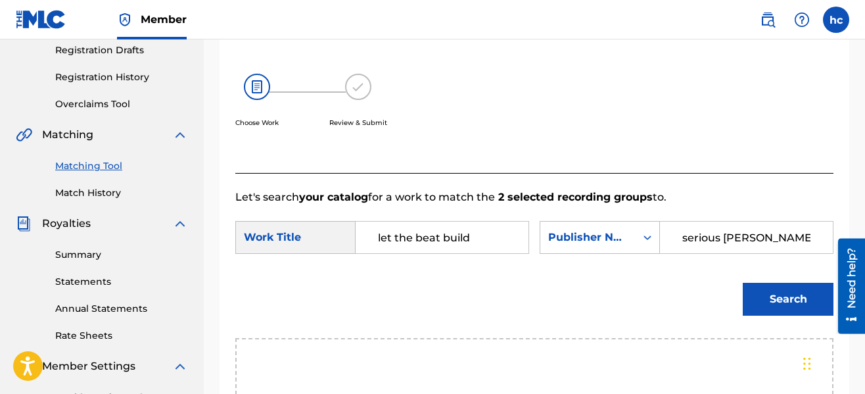
type input "serious [PERSON_NAME]"
click at [743, 283] on button "Search" at bounding box center [788, 299] width 91 height 33
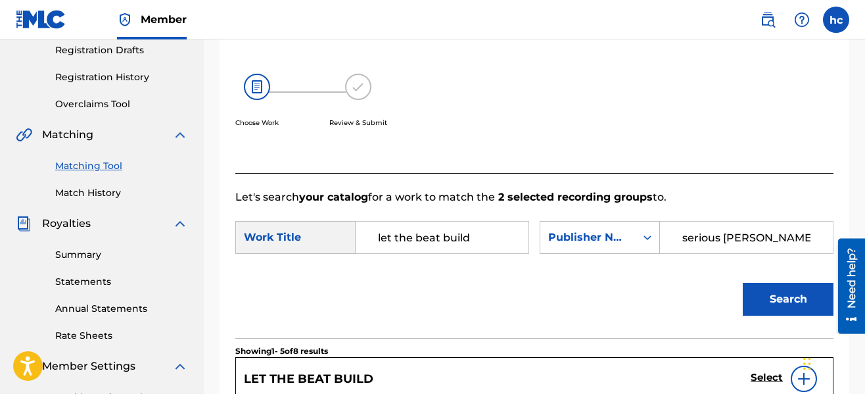
click at [631, 277] on div "Search" at bounding box center [534, 303] width 598 height 68
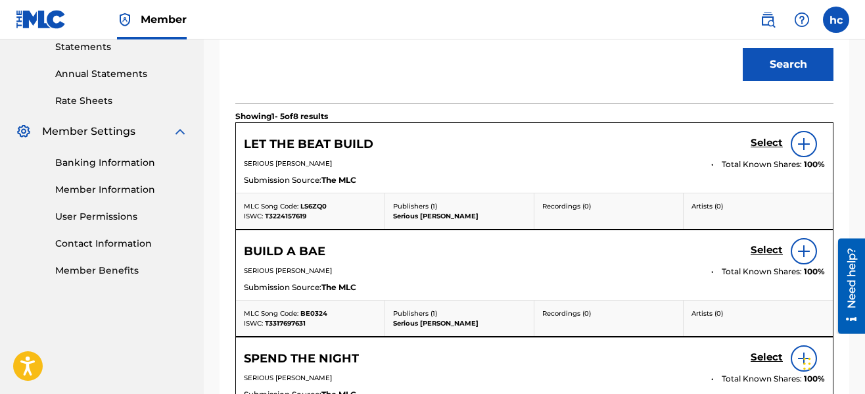
scroll to position [461, 0]
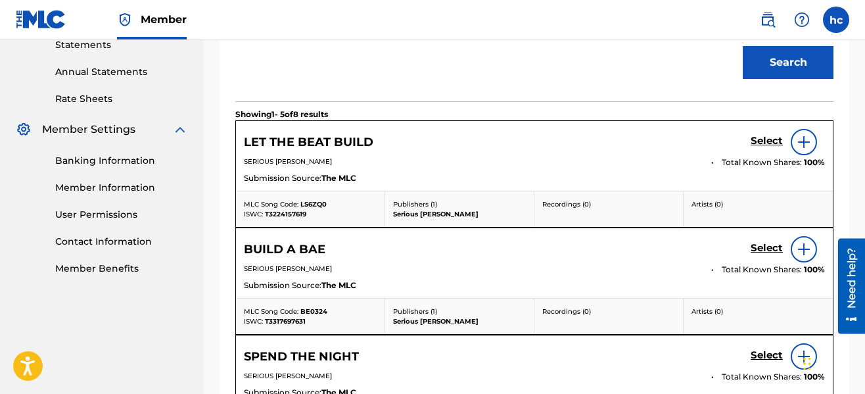
click at [760, 141] on h5 "Select" at bounding box center [766, 141] width 32 height 12
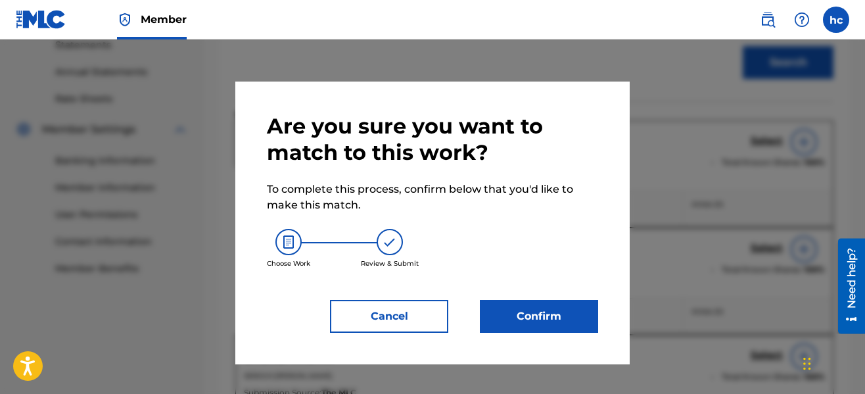
click at [522, 314] on button "Confirm" at bounding box center [539, 316] width 118 height 33
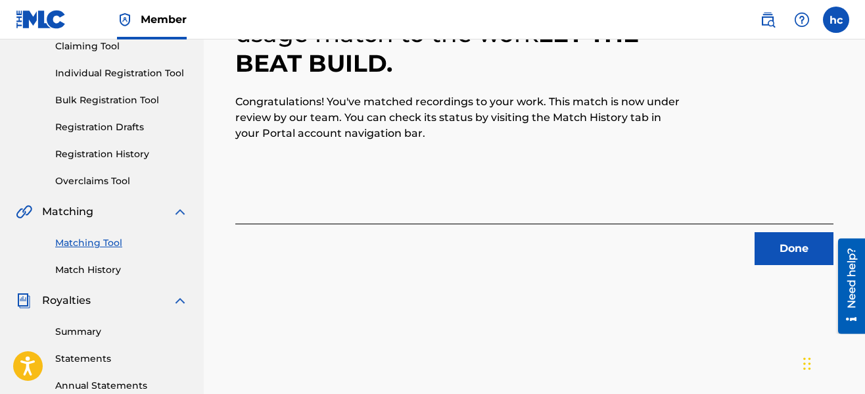
scroll to position [106, 0]
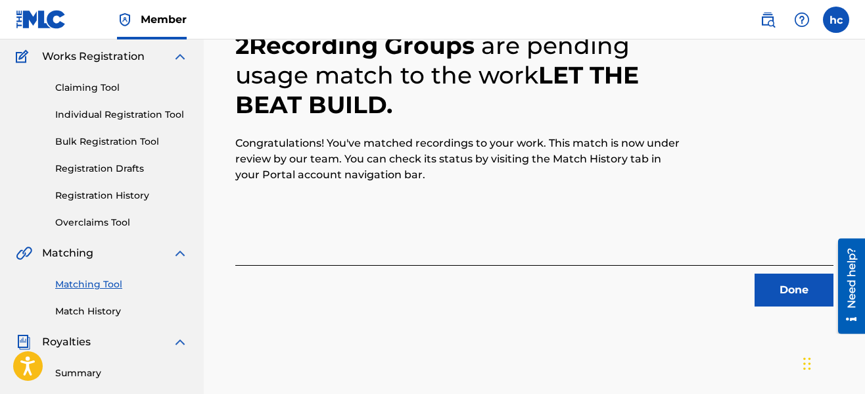
click at [781, 286] on button "Done" at bounding box center [793, 289] width 79 height 33
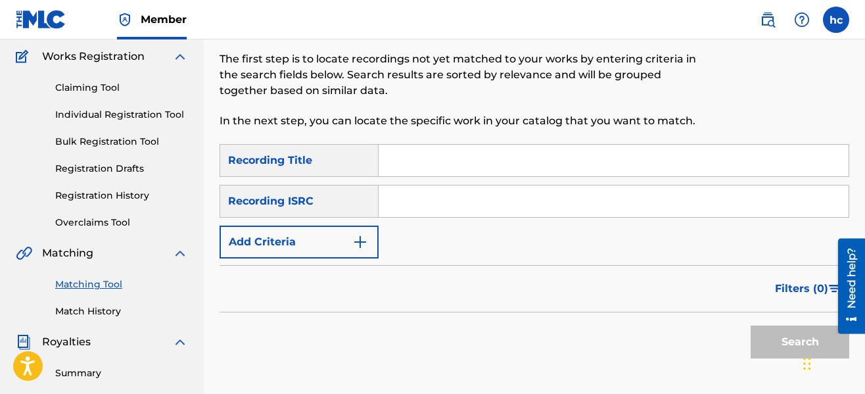
click at [355, 242] on img "Search Form" at bounding box center [360, 242] width 16 height 16
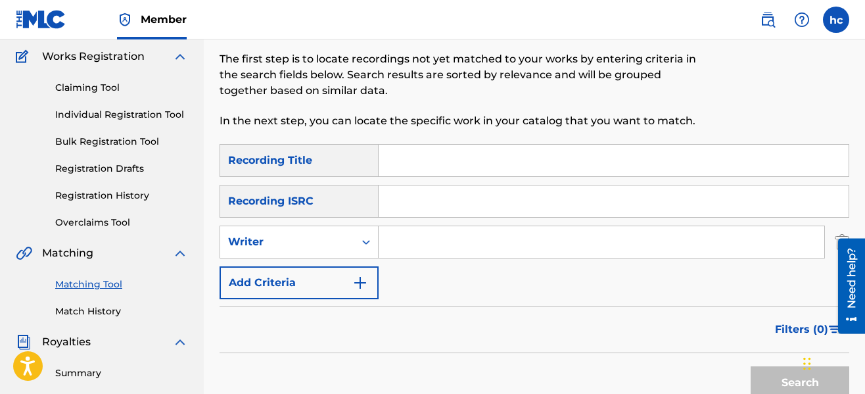
click at [449, 240] on input "Search Form" at bounding box center [601, 242] width 446 height 32
type input "serious [PERSON_NAME]"
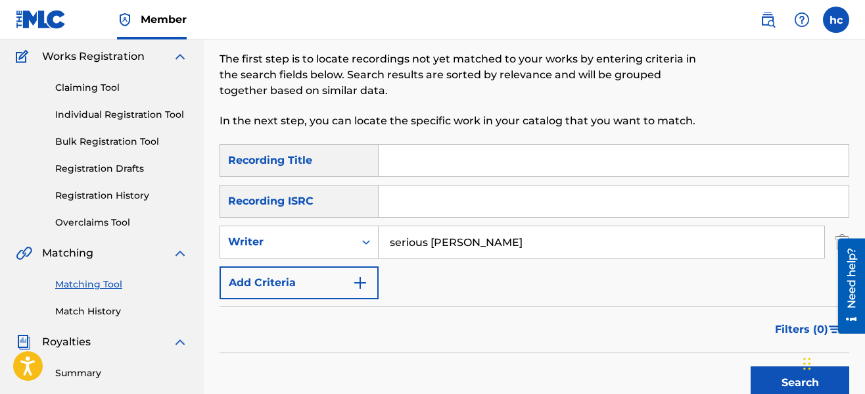
click at [574, 291] on div "SearchWithCriteriaeb3ea9ec-11ca-45ed-8bbb-423310fee9c7 Recording Title SearchWi…" at bounding box center [534, 221] width 630 height 155
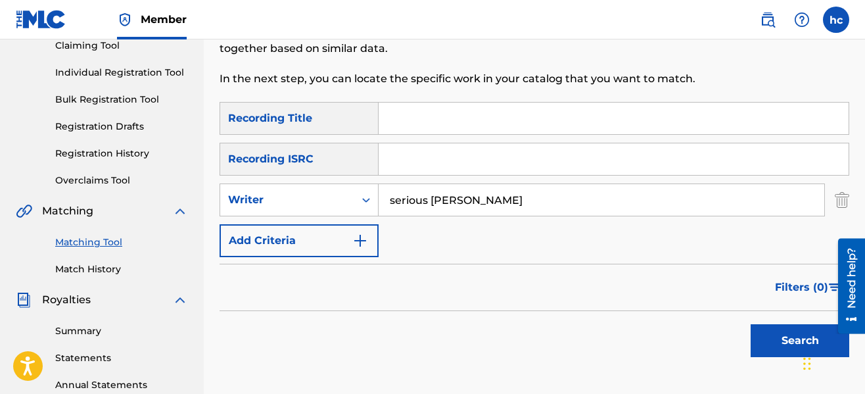
scroll to position [185, 0]
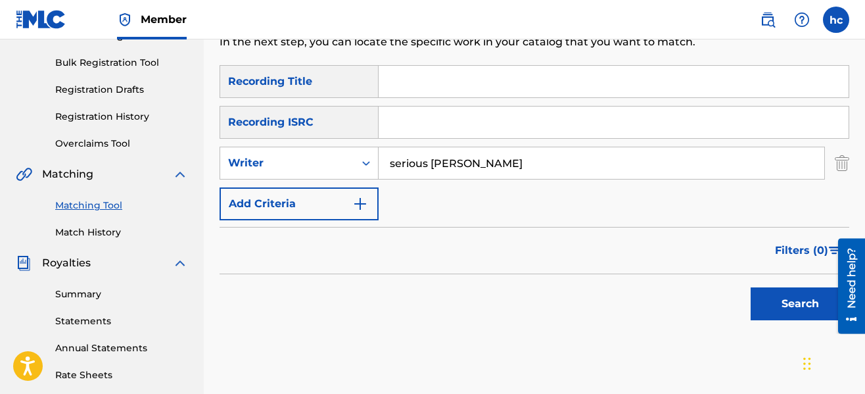
click at [766, 306] on button "Search" at bounding box center [799, 303] width 99 height 33
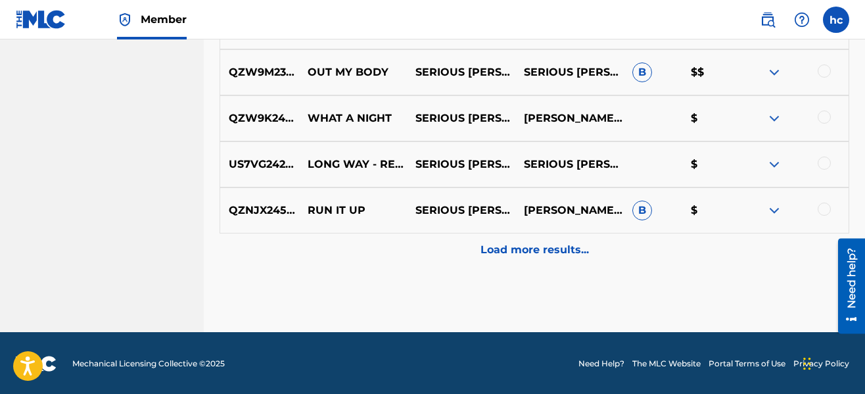
click at [574, 251] on p "Load more results..." at bounding box center [534, 250] width 108 height 16
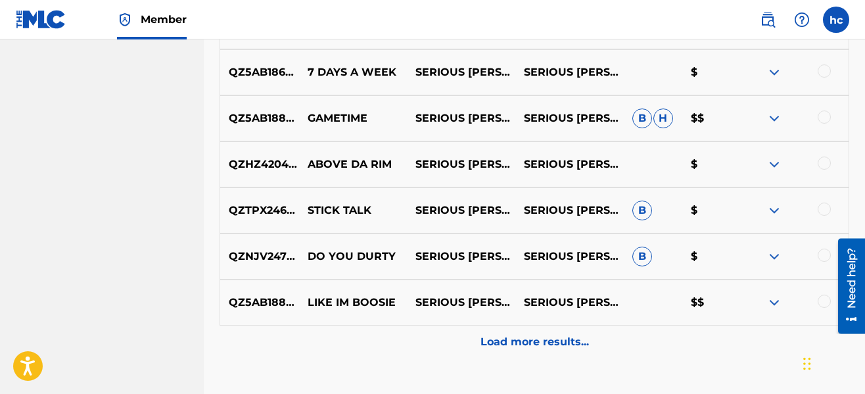
click at [530, 342] on p "Load more results..." at bounding box center [534, 342] width 108 height 16
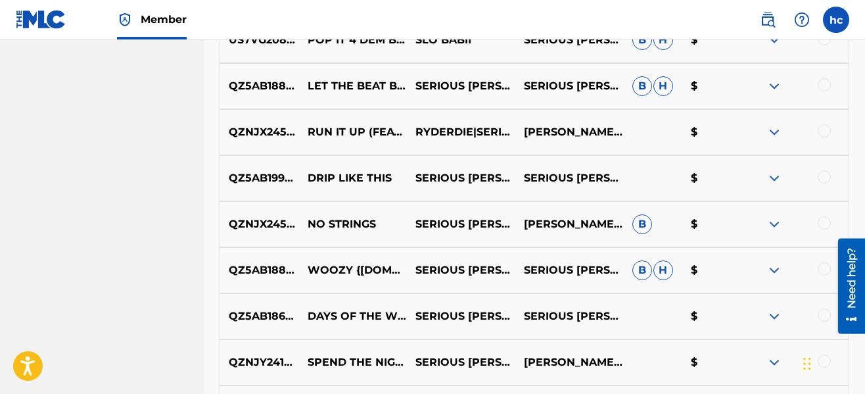
scroll to position [1499, 0]
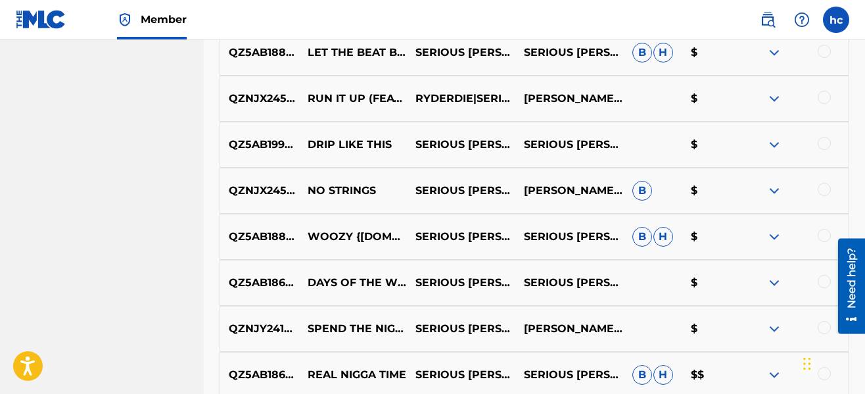
click at [827, 141] on div at bounding box center [823, 143] width 13 height 13
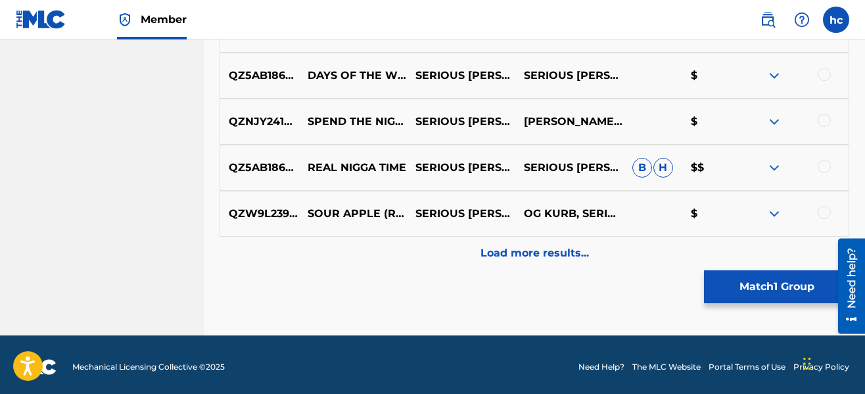
scroll to position [1709, 0]
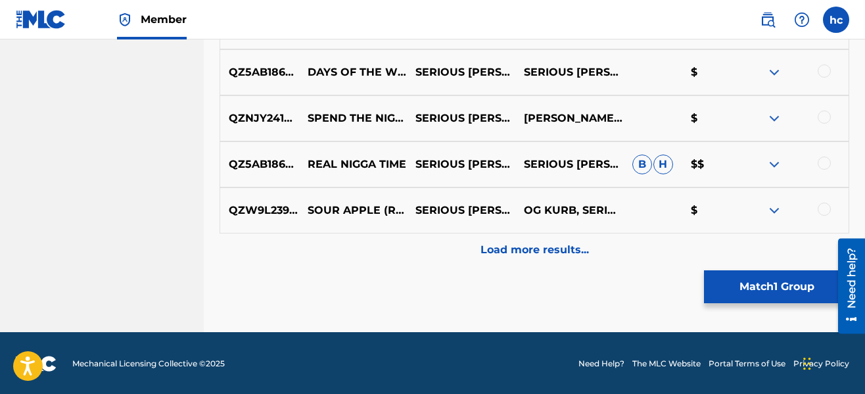
click at [541, 254] on p "Load more results..." at bounding box center [534, 250] width 108 height 16
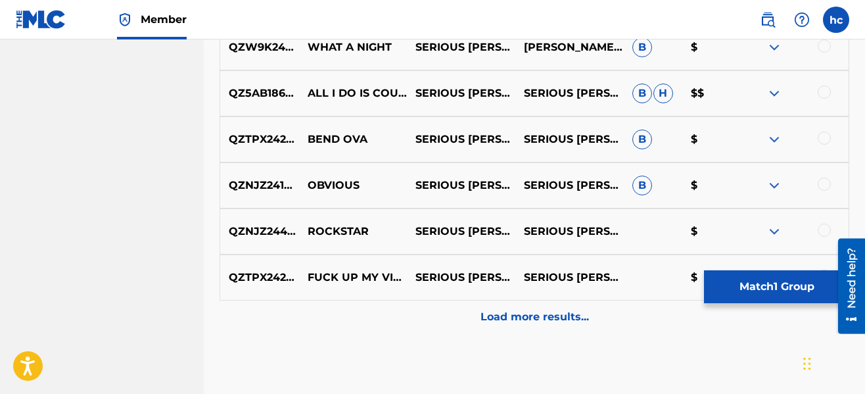
scroll to position [2103, 0]
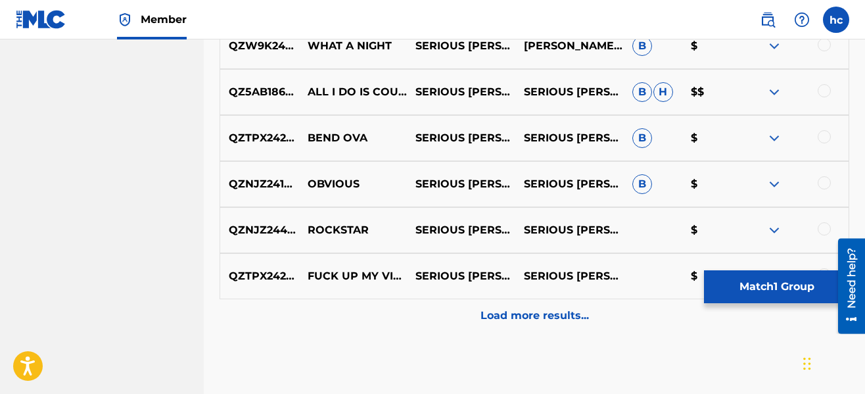
click at [516, 302] on div "Load more results..." at bounding box center [534, 315] width 630 height 33
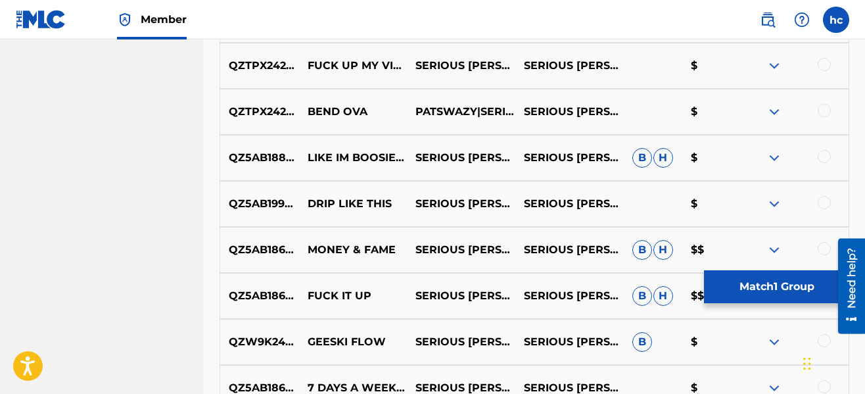
scroll to position [2340, 0]
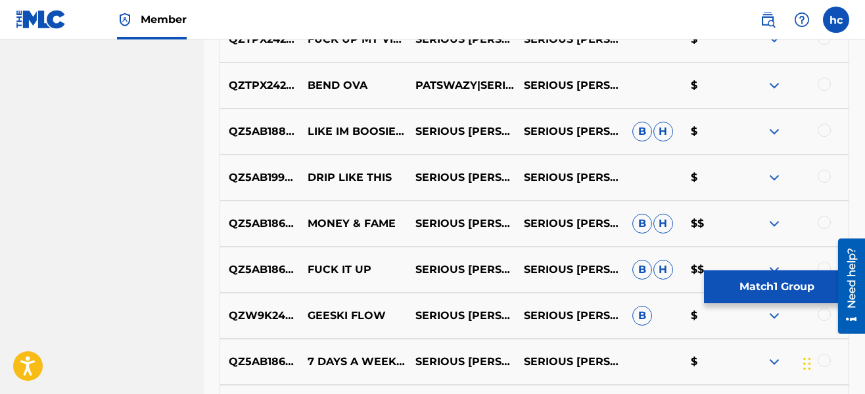
click at [828, 181] on div at bounding box center [823, 176] width 13 height 13
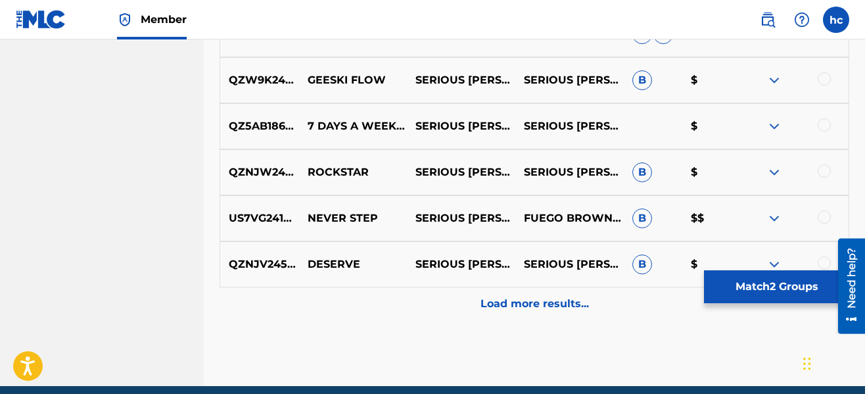
scroll to position [2577, 0]
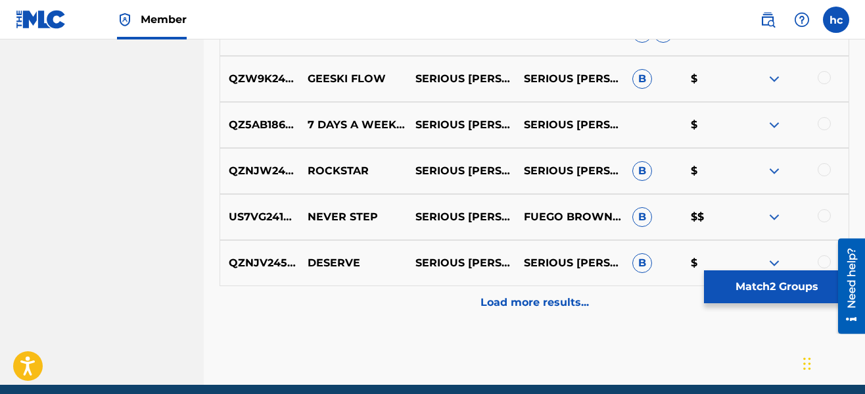
click at [544, 294] on div "Load more results..." at bounding box center [534, 302] width 630 height 33
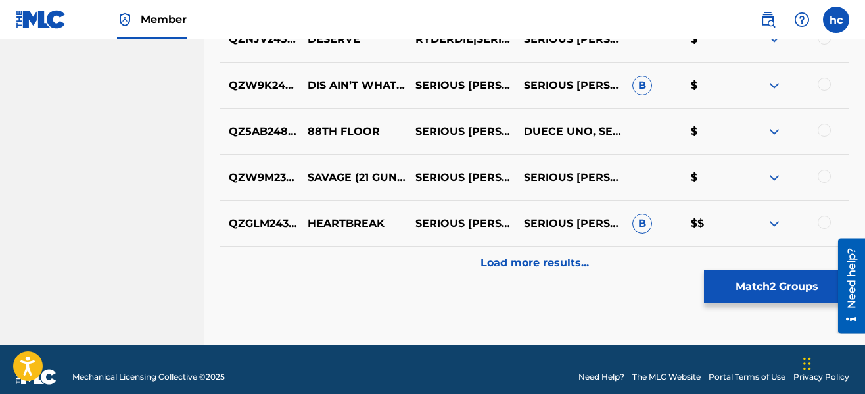
click at [529, 263] on p "Load more results..." at bounding box center [534, 263] width 108 height 16
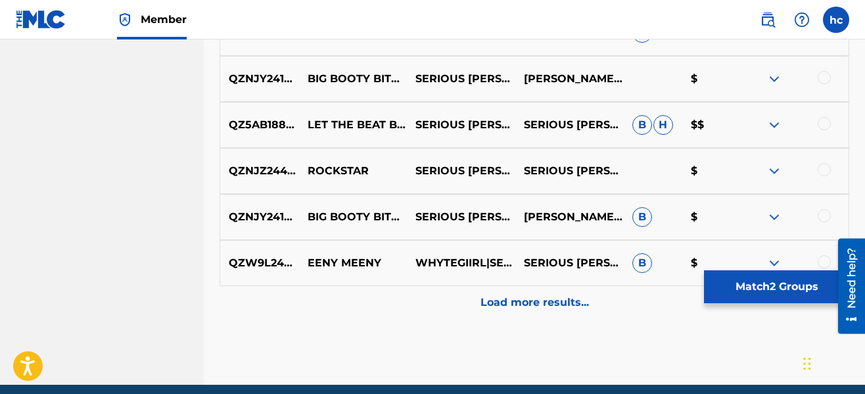
click at [530, 294] on div "Load more results..." at bounding box center [534, 302] width 630 height 33
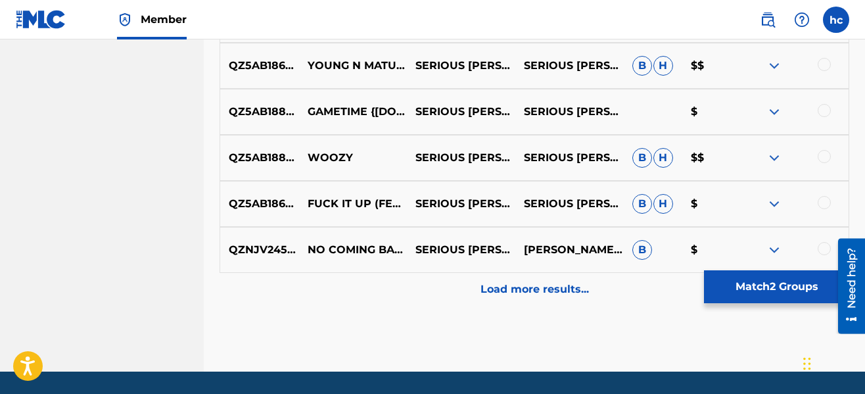
click at [530, 295] on p "Load more results..." at bounding box center [534, 289] width 108 height 16
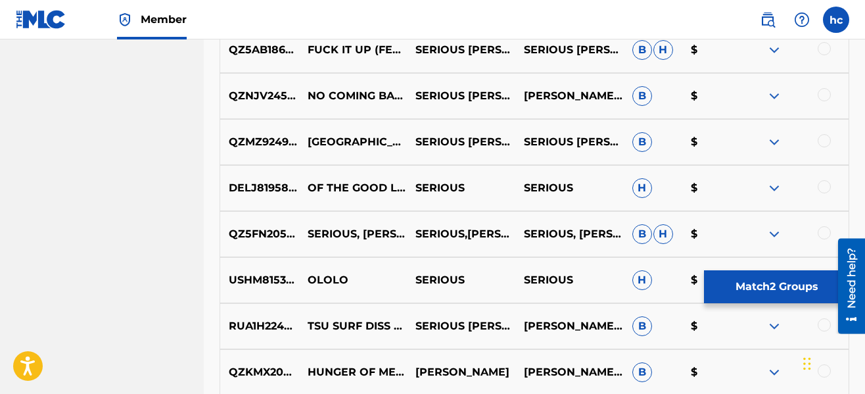
scroll to position [4127, 0]
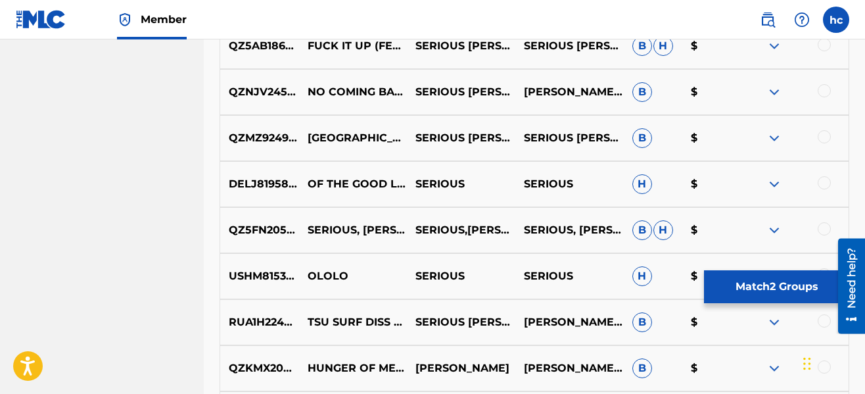
click at [752, 286] on button "Match 2 Groups" at bounding box center [776, 286] width 145 height 33
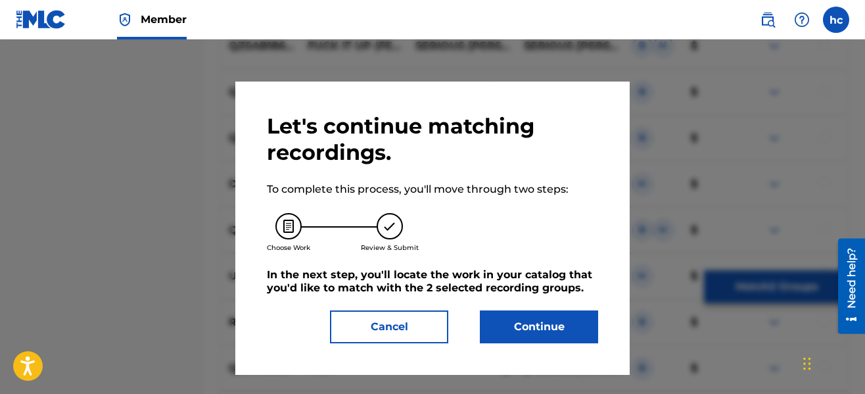
click at [569, 311] on button "Continue" at bounding box center [539, 326] width 118 height 33
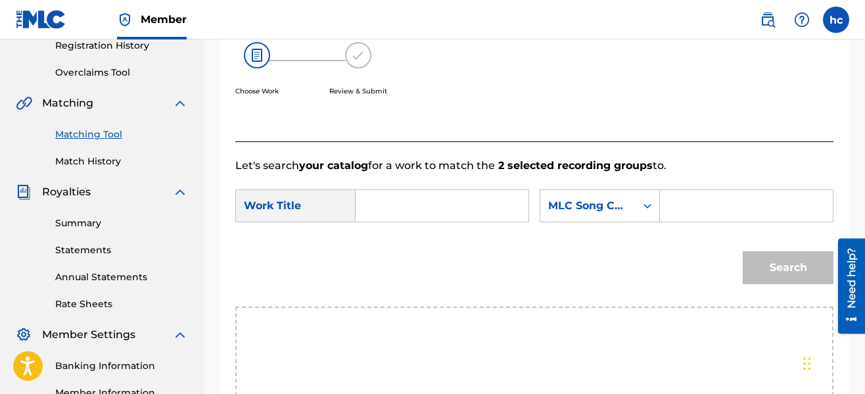
scroll to position [250, 0]
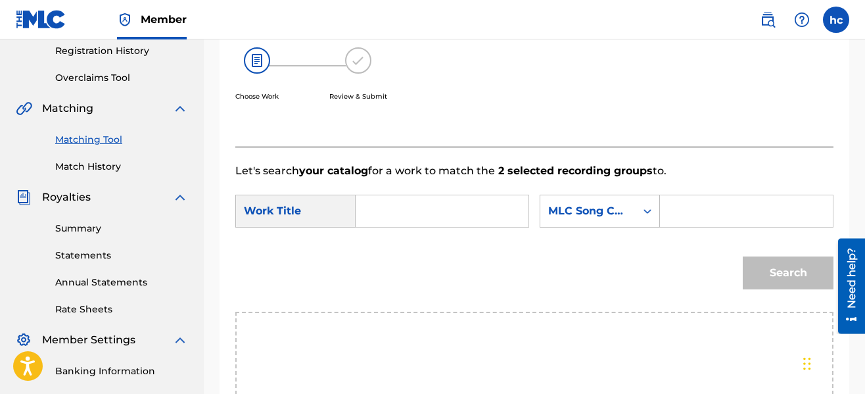
click at [453, 208] on input "Search Form" at bounding box center [442, 211] width 150 height 32
click at [381, 290] on span "like this" at bounding box center [398, 287] width 41 height 28
type input "drip like this"
click at [603, 227] on div "SearchWithCriteria21ea2008-0f87-41e0-af72-d04f3f84f9bc Work Title drip like thi…" at bounding box center [534, 215] width 598 height 41
click at [603, 224] on div "MLC Song Code" at bounding box center [599, 211] width 120 height 33
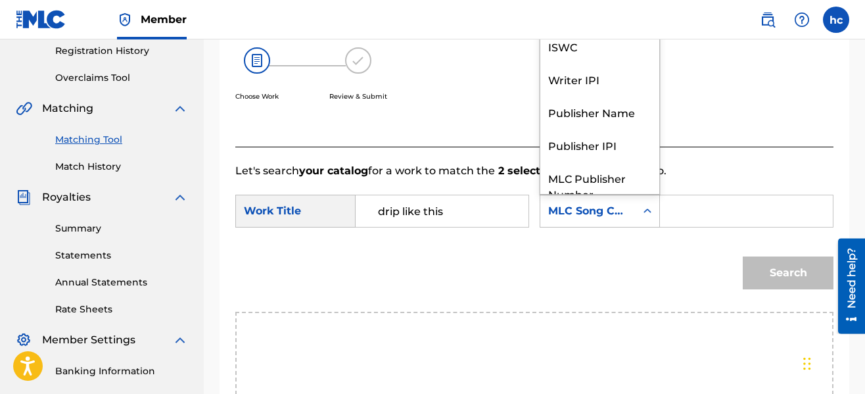
scroll to position [49, 0]
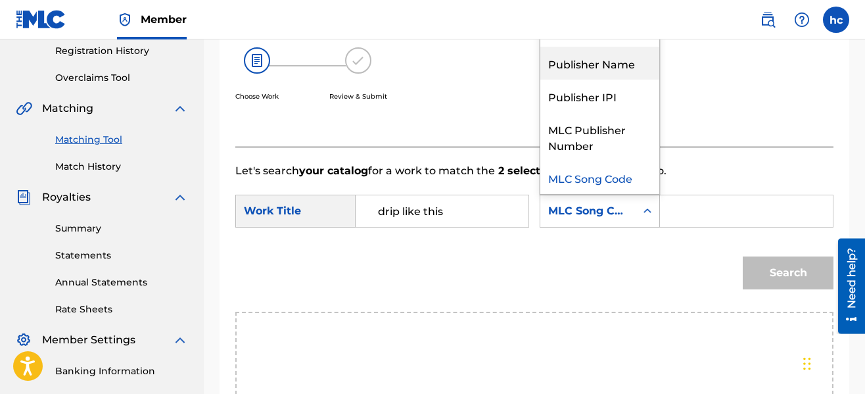
click at [589, 61] on div "Publisher Name" at bounding box center [599, 63] width 119 height 33
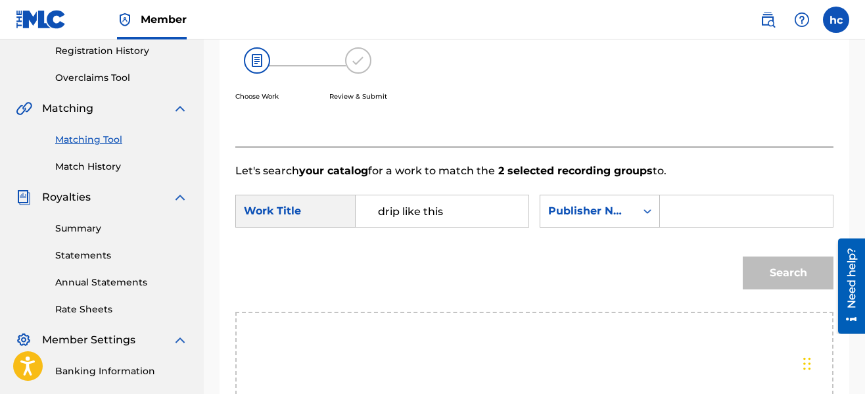
click at [685, 200] on input "Search Form" at bounding box center [746, 211] width 150 height 32
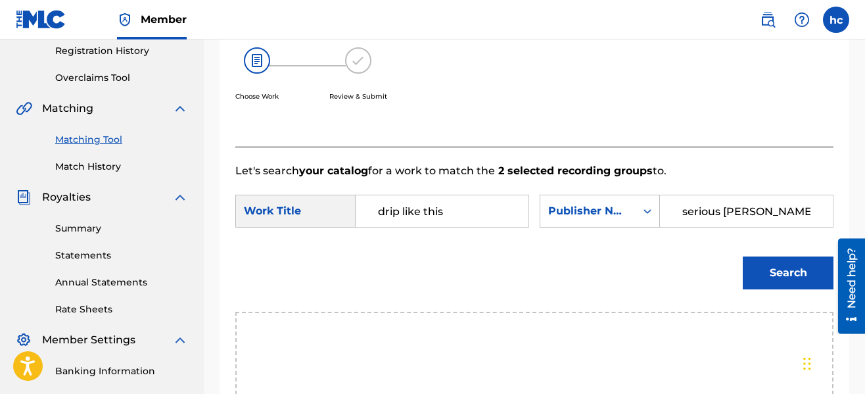
type input "serious [PERSON_NAME]"
click at [743, 256] on button "Search" at bounding box center [788, 272] width 91 height 33
drag, startPoint x: 667, startPoint y: 256, endPoint x: 676, endPoint y: 242, distance: 16.0
click at [676, 242] on form "SearchWithCriteria21ea2008-0f87-41e0-af72-d04f3f84f9bc Work Title drip like thi…" at bounding box center [534, 245] width 598 height 133
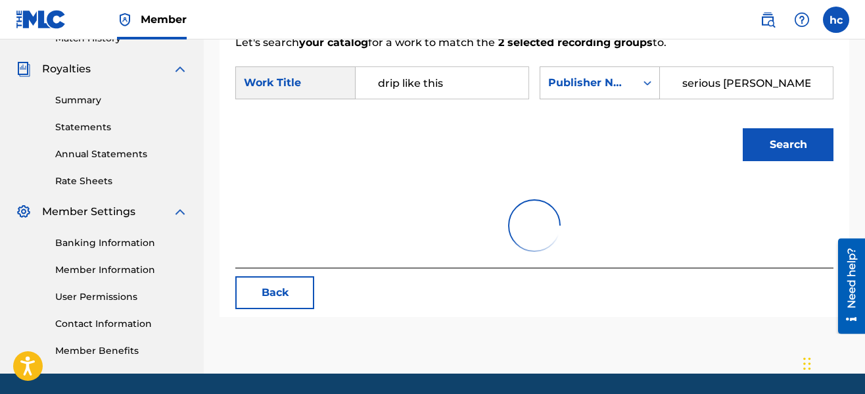
scroll to position [421, 0]
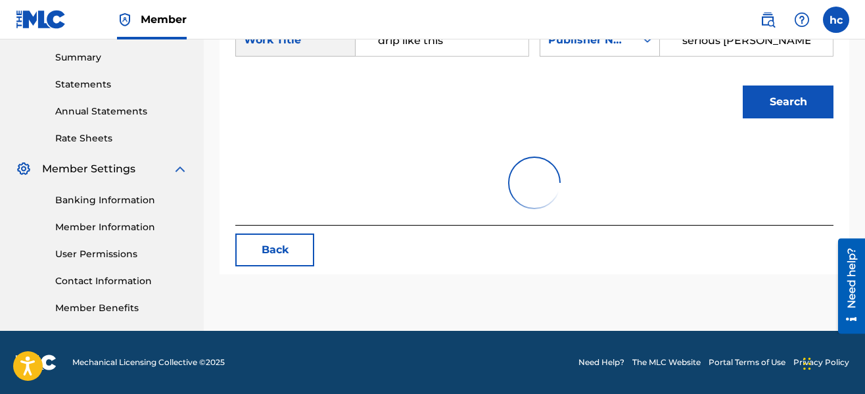
click at [785, 105] on button "Search" at bounding box center [788, 101] width 91 height 33
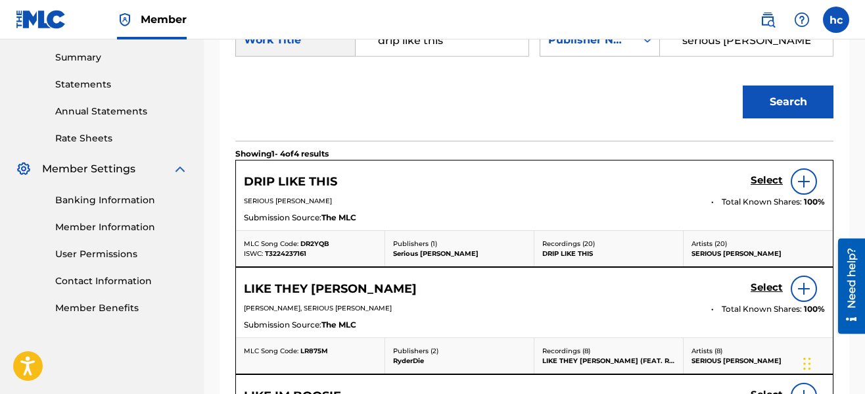
click at [758, 180] on h5 "Select" at bounding box center [766, 180] width 32 height 12
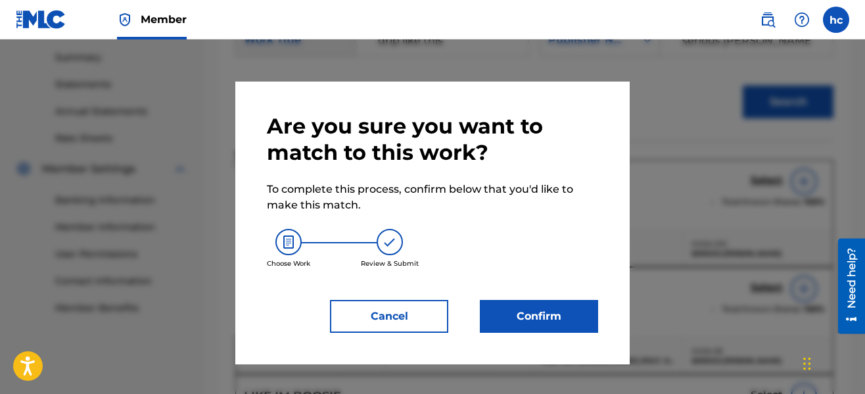
click at [536, 331] on button "Confirm" at bounding box center [539, 316] width 118 height 33
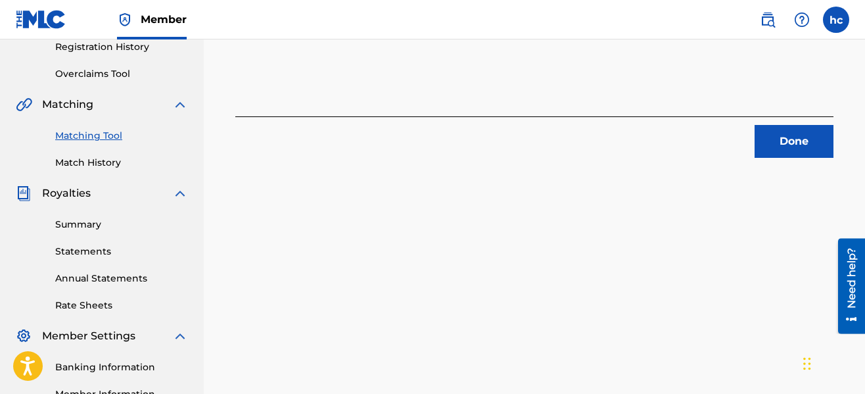
scroll to position [106, 0]
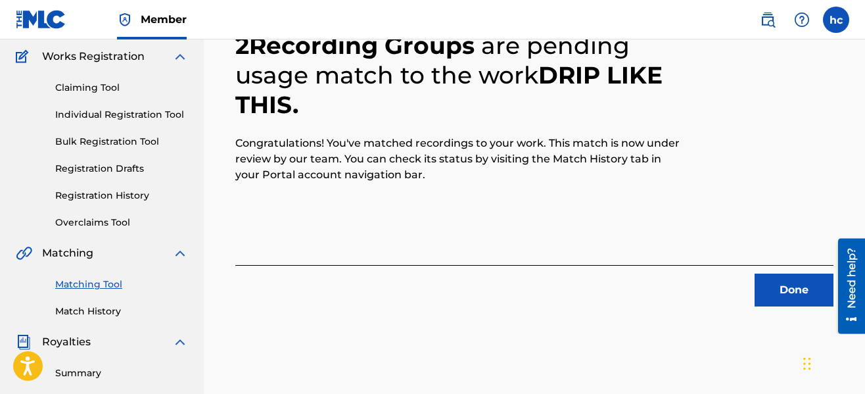
click at [787, 294] on button "Done" at bounding box center [793, 289] width 79 height 33
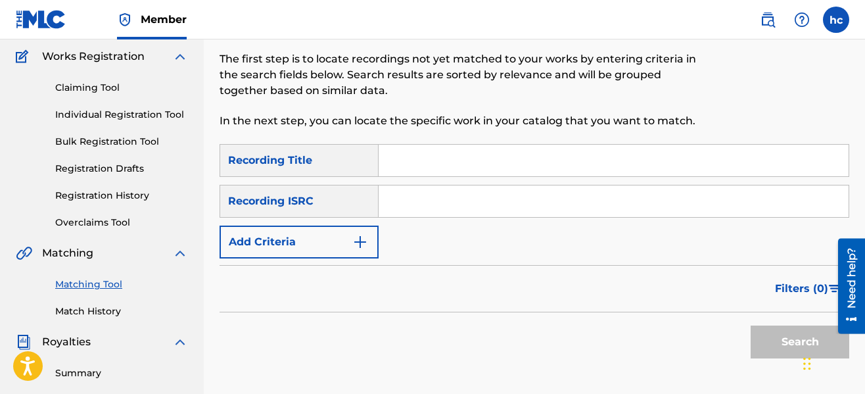
click at [367, 237] on img "Search Form" at bounding box center [360, 242] width 16 height 16
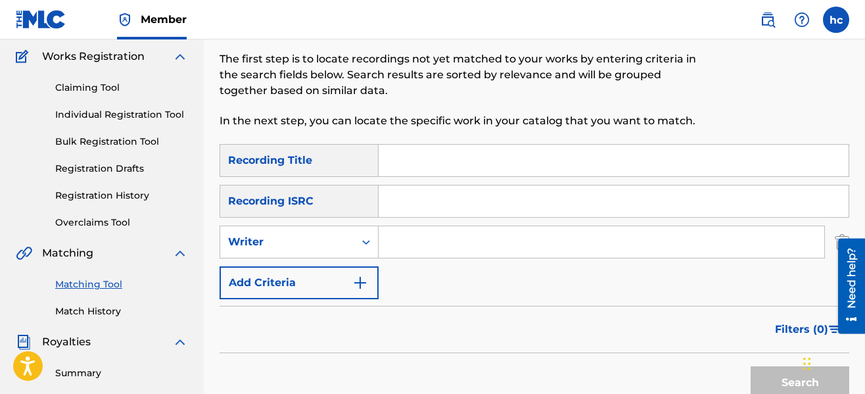
click at [446, 240] on input "Search Form" at bounding box center [601, 242] width 446 height 32
type input "serious [PERSON_NAME]"
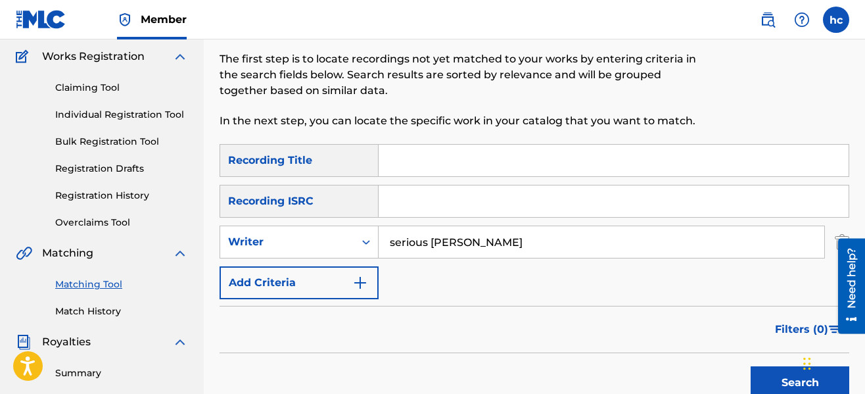
click at [594, 321] on div "Filters ( 0 )" at bounding box center [534, 329] width 630 height 47
click at [773, 383] on button "Search" at bounding box center [799, 382] width 99 height 33
click at [614, 326] on div "Filters ( 0 )" at bounding box center [534, 329] width 630 height 47
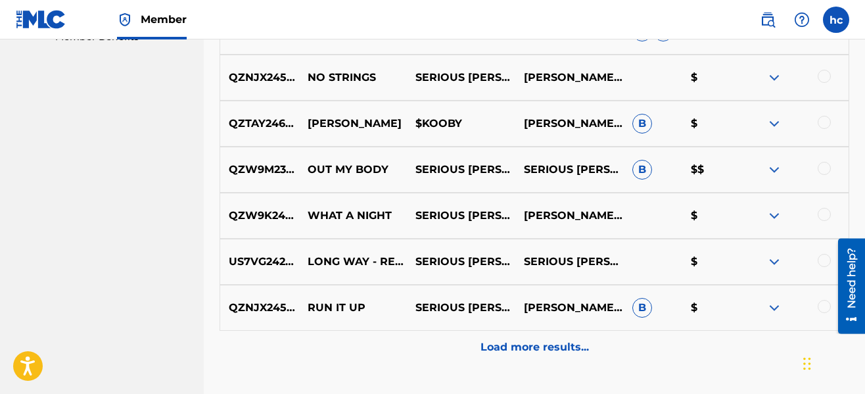
scroll to position [789, 0]
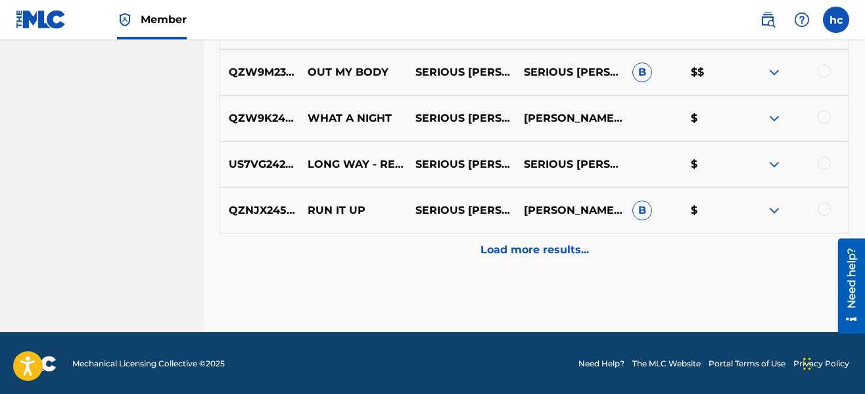
click at [552, 255] on p "Load more results..." at bounding box center [534, 250] width 108 height 16
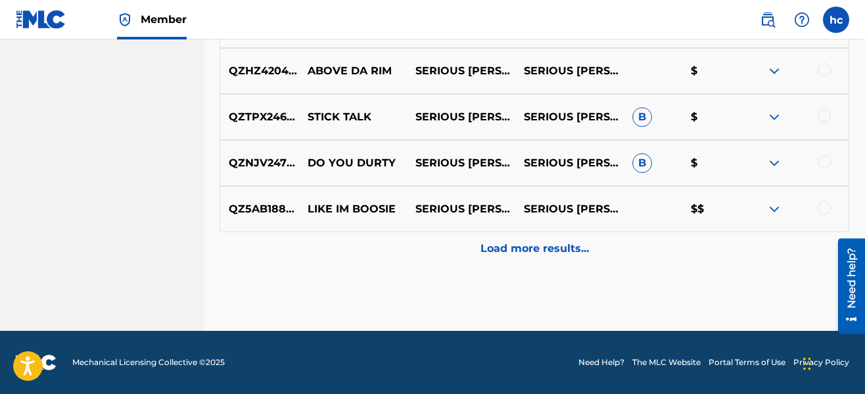
click at [552, 255] on p "Load more results..." at bounding box center [534, 249] width 108 height 16
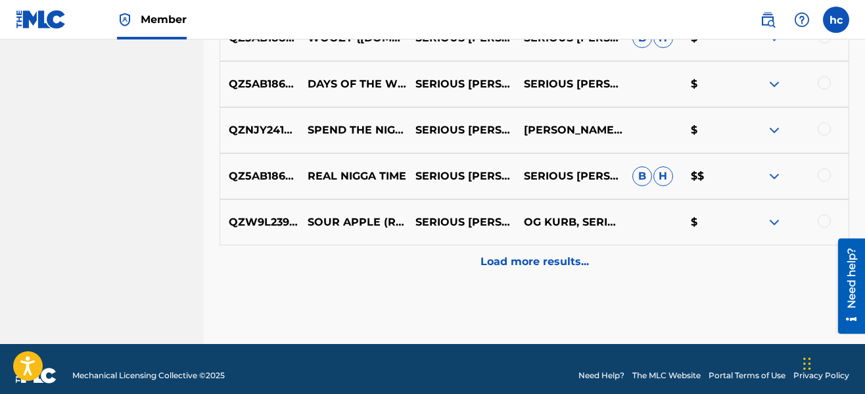
click at [552, 255] on p "Load more results..." at bounding box center [534, 262] width 108 height 16
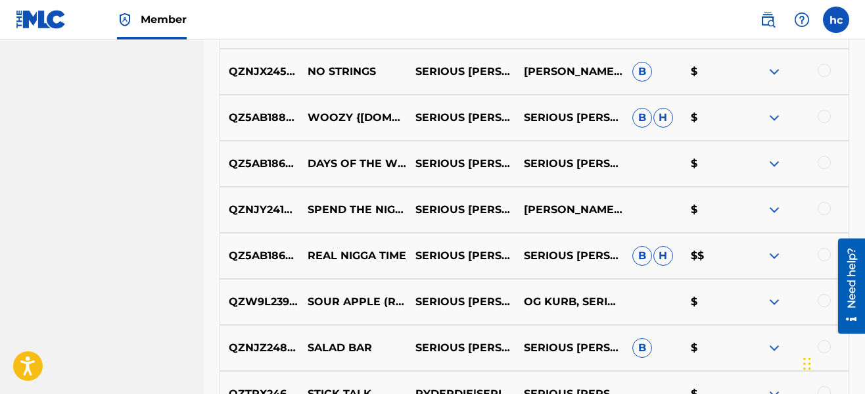
scroll to position [1618, 0]
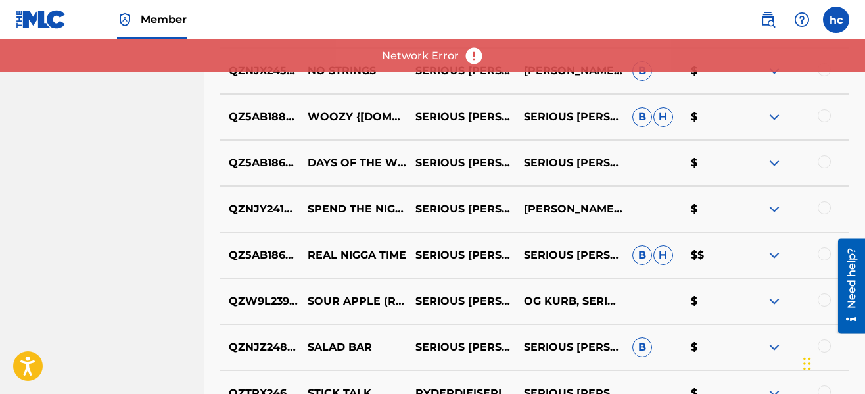
click at [824, 120] on div at bounding box center [823, 115] width 13 height 13
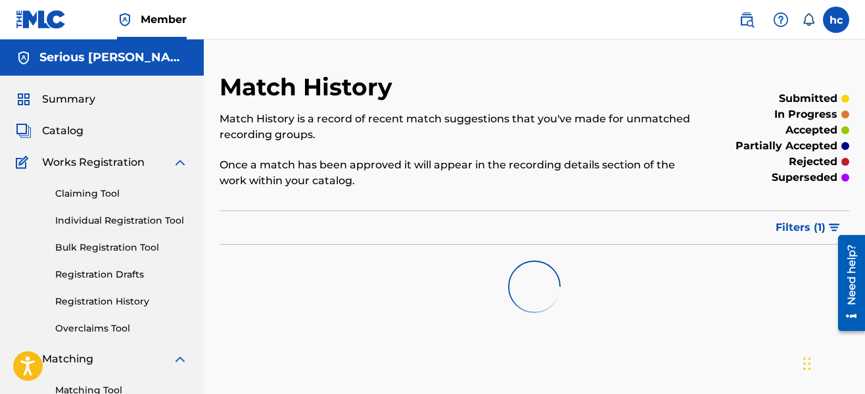
click at [629, 175] on p "Once a match has been approved it will appear in the recording details section …" at bounding box center [461, 173] width 485 height 32
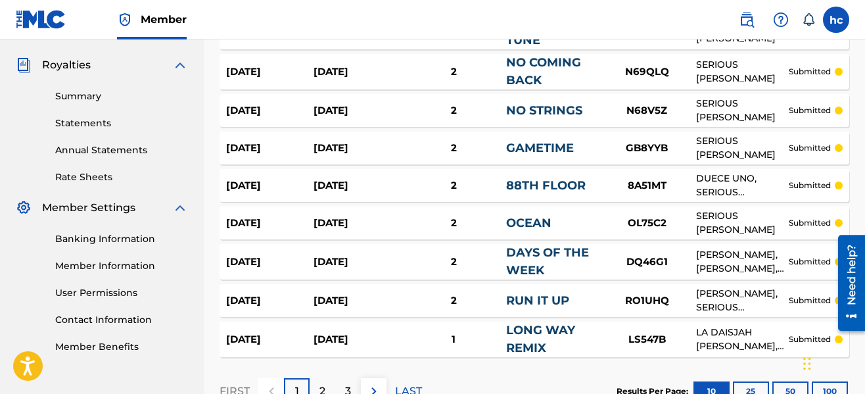
scroll to position [476, 0]
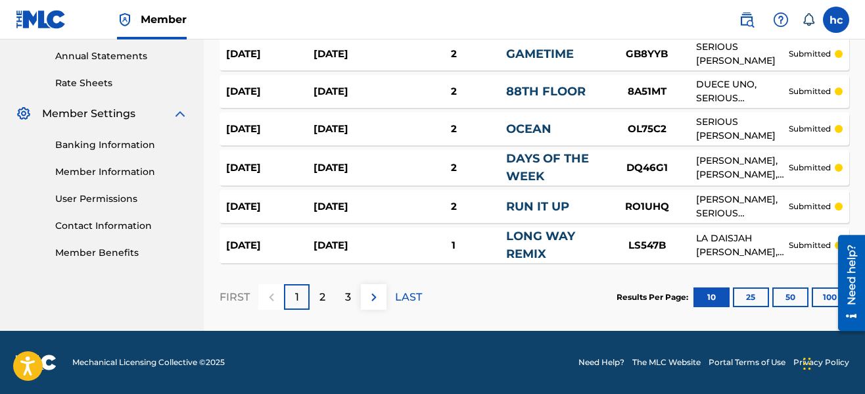
click at [323, 300] on p "2" at bounding box center [322, 297] width 6 height 16
click at [815, 295] on button "100" at bounding box center [830, 297] width 36 height 20
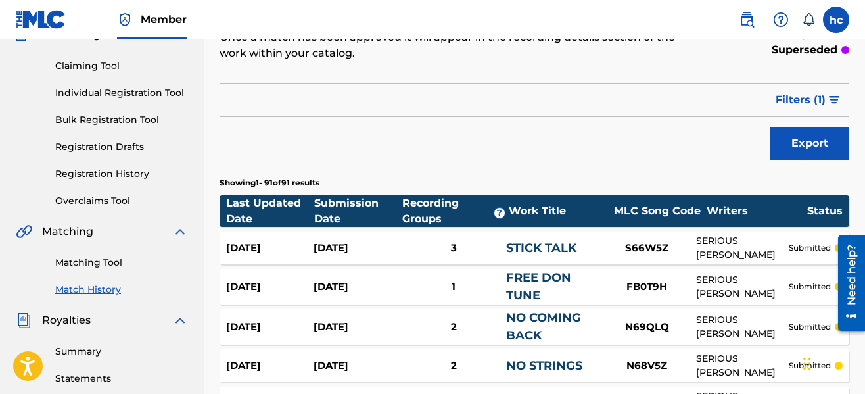
scroll to position [0, 0]
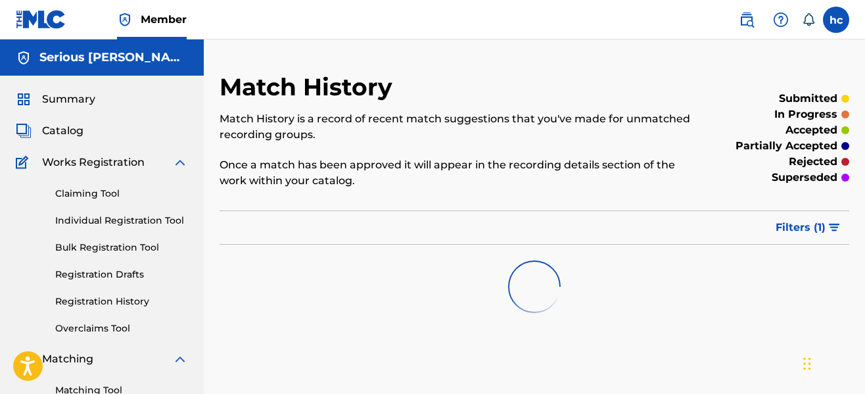
click at [501, 64] on div "Match History Match History is a record of recent match suggestions that you've…" at bounding box center [534, 395] width 661 height 712
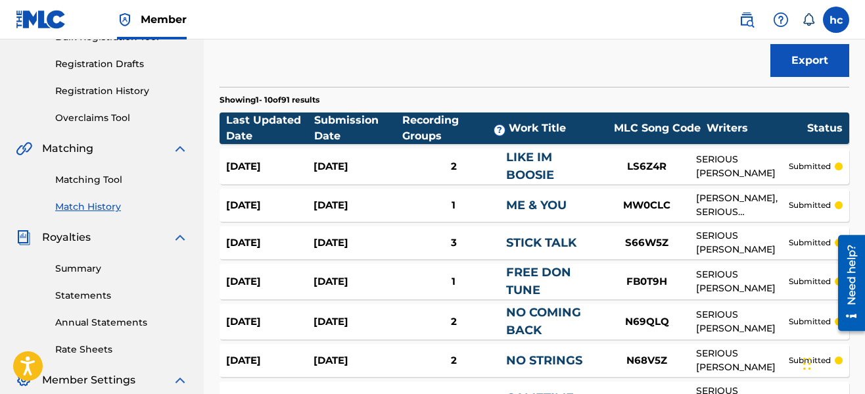
scroll to position [237, 0]
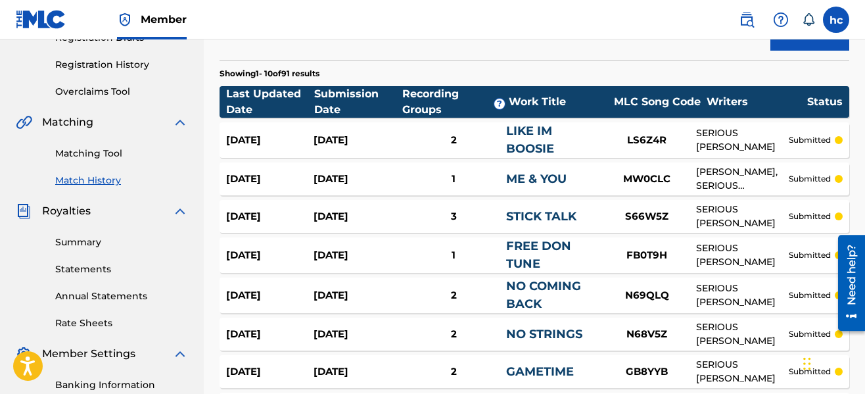
click at [541, 131] on link "LIKE IM BOOSIE" at bounding box center [530, 140] width 48 height 32
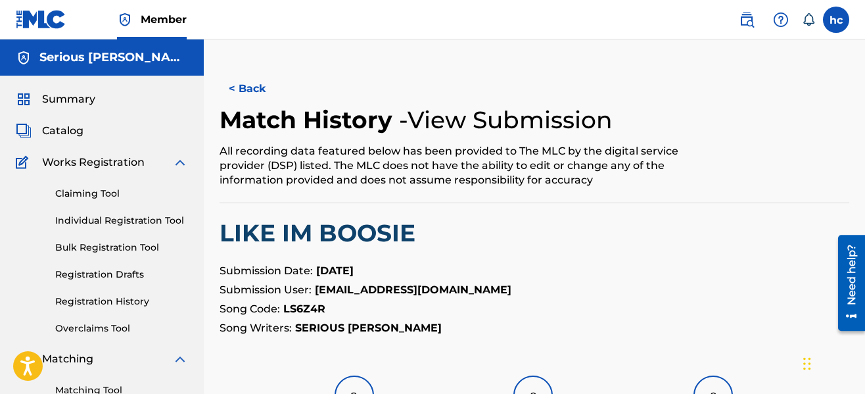
click at [547, 344] on div "< Back Match History - View Submission All recording data featured below has be…" at bounding box center [534, 397] width 630 height 651
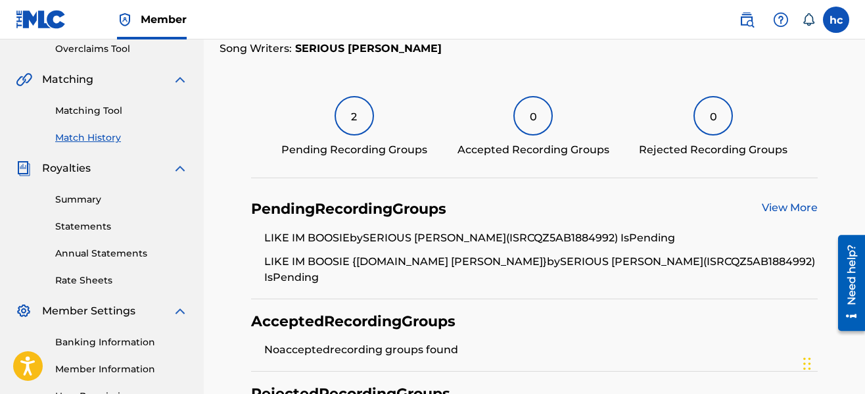
scroll to position [101, 0]
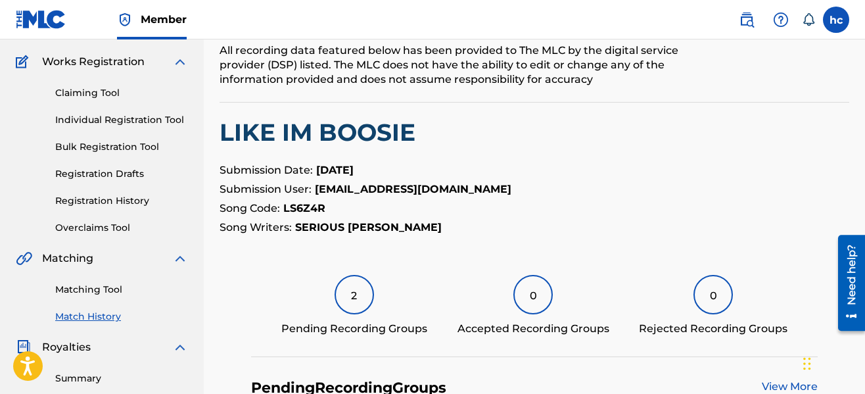
click at [773, 382] on link "View More" at bounding box center [790, 386] width 56 height 12
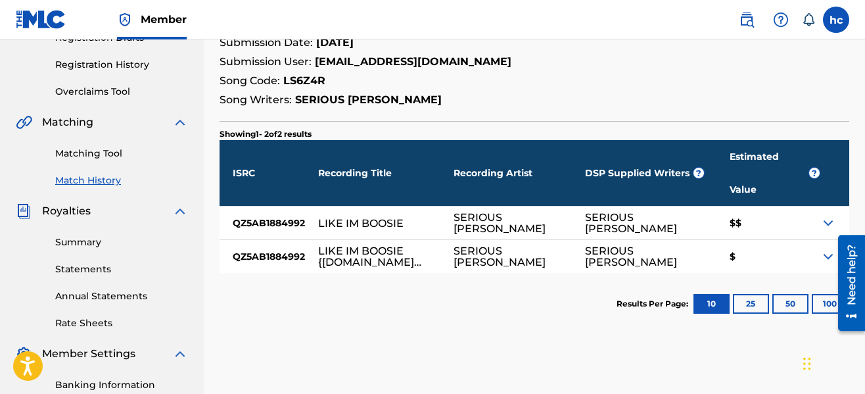
scroll to position [263, 0]
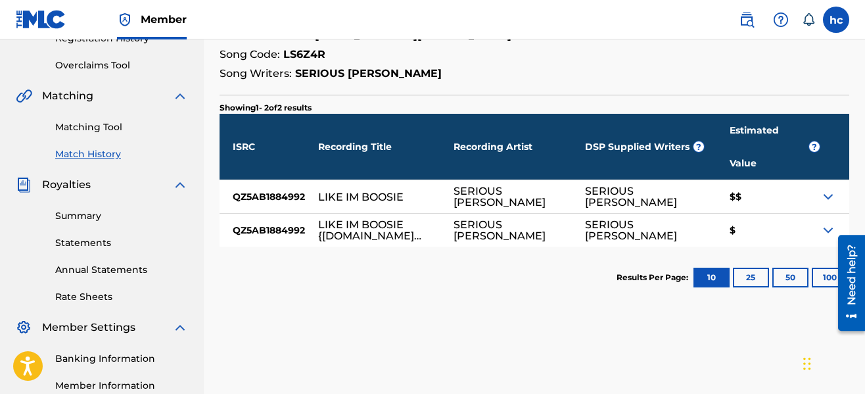
click at [819, 180] on div "$$" at bounding box center [768, 196] width 104 height 33
click at [825, 189] on img at bounding box center [828, 197] width 16 height 16
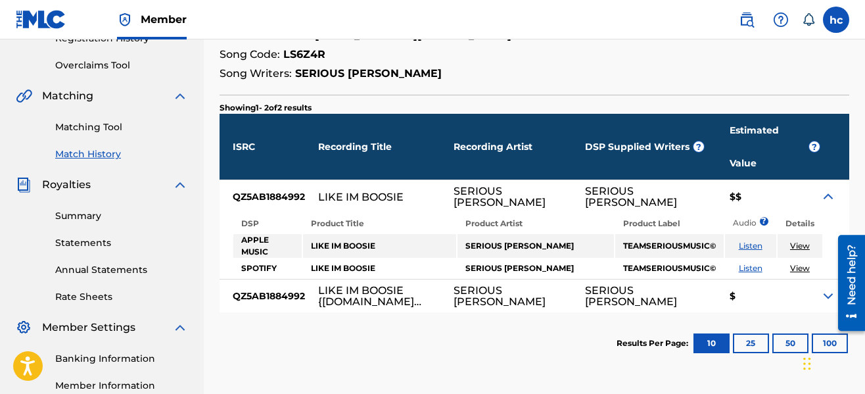
click at [827, 288] on img at bounding box center [828, 296] width 16 height 16
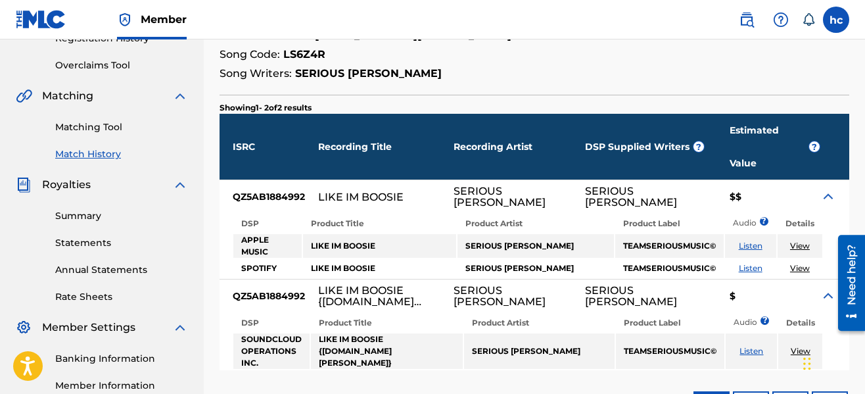
click at [105, 154] on link "Match History" at bounding box center [121, 154] width 133 height 14
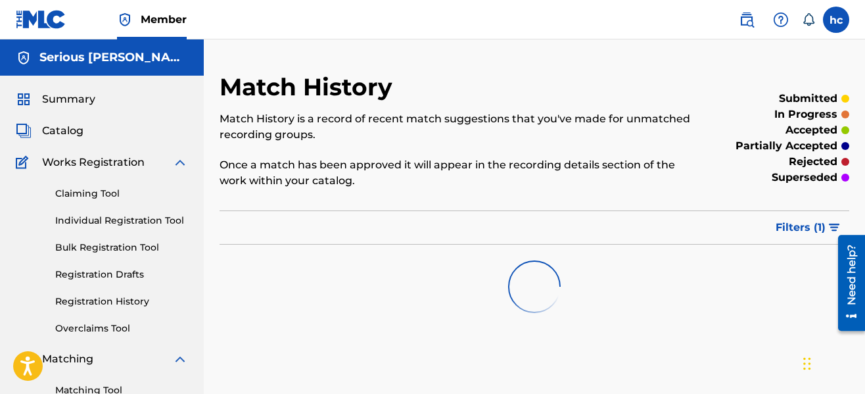
click at [543, 190] on div "Match History Match History is a record of recent match suggestions that you've…" at bounding box center [461, 137] width 485 height 131
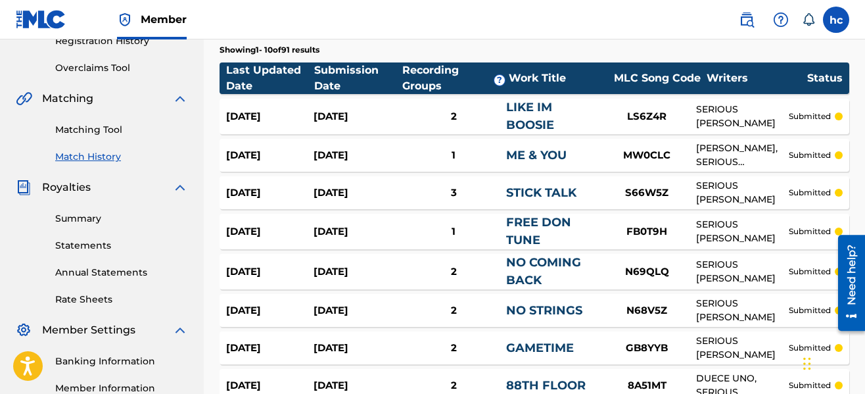
scroll to position [263, 0]
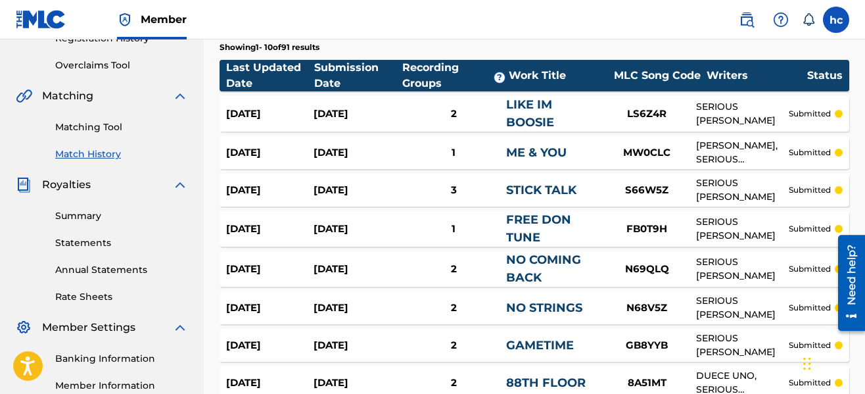
click at [648, 149] on div "MW0CLC" at bounding box center [646, 152] width 99 height 15
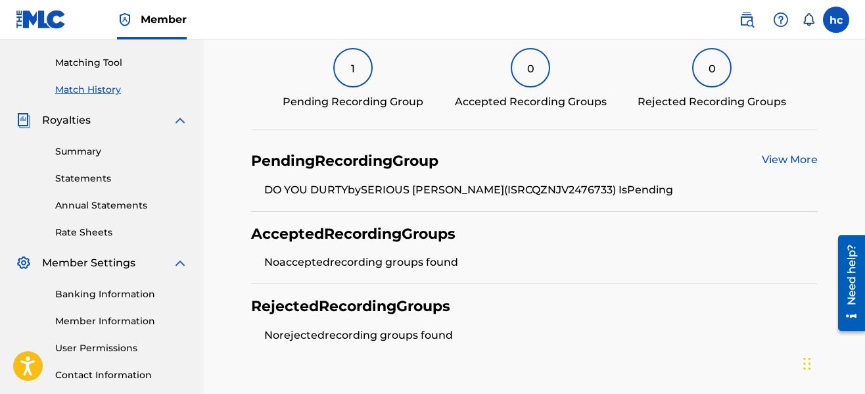
scroll to position [421, 0]
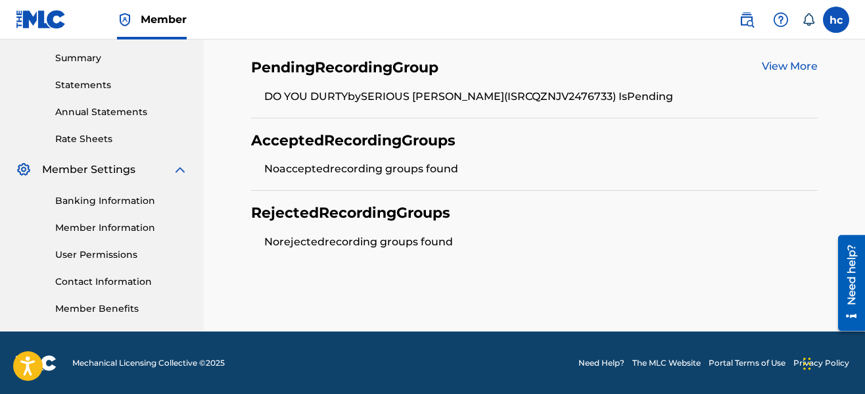
click at [768, 70] on link "View More" at bounding box center [790, 66] width 56 height 12
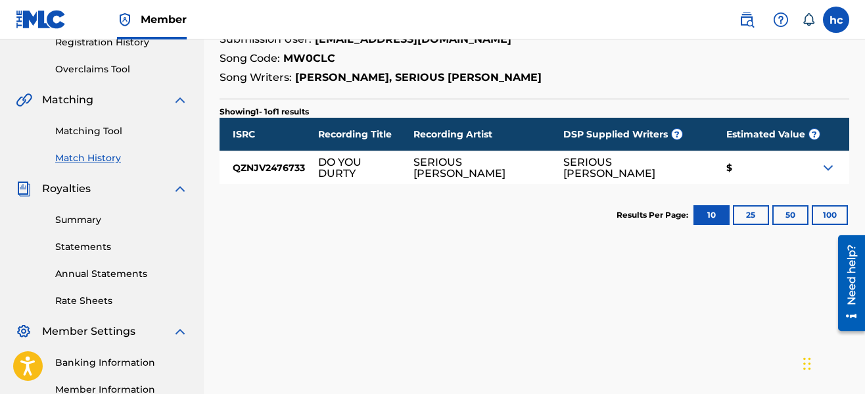
scroll to position [263, 0]
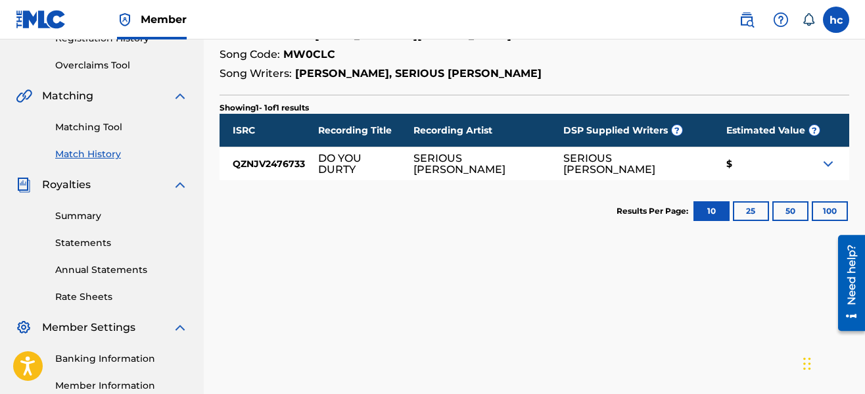
click at [829, 164] on img at bounding box center [828, 164] width 16 height 16
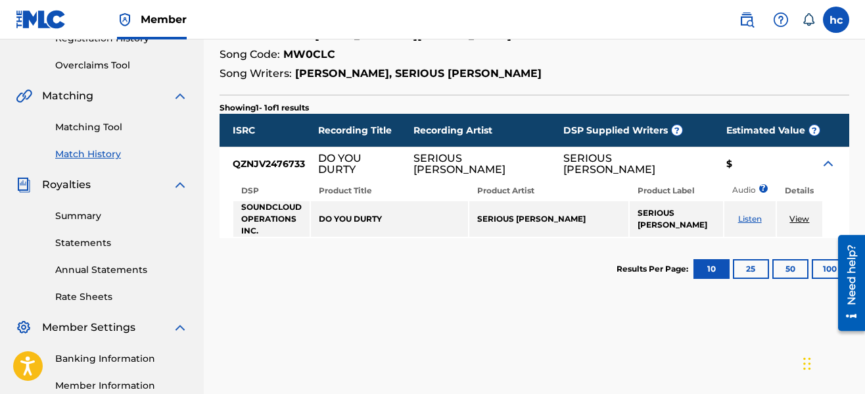
click at [829, 164] on img at bounding box center [828, 164] width 16 height 16
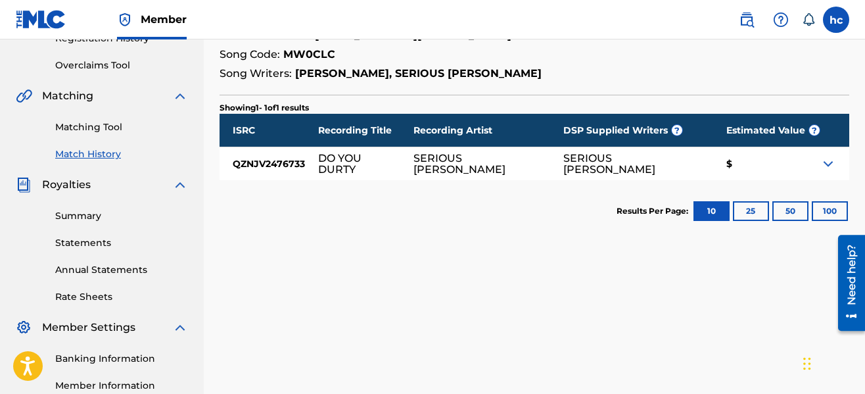
click at [385, 264] on div "< Back Match History - View Submission All recording data featured below has be…" at bounding box center [534, 148] width 661 height 679
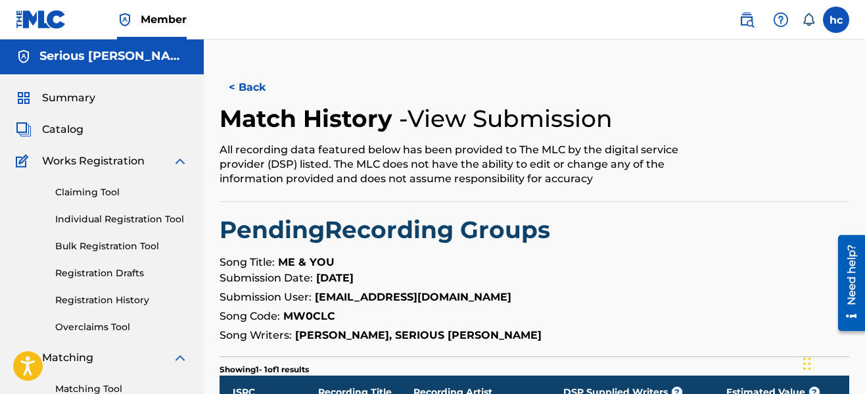
scroll to position [0, 0]
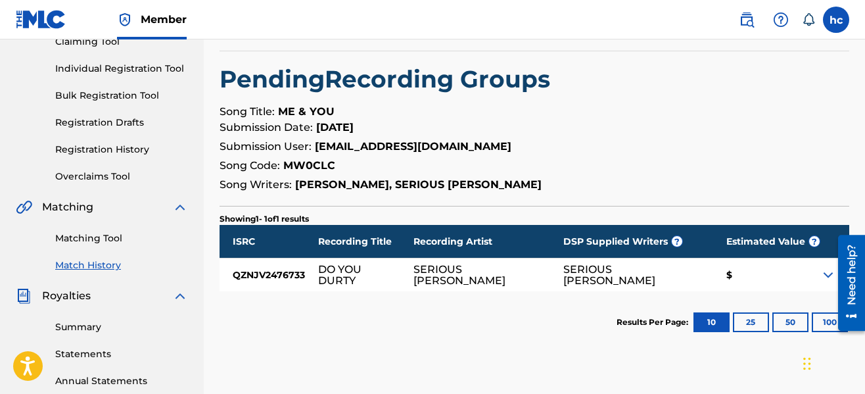
scroll to position [158, 0]
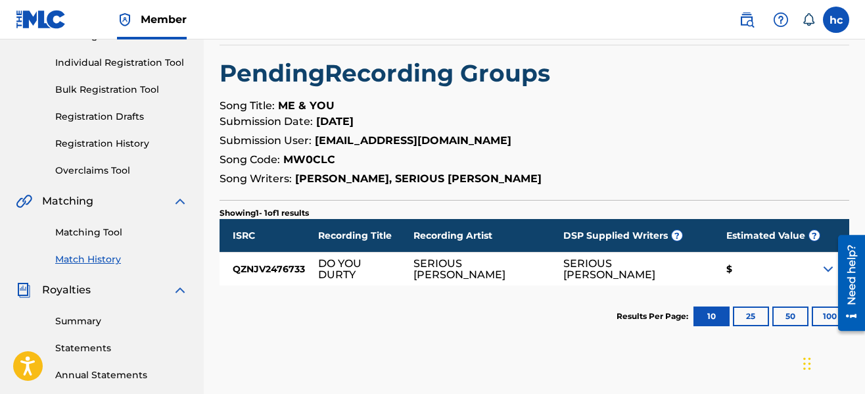
click at [102, 260] on link "Match History" at bounding box center [121, 259] width 133 height 14
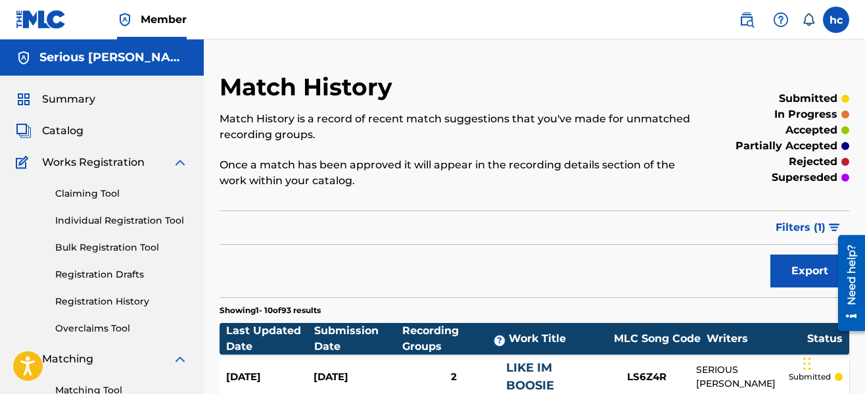
click at [479, 174] on p "Once a match has been approved it will appear in the recording details section …" at bounding box center [461, 173] width 485 height 32
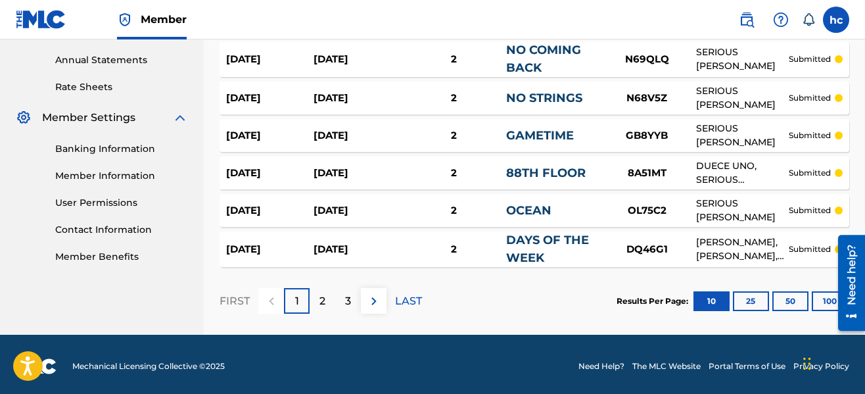
scroll to position [473, 0]
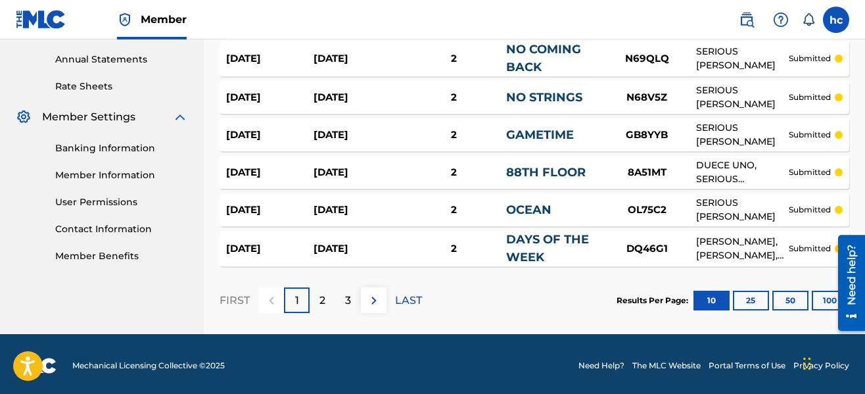
click at [829, 298] on div at bounding box center [846, 282] width 37 height 106
click at [819, 303] on button "100" at bounding box center [830, 300] width 36 height 20
